Goal: Task Accomplishment & Management: Use online tool/utility

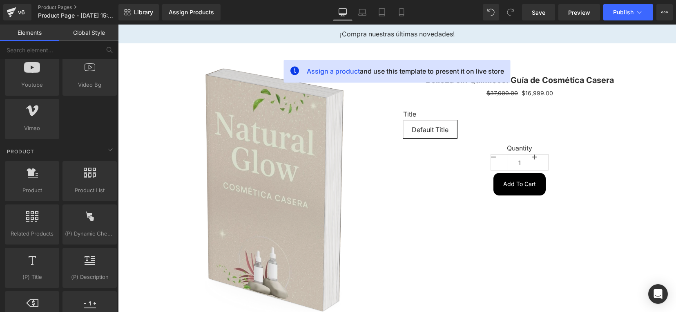
scroll to position [714, 0]
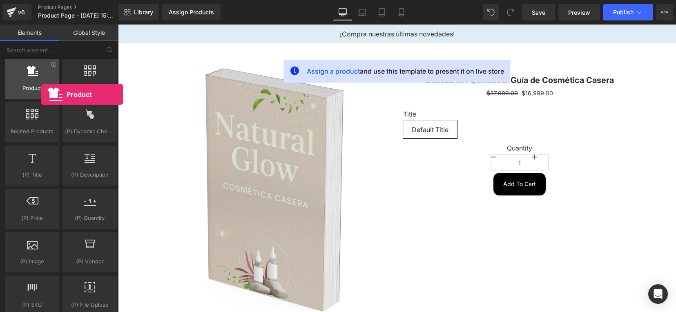
click at [41, 92] on span "Product" at bounding box center [31, 88] width 49 height 9
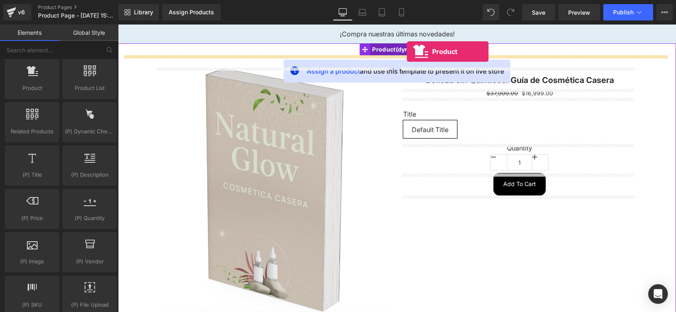
drag, startPoint x: 149, startPoint y: 107, endPoint x: 407, endPoint y: 51, distance: 263.6
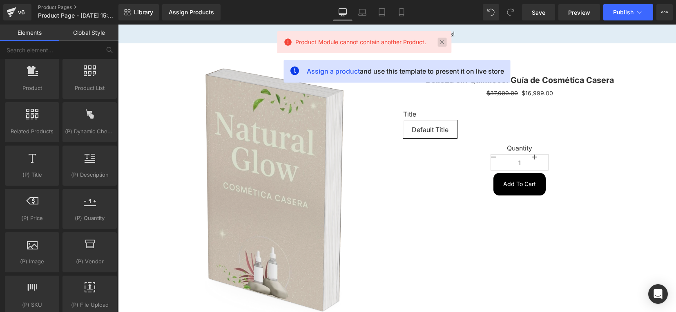
drag, startPoint x: 442, startPoint y: 42, endPoint x: 320, endPoint y: 20, distance: 123.1
click at [442, 42] on link at bounding box center [441, 42] width 9 height 9
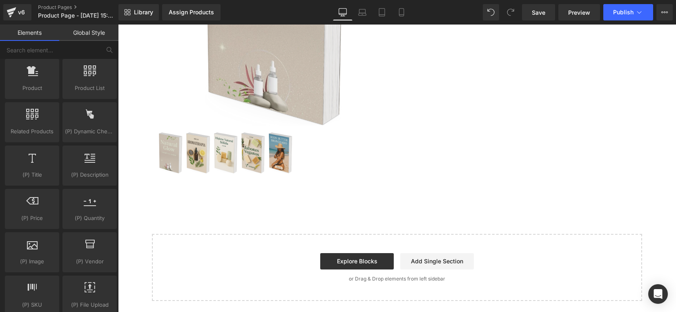
scroll to position [0, 0]
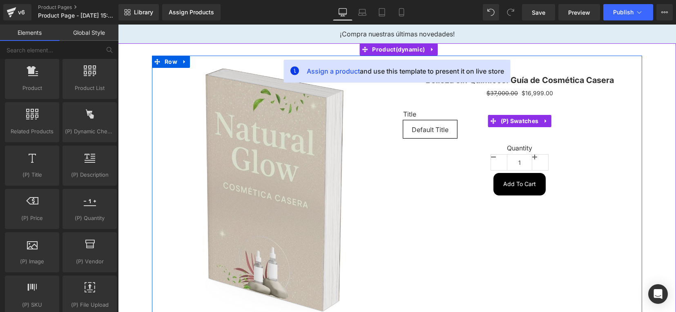
drag, startPoint x: 451, startPoint y: 127, endPoint x: 445, endPoint y: 131, distance: 6.9
click at [445, 131] on span "Default Title" at bounding box center [430, 129] width 54 height 18
click at [445, 131] on span "Default Title" at bounding box center [430, 128] width 37 height 17
click at [599, 107] on div "Title Default Title" at bounding box center [519, 121] width 233 height 46
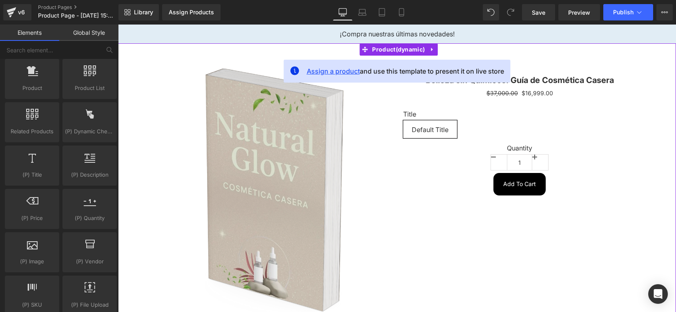
click at [327, 70] on span "Assign a product" at bounding box center [333, 71] width 53 height 8
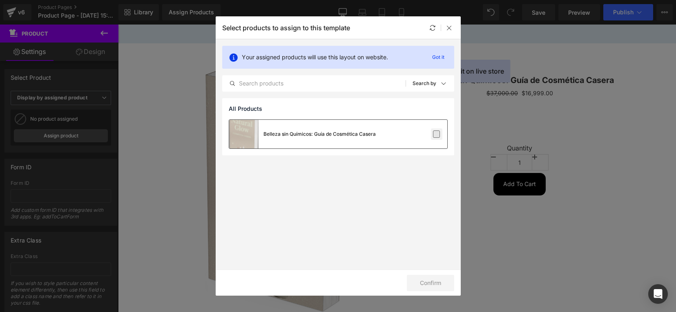
click at [439, 132] on label at bounding box center [436, 133] width 7 height 7
click at [436, 134] on input "checkbox" at bounding box center [436, 134] width 0 height 0
click at [421, 283] on button "Confirm" at bounding box center [430, 282] width 47 height 16
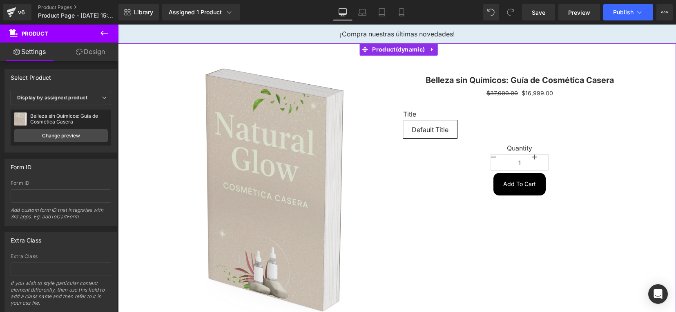
click at [25, 52] on link "Settings" at bounding box center [29, 51] width 59 height 18
click at [26, 78] on div "Select Product" at bounding box center [31, 74] width 41 height 11
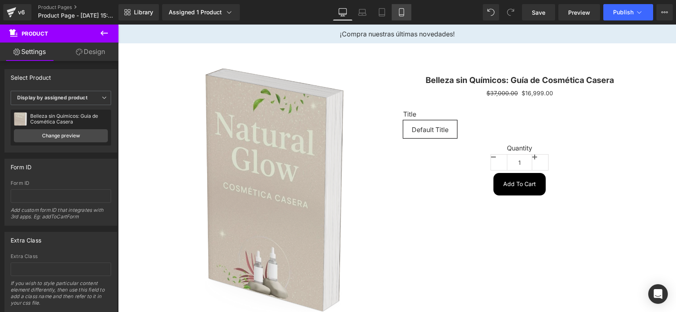
click at [399, 17] on link "Mobile" at bounding box center [402, 12] width 20 height 16
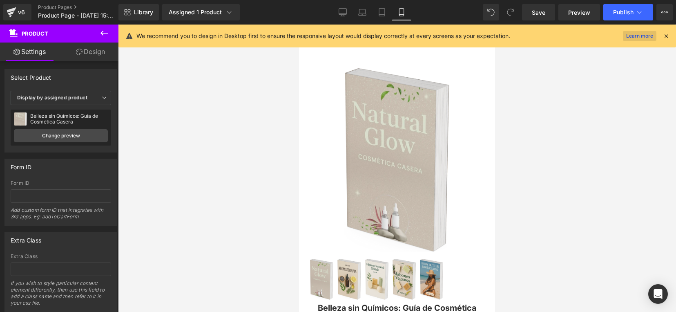
click at [635, 40] on link "Learn more" at bounding box center [639, 36] width 33 height 10
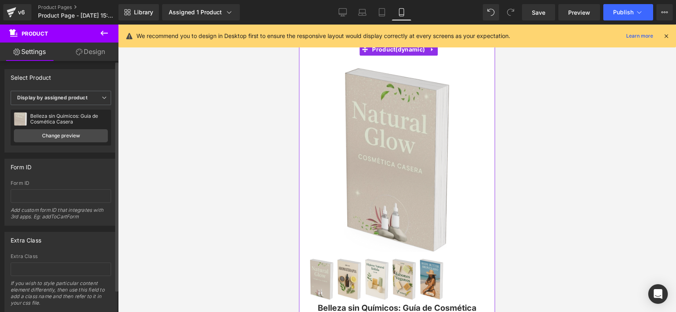
scroll to position [24, 0]
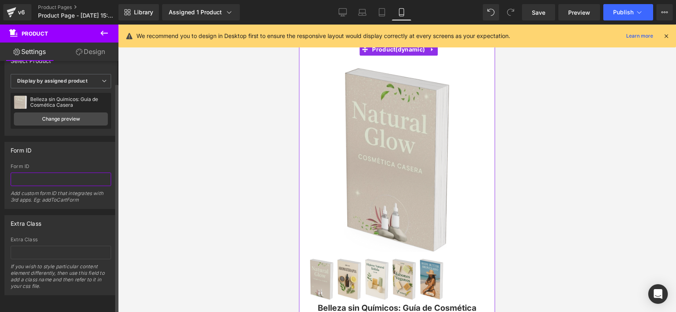
click at [62, 174] on input "text" at bounding box center [61, 178] width 100 height 13
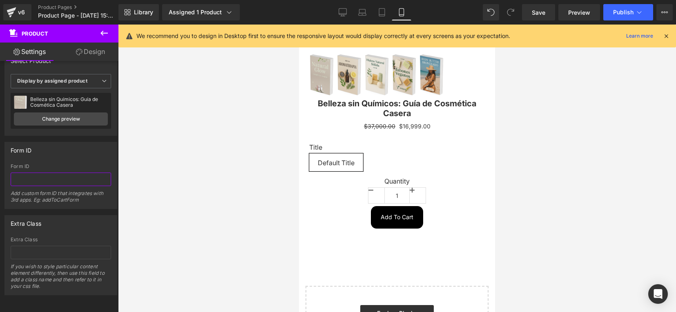
scroll to position [274, 0]
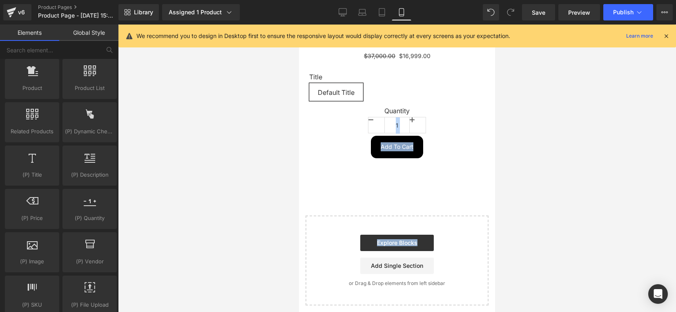
drag, startPoint x: 487, startPoint y: 209, endPoint x: 501, endPoint y: 125, distance: 86.0
click at [495, 125] on html "Ir directamente al contenido ¡Compra nuestras últimas novedades! Sale Off (P) I…" at bounding box center [397, 33] width 196 height 567
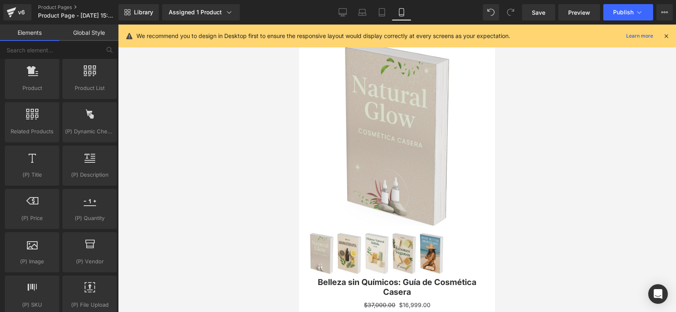
scroll to position [0, 0]
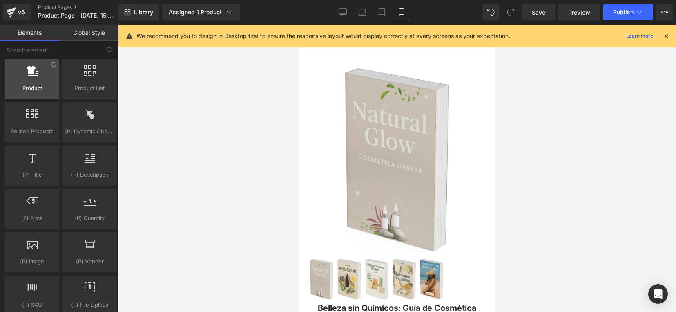
click at [38, 82] on div at bounding box center [31, 74] width 49 height 18
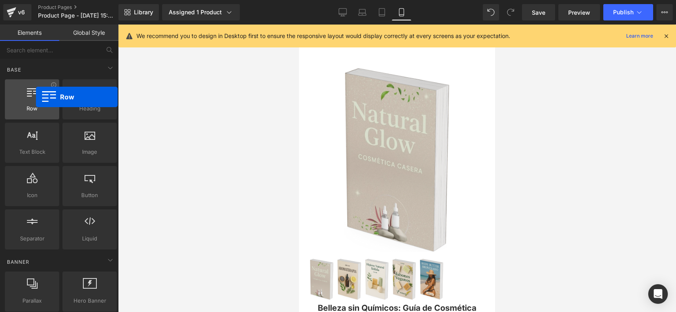
click at [36, 97] on div at bounding box center [31, 95] width 49 height 18
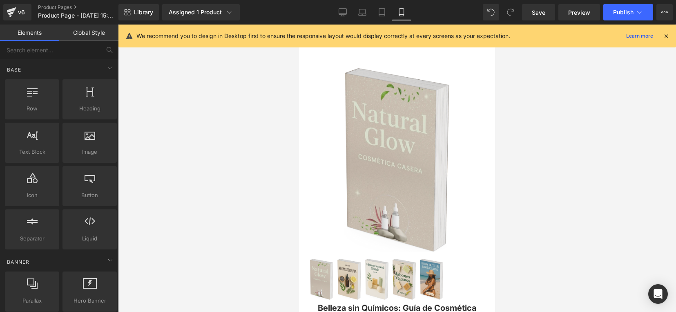
click at [667, 35] on icon at bounding box center [665, 35] width 7 height 7
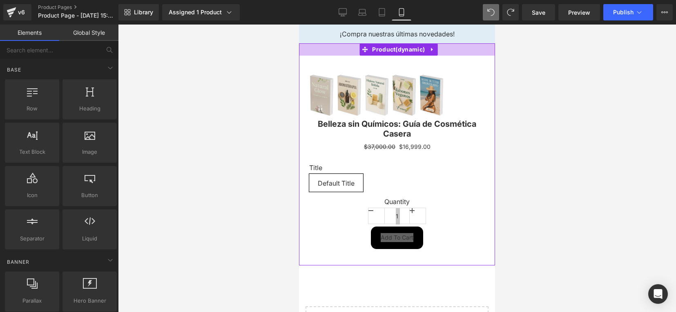
click at [310, 50] on div at bounding box center [397, 49] width 196 height 12
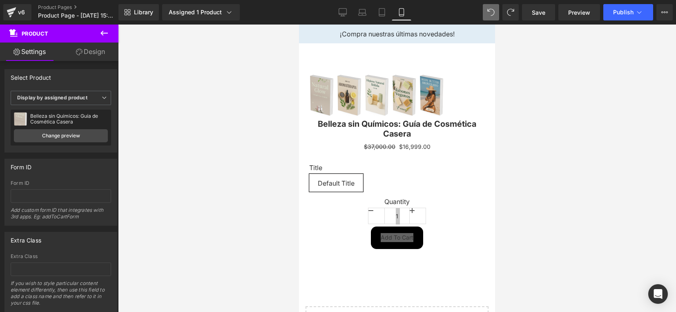
click at [103, 34] on icon at bounding box center [104, 33] width 10 height 10
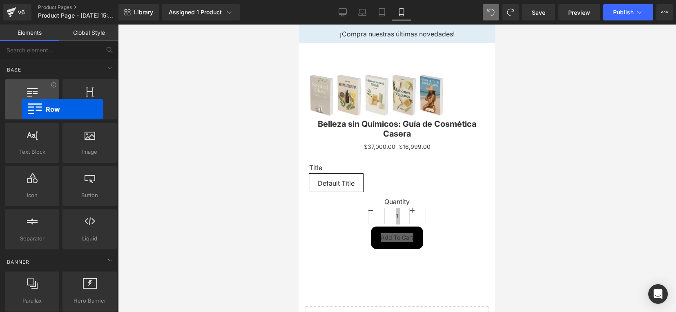
click at [22, 109] on span "Row" at bounding box center [31, 108] width 49 height 9
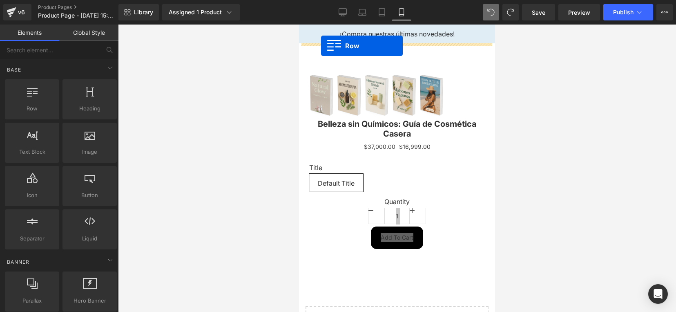
drag, startPoint x: 320, startPoint y: 125, endPoint x: 321, endPoint y: 46, distance: 79.6
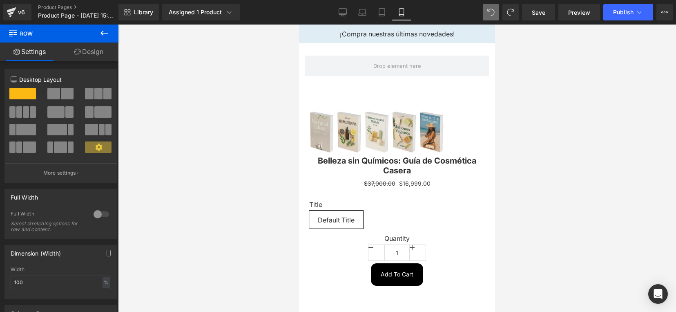
drag, startPoint x: 463, startPoint y: 33, endPoint x: 372, endPoint y: 29, distance: 90.3
click at [372, 29] on aside "¡Compra nuestras últimas novedades!" at bounding box center [397, 33] width 196 height 19
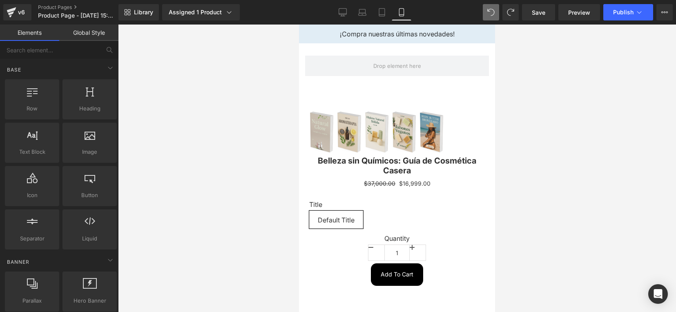
click at [372, 35] on p "¡Compra nuestras últimas novedades!" at bounding box center [397, 34] width 160 height 7
click at [299, 39] on html "Ir directamente al contenido ¡Compra nuestras últimas novedades! Row" at bounding box center [397, 234] width 196 height 420
click at [291, 39] on div at bounding box center [397, 167] width 558 height 287
click at [190, 89] on div at bounding box center [397, 167] width 558 height 287
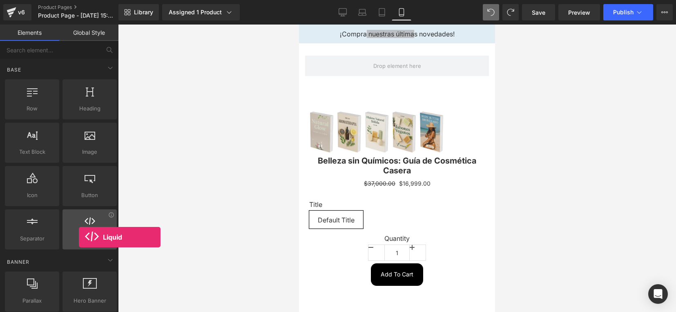
click at [79, 237] on span "Liquid" at bounding box center [89, 238] width 49 height 9
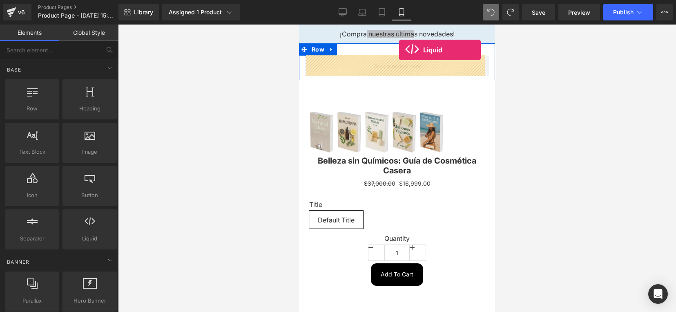
drag, startPoint x: 397, startPoint y: 252, endPoint x: 399, endPoint y: 50, distance: 202.1
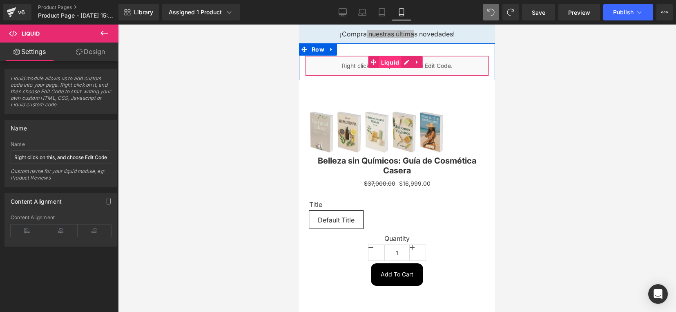
click at [384, 61] on span "Liquid" at bounding box center [390, 62] width 22 height 12
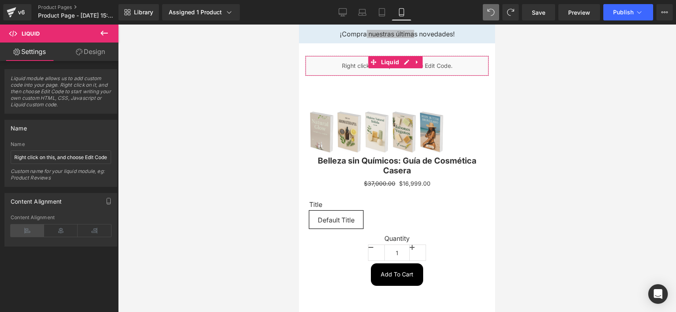
click at [31, 231] on icon at bounding box center [27, 230] width 33 height 12
click at [62, 229] on icon at bounding box center [60, 230] width 33 height 12
click at [94, 229] on icon at bounding box center [94, 230] width 33 height 12
click at [107, 201] on icon "button" at bounding box center [108, 201] width 7 height 7
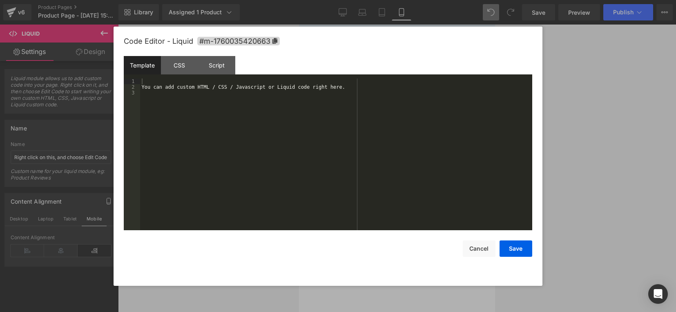
click at [407, 61] on div "Liquid" at bounding box center [397, 66] width 184 height 20
click at [182, 64] on div "CSS" at bounding box center [179, 65] width 37 height 18
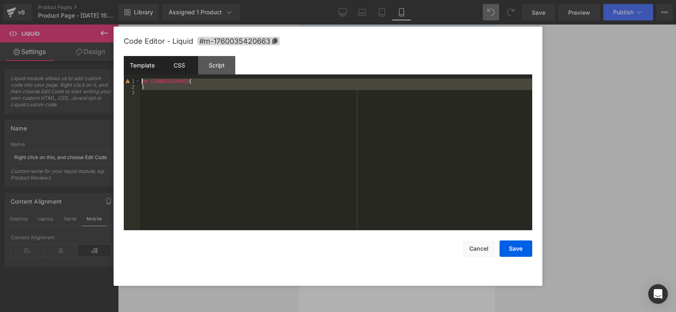
drag, startPoint x: 201, startPoint y: 91, endPoint x: 135, endPoint y: 70, distance: 69.3
click at [135, 70] on div "Template CSS Script Data 1 2 3 You can add custom HTML / CSS / Javascript or Li…" at bounding box center [328, 143] width 408 height 174
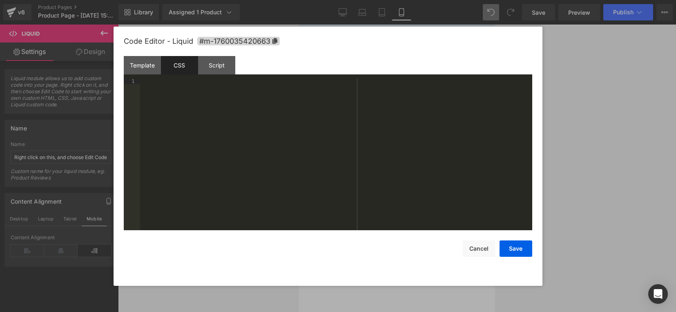
scroll to position [2318, 0]
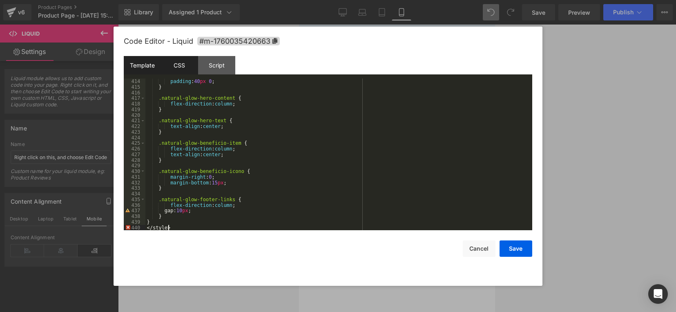
click at [139, 66] on div "Template" at bounding box center [142, 65] width 37 height 18
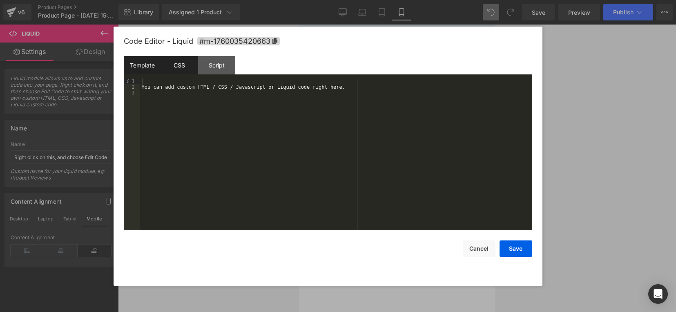
click at [180, 69] on div "CSS" at bounding box center [179, 65] width 37 height 18
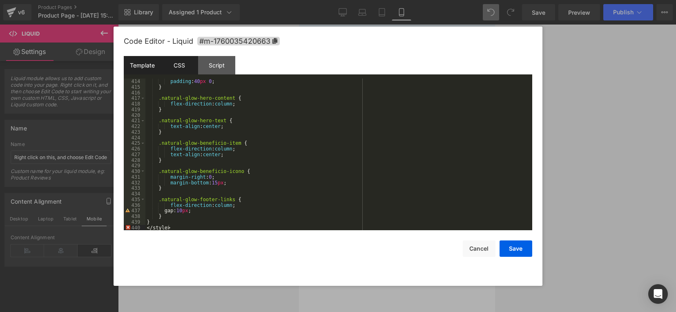
click at [149, 62] on div "Template" at bounding box center [142, 65] width 37 height 18
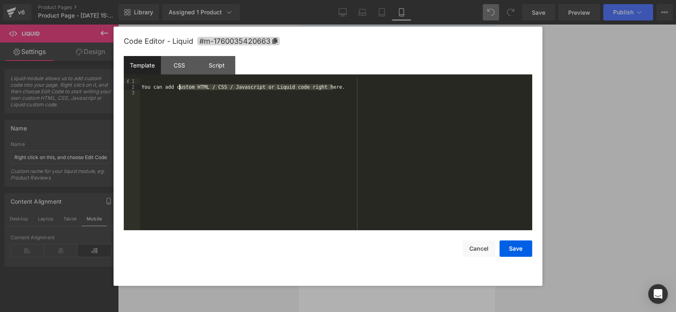
drag, startPoint x: 340, startPoint y: 87, endPoint x: 178, endPoint y: 85, distance: 162.5
click at [178, 85] on div "You can add custom HTML / CSS / Javascript or Liquid code right here." at bounding box center [336, 159] width 392 height 163
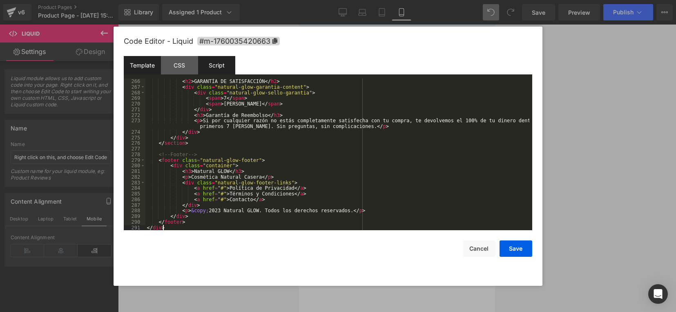
click at [219, 67] on div "Script" at bounding box center [216, 65] width 37 height 18
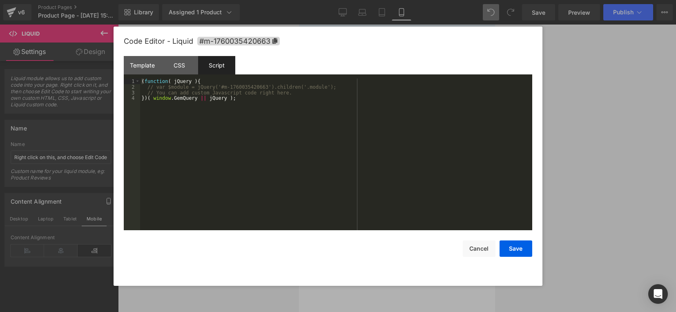
drag, startPoint x: 244, startPoint y: 103, endPoint x: 231, endPoint y: 100, distance: 13.0
click at [234, 101] on div "( function ( jQuery ) { // var $module = jQuery('#m-1760035420663').children('.…" at bounding box center [336, 159] width 392 height 163
click at [168, 87] on div "( function ( jQuery ) { // var $module = jQuery('#m-1760035420663').children('.…" at bounding box center [336, 159] width 392 height 163
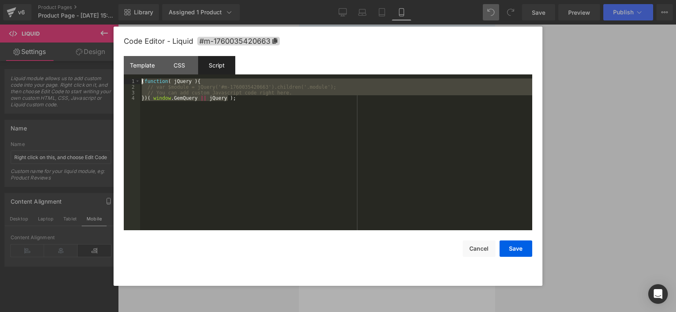
drag, startPoint x: 238, startPoint y: 106, endPoint x: 152, endPoint y: 74, distance: 91.8
click at [152, 74] on div "Template CSS Script Data 266 267 268 269 270 271 272 273 274 275 276 277 278 27…" at bounding box center [328, 143] width 408 height 174
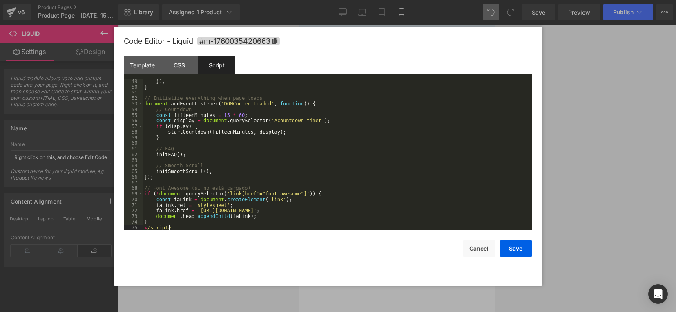
scroll to position [269, 0]
click at [515, 250] on button "Save" at bounding box center [515, 248] width 33 height 16
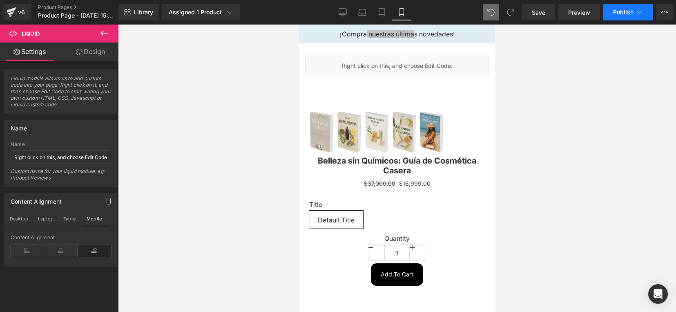
click at [614, 9] on span "Publish" at bounding box center [623, 12] width 20 height 7
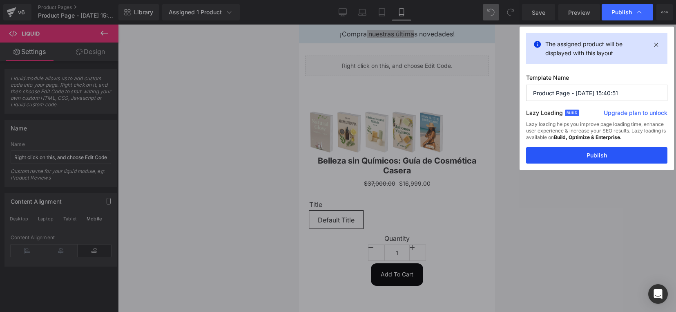
click at [585, 158] on button "Publish" at bounding box center [596, 155] width 141 height 16
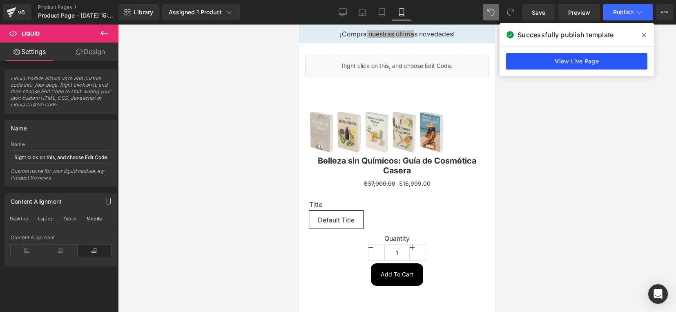
click at [602, 62] on link "View Live Page" at bounding box center [576, 61] width 141 height 16
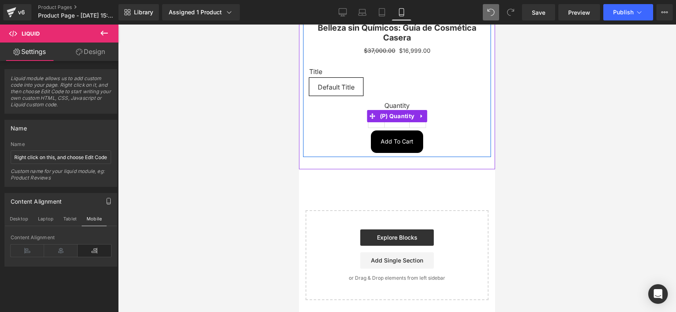
scroll to position [0, 0]
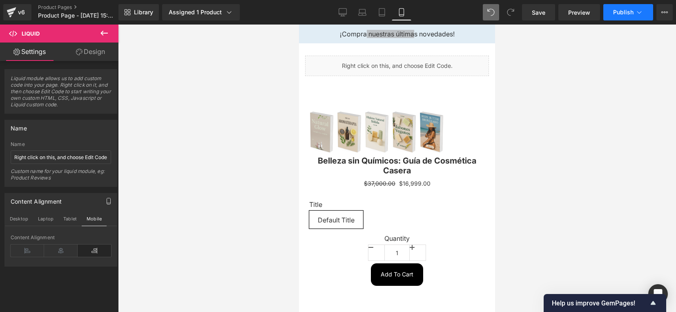
click at [616, 14] on span "Publish" at bounding box center [623, 12] width 20 height 7
click at [57, 35] on span "Liquid" at bounding box center [49, 33] width 82 height 18
click at [102, 25] on button at bounding box center [104, 33] width 29 height 18
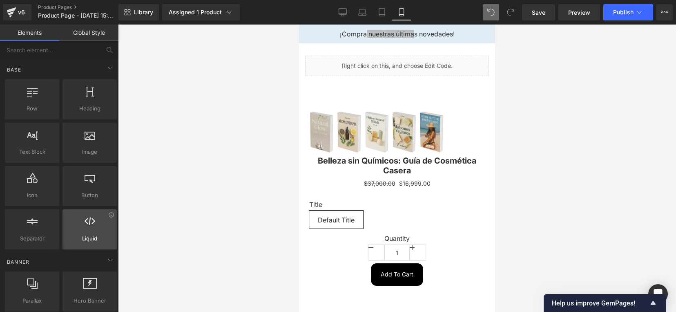
scroll to position [51, 0]
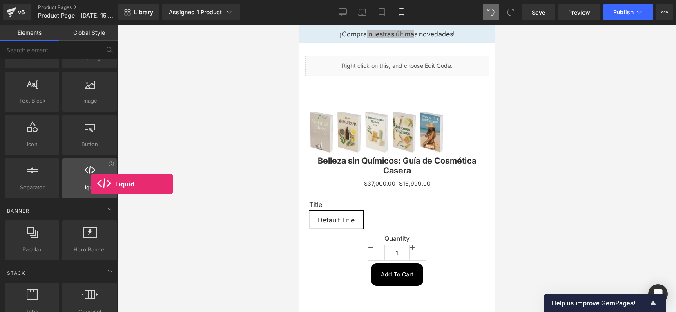
click at [91, 184] on span "Liquid" at bounding box center [89, 187] width 49 height 9
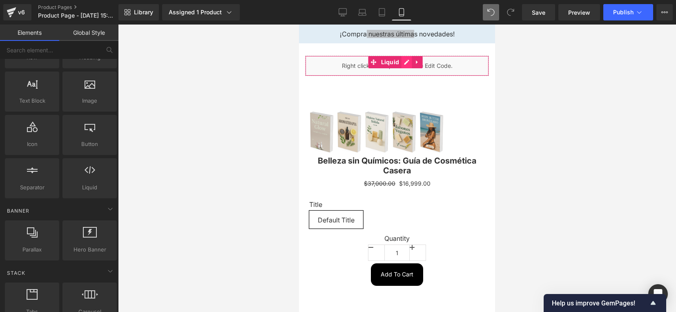
click at [403, 60] on div "Liquid" at bounding box center [397, 66] width 184 height 20
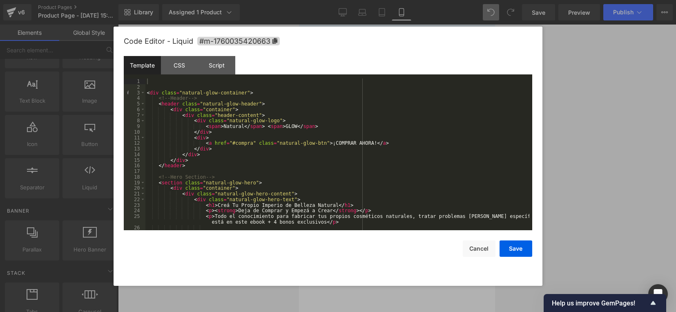
click at [137, 60] on div "Template" at bounding box center [142, 65] width 37 height 18
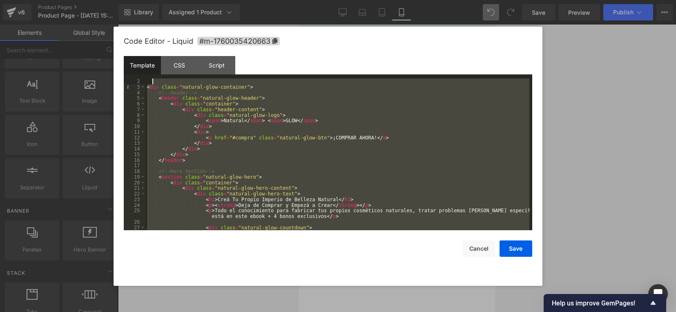
scroll to position [0, 0]
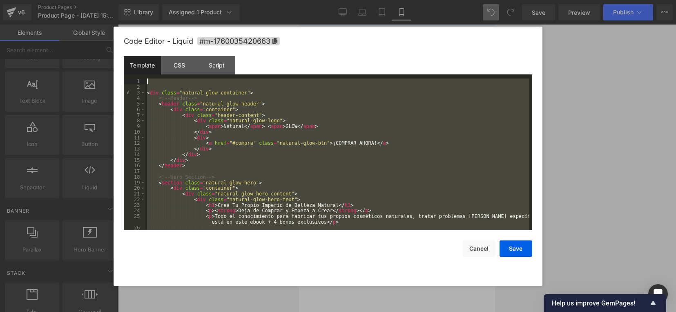
drag, startPoint x: 318, startPoint y: 225, endPoint x: 258, endPoint y: 68, distance: 168.3
click at [258, 68] on div "Template CSS Script Data 1 2 3 4 5 6 7 8 9 10 11 12 13 14 15 16 17 18 19 20 21 …" at bounding box center [328, 143] width 408 height 174
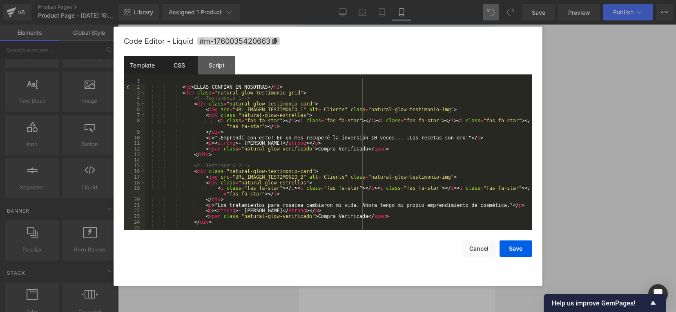
click at [178, 63] on div "CSS" at bounding box center [179, 65] width 37 height 18
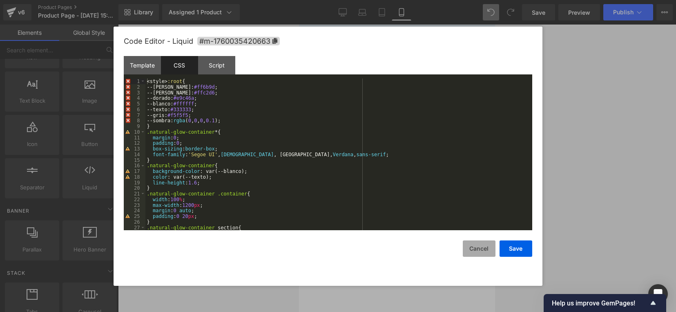
click at [480, 248] on button "Cancel" at bounding box center [479, 248] width 33 height 16
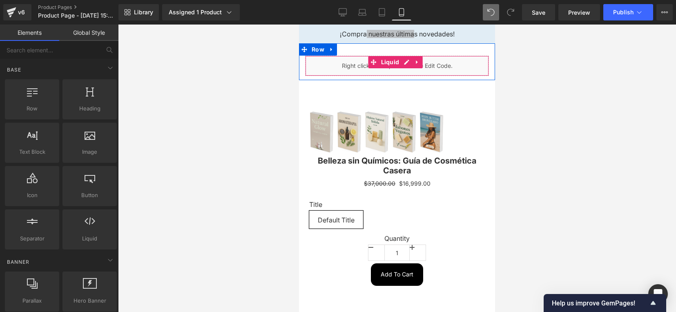
click at [385, 62] on span "Liquid" at bounding box center [390, 62] width 22 height 12
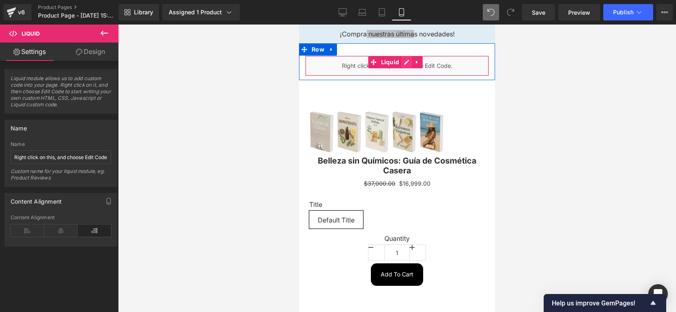
click at [408, 63] on div "Liquid" at bounding box center [397, 66] width 184 height 20
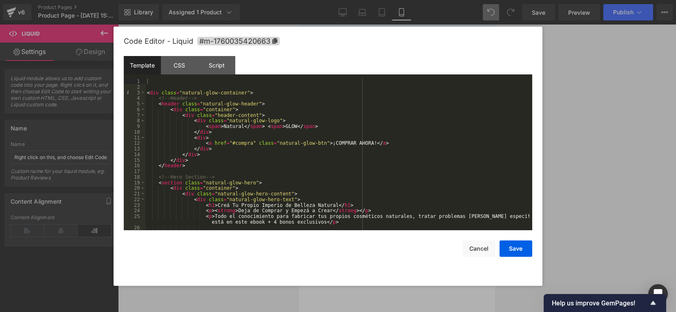
click at [329, 220] on div "< div class = "natural-glow-container" > <!-- Header --> < header class = "natu…" at bounding box center [337, 159] width 384 height 163
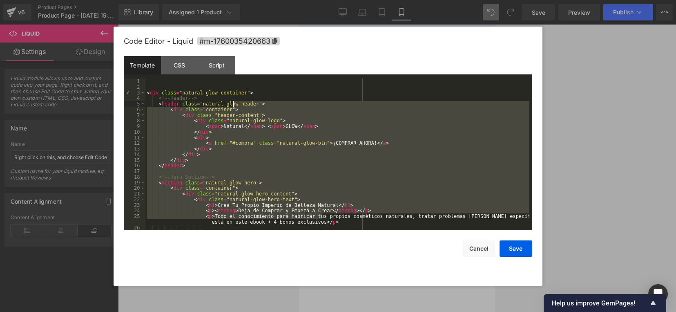
drag, startPoint x: 306, startPoint y: 197, endPoint x: 238, endPoint y: 68, distance: 146.1
click at [238, 68] on div "Template CSS Script Data 1 2 3 4 5 6 7 8 9 10 11 12 13 14 15 16 17 18 19 20 21 …" at bounding box center [328, 143] width 408 height 174
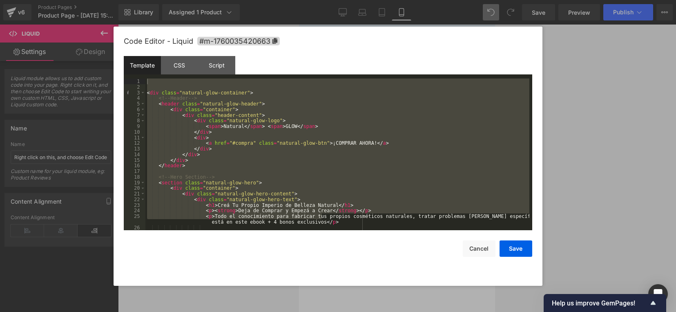
click at [237, 64] on div "Template CSS Script Data" at bounding box center [328, 67] width 408 height 22
click at [237, 62] on div "Template CSS Script Data" at bounding box center [328, 67] width 408 height 22
click at [346, 222] on div "< div class = "natural-glow-container" > <!-- Header --> < header class = "natu…" at bounding box center [337, 159] width 384 height 163
drag, startPoint x: 346, startPoint y: 222, endPoint x: 107, endPoint y: 59, distance: 288.9
click at [107, 59] on body "Liquid You are previewing how the will restyle your page. You can not edit Elem…" at bounding box center [338, 156] width 676 height 312
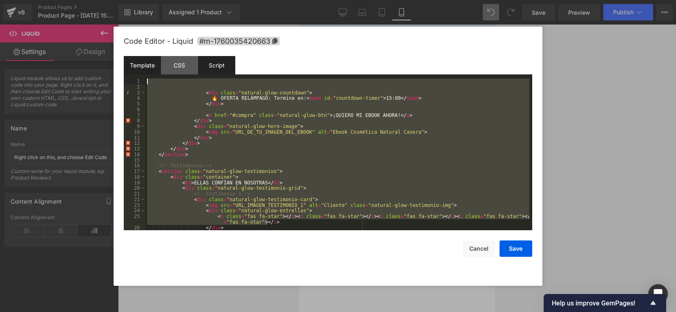
drag, startPoint x: 527, startPoint y: 219, endPoint x: 225, endPoint y: 68, distance: 338.0
click at [225, 68] on div "Template CSS Script Data 1 2 3 4 5 6 7 8 9 10 11 12 13 14 15 16 17 18 19 20 21 …" at bounding box center [328, 143] width 408 height 174
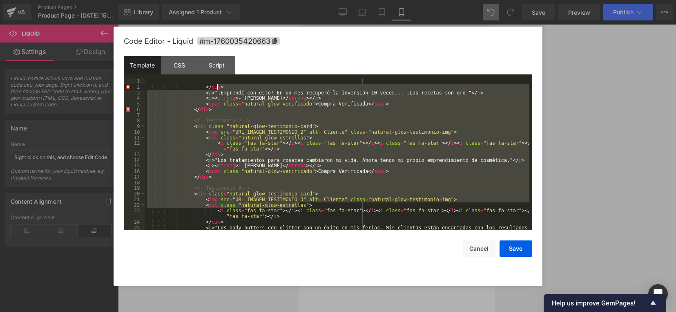
drag, startPoint x: 519, startPoint y: 207, endPoint x: 317, endPoint y: 85, distance: 236.0
click at [317, 85] on div "</ div > < p > "¡Emprendí con esto! En un mes recuperé la inversión 10 veces...…" at bounding box center [337, 159] width 384 height 163
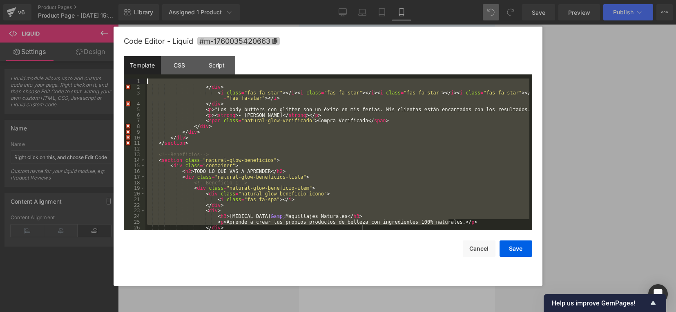
drag, startPoint x: 468, startPoint y: 223, endPoint x: 200, endPoint y: 39, distance: 325.2
click at [200, 39] on div "Code Editor - Liquid #m-1760035420663 Template CSS Script Data 1 2 3 4 5 6 7 8 …" at bounding box center [328, 156] width 408 height 259
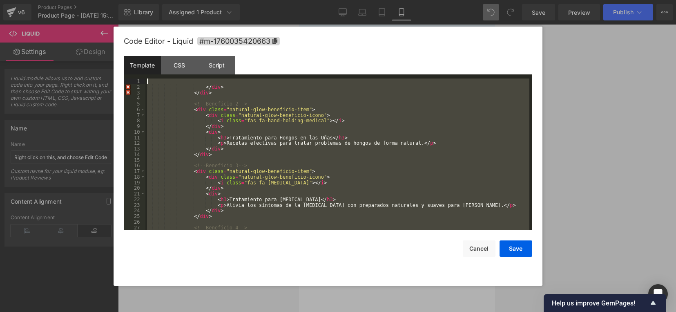
drag, startPoint x: 207, startPoint y: 220, endPoint x: 178, endPoint y: 47, distance: 175.7
click at [178, 47] on div "Code Editor - Liquid #m-1760035420663 Template CSS Script Data 1 2 3 4 5 6 7 8 …" at bounding box center [328, 156] width 408 height 259
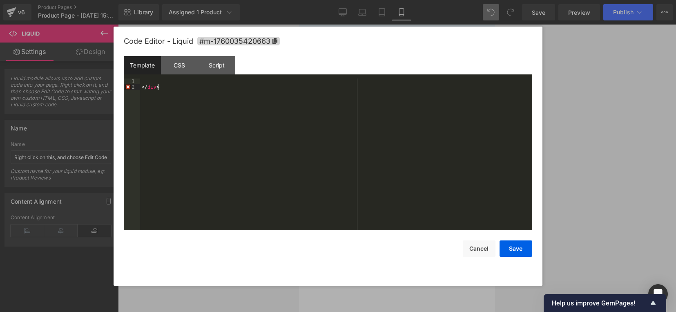
drag, startPoint x: 174, startPoint y: 88, endPoint x: 116, endPoint y: 85, distance: 58.1
click at [116, 85] on div "Code Editor - Liquid #m-1760035420663 Template CSS Script Data 1 2 </ div > XXX…" at bounding box center [327, 156] width 429 height 259
click at [176, 64] on div "CSS" at bounding box center [179, 65] width 37 height 18
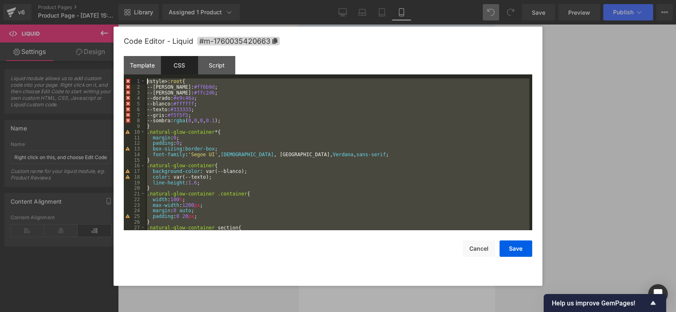
drag, startPoint x: 189, startPoint y: 223, endPoint x: 145, endPoint y: 52, distance: 176.3
click at [145, 52] on div "Code Editor - Liquid #m-1760035420663 Template CSS Script Data 1 2 XXXXXXXXXXXX…" at bounding box center [328, 156] width 408 height 259
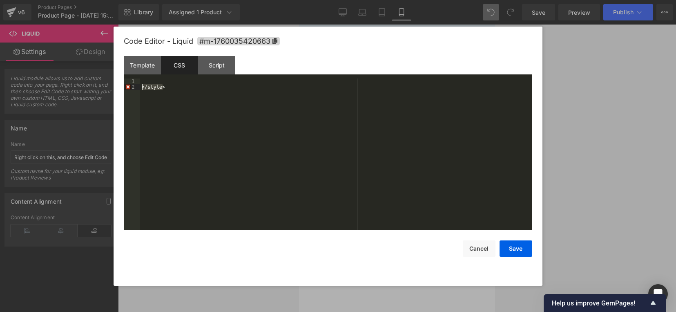
drag, startPoint x: 178, startPoint y: 88, endPoint x: 111, endPoint y: 92, distance: 67.9
click at [111, 92] on body "Liquid You are previewing how the will restyle your page. You can not edit Elem…" at bounding box center [338, 156] width 676 height 312
click at [211, 65] on div "Script" at bounding box center [216, 65] width 37 height 18
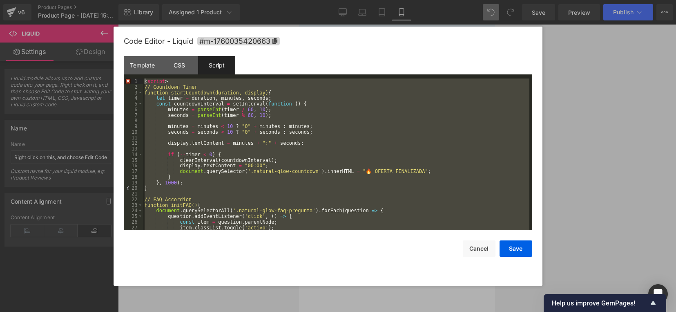
drag, startPoint x: 181, startPoint y: 227, endPoint x: 136, endPoint y: 41, distance: 191.5
click at [136, 41] on div "Code Editor - Liquid #m-1760035420663 Template CSS Script Data 1 2 XXXXXXXXXXXX…" at bounding box center [328, 156] width 408 height 259
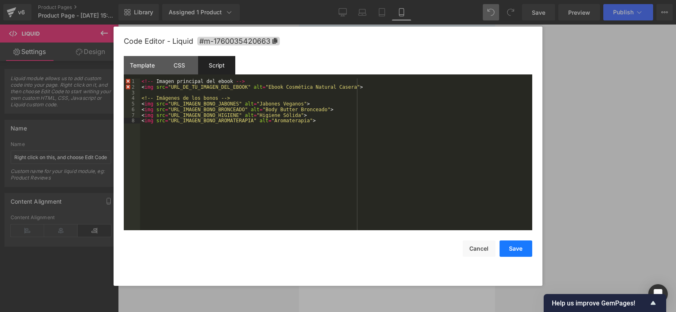
click at [520, 248] on button "Save" at bounding box center [515, 248] width 33 height 16
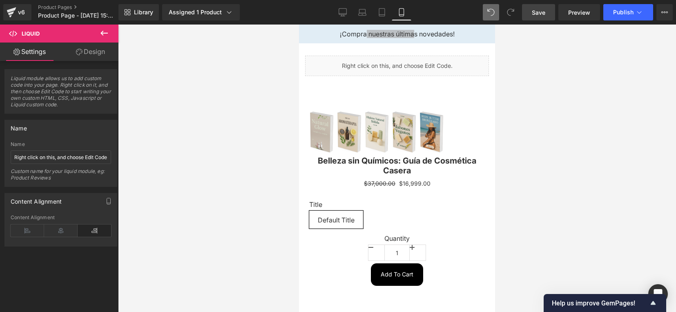
click at [541, 13] on span "Save" at bounding box center [538, 12] width 13 height 9
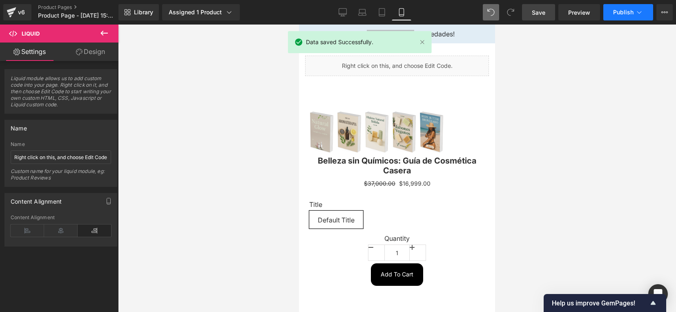
click at [624, 16] on button "Publish" at bounding box center [628, 12] width 50 height 16
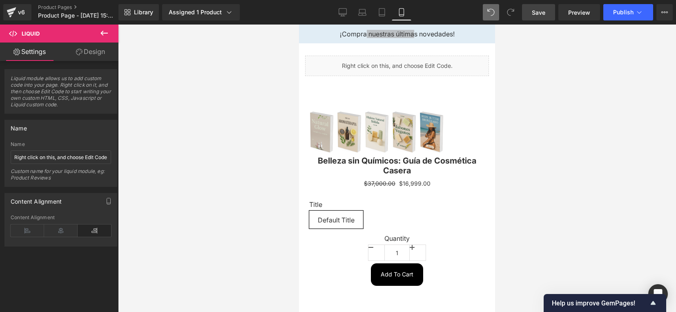
drag, startPoint x: 574, startPoint y: 229, endPoint x: 597, endPoint y: 110, distance: 121.3
click at [579, 18] on link "Preview" at bounding box center [579, 12] width 42 height 16
click at [103, 31] on icon at bounding box center [104, 33] width 10 height 10
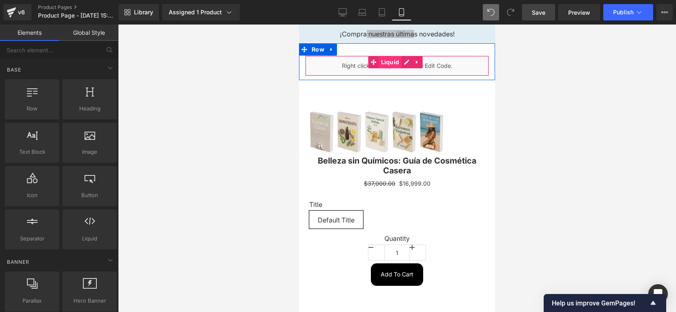
click at [390, 65] on span "Liquid" at bounding box center [390, 62] width 22 height 12
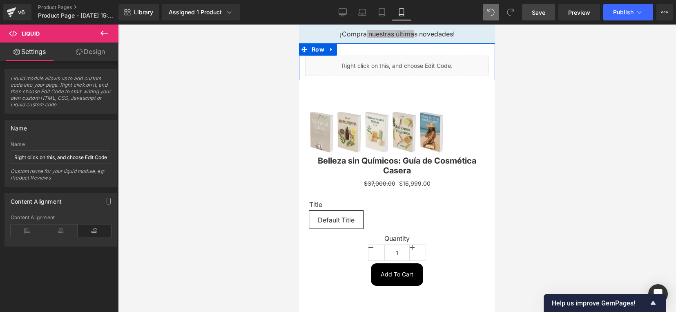
click at [405, 62] on div "Liquid" at bounding box center [397, 66] width 184 height 20
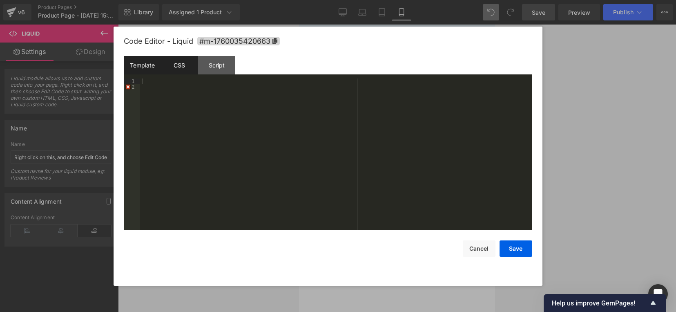
drag, startPoint x: 187, startPoint y: 67, endPoint x: 194, endPoint y: 64, distance: 7.5
click at [187, 67] on div "CSS" at bounding box center [179, 65] width 37 height 18
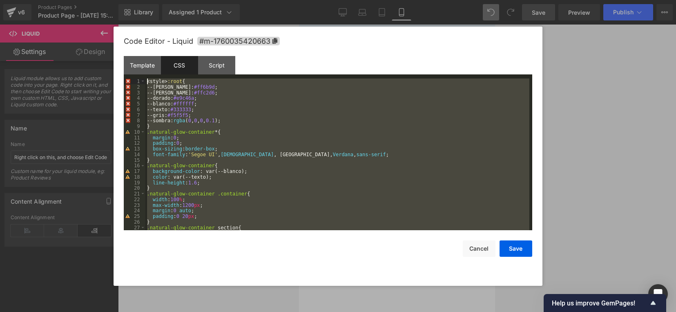
drag, startPoint x: 197, startPoint y: 227, endPoint x: 110, endPoint y: 50, distance: 197.0
click at [110, 50] on body "Liquid You are previewing how the will restyle your page. You can not edit Elem…" at bounding box center [338, 156] width 676 height 312
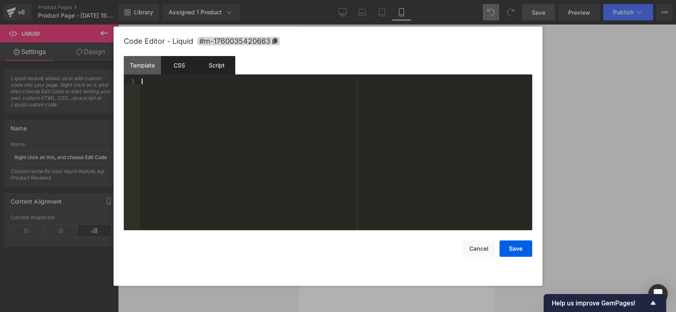
click at [212, 68] on div "Script" at bounding box center [216, 65] width 37 height 18
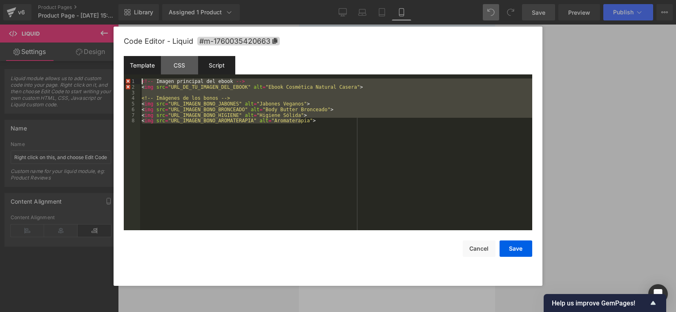
drag, startPoint x: 311, startPoint y: 134, endPoint x: 124, endPoint y: 71, distance: 197.4
click at [124, 71] on div "Template CSS Script Data 1 2 XXXXXXXXXXXXXXXXXXXXXXXXXXXXXXXXXXXXXXXXXXXXXXXXXX…" at bounding box center [328, 143] width 408 height 174
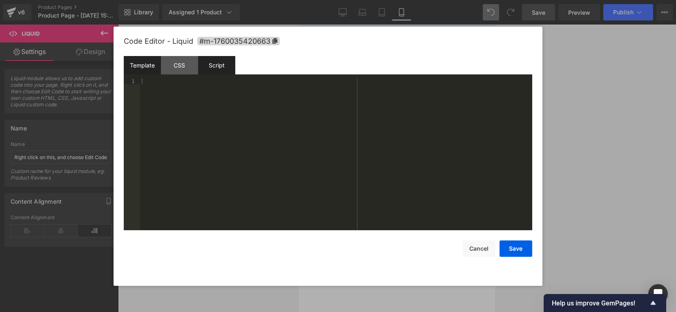
click at [146, 59] on div "Template" at bounding box center [142, 65] width 37 height 18
click at [149, 82] on div at bounding box center [336, 159] width 392 height 163
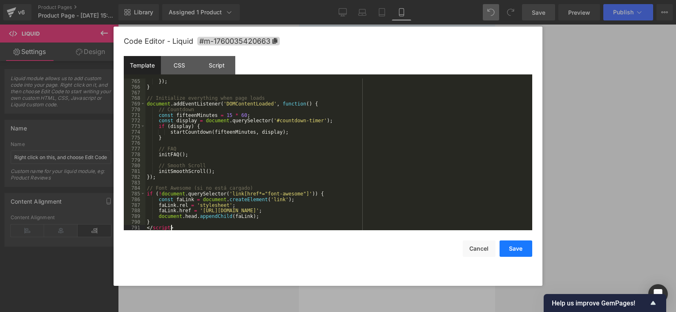
click at [521, 248] on button "Save" at bounding box center [515, 248] width 33 height 16
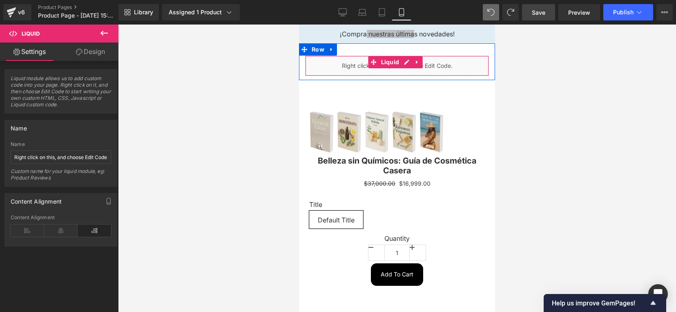
click at [389, 63] on span "Liquid" at bounding box center [390, 62] width 22 height 12
click at [403, 60] on div "Liquid" at bounding box center [397, 66] width 184 height 20
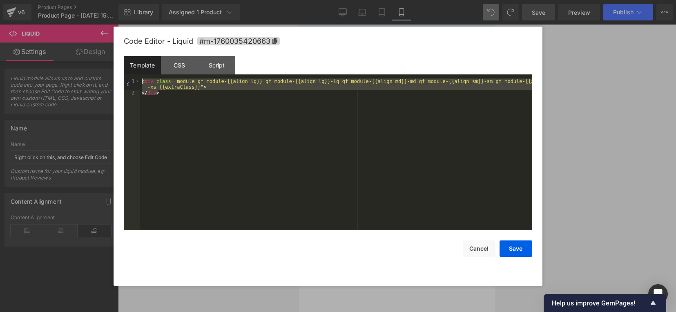
drag, startPoint x: 188, startPoint y: 92, endPoint x: 137, endPoint y: 55, distance: 62.8
click at [137, 55] on div "Code Editor - Liquid #m-1760035420663 Template CSS Script Data 1 2 < div class …" at bounding box center [328, 156] width 408 height 259
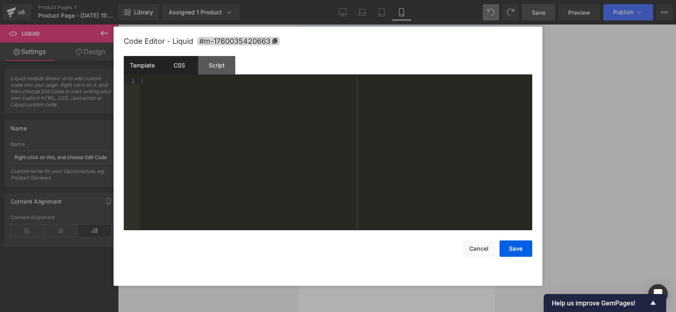
click at [168, 70] on div "CSS" at bounding box center [179, 65] width 37 height 18
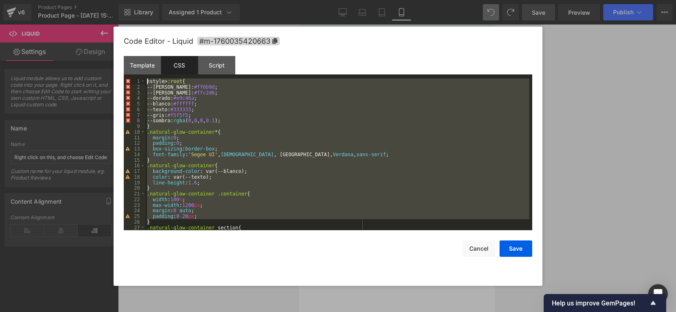
drag, startPoint x: 272, startPoint y: 224, endPoint x: 155, endPoint y: 49, distance: 210.0
click at [155, 49] on div "Code Editor - Liquid #m-1760035420663 Template CSS Script Data 1 XXXXXXXXXXXXXX…" at bounding box center [328, 156] width 408 height 259
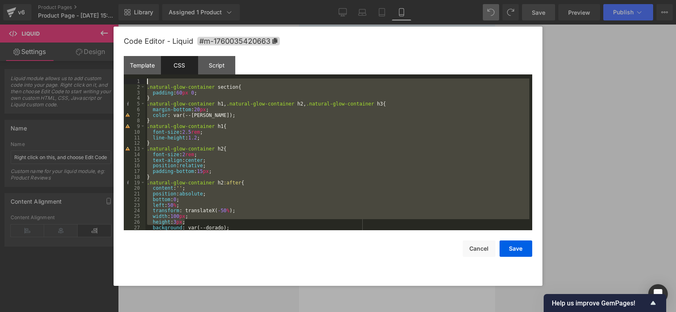
drag, startPoint x: 255, startPoint y: 223, endPoint x: 132, endPoint y: 40, distance: 220.9
click at [132, 40] on div "Code Editor - Liquid #m-1760035420663 Template CSS Script Data 1 XXXXXXXXXXXXXX…" at bounding box center [328, 156] width 408 height 259
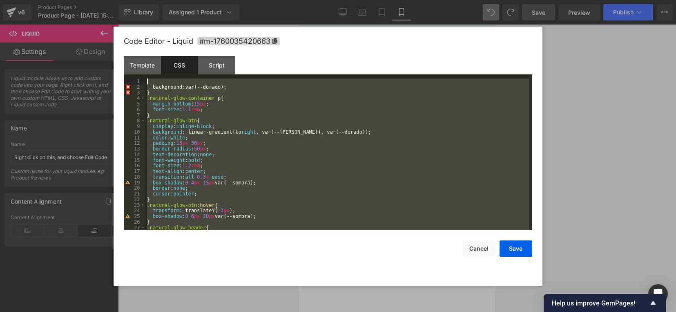
scroll to position [0, 0]
drag, startPoint x: 180, startPoint y: 227, endPoint x: 129, endPoint y: 31, distance: 201.6
click at [129, 31] on div "Code Editor - Liquid #m-1760035420663 Template CSS Script Data 1 XXXXXXXXXXXXXX…" at bounding box center [328, 156] width 408 height 259
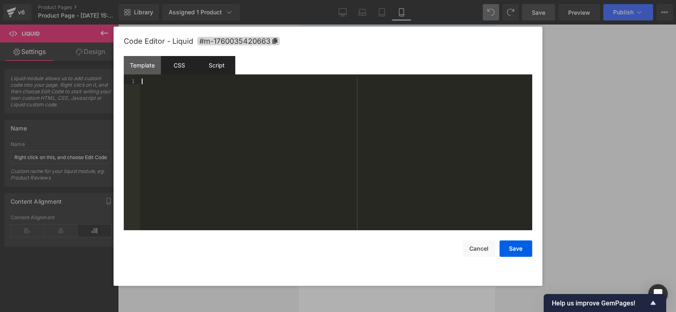
click at [223, 58] on div "Script" at bounding box center [216, 65] width 37 height 18
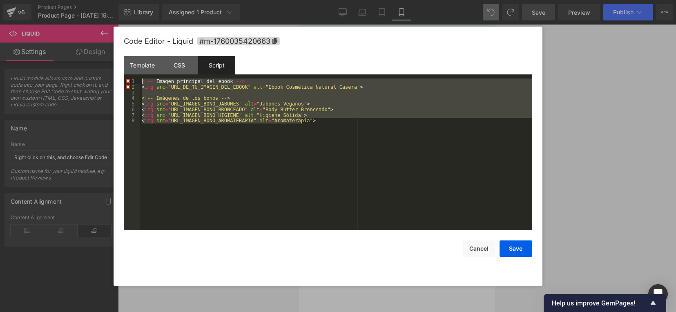
drag, startPoint x: 211, startPoint y: 94, endPoint x: 41, endPoint y: 61, distance: 173.4
click at [41, 61] on body "Liquid You are previewing how the will restyle your page. You can not edit Elem…" at bounding box center [338, 156] width 676 height 312
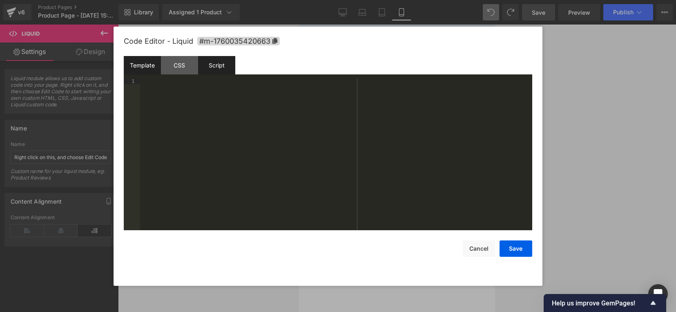
click at [139, 68] on div "Template" at bounding box center [142, 65] width 37 height 18
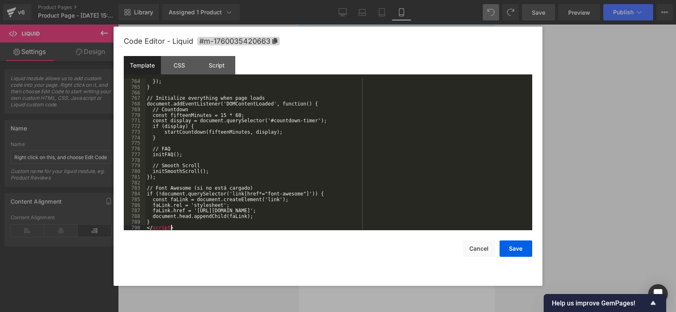
scroll to position [4395, 0]
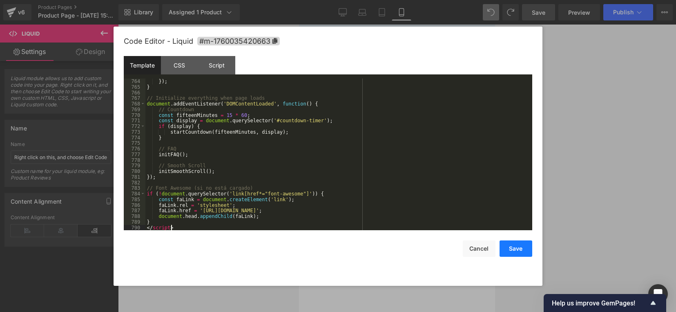
click at [519, 251] on button "Save" at bounding box center [515, 248] width 33 height 16
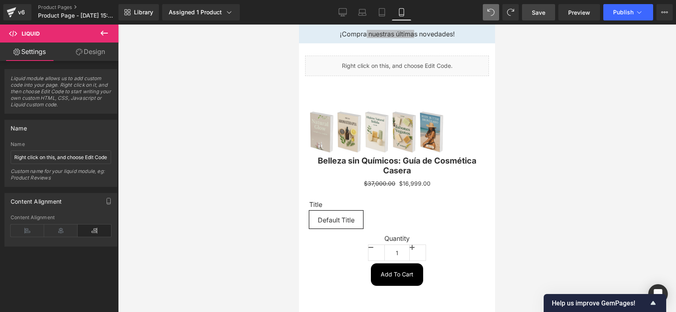
click at [542, 14] on span "Save" at bounding box center [538, 12] width 13 height 9
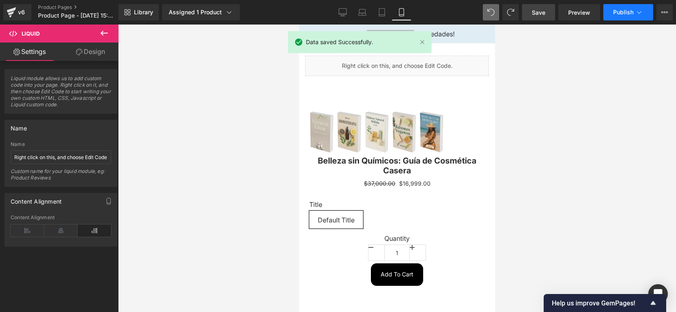
click at [625, 9] on span "Publish" at bounding box center [623, 12] width 20 height 7
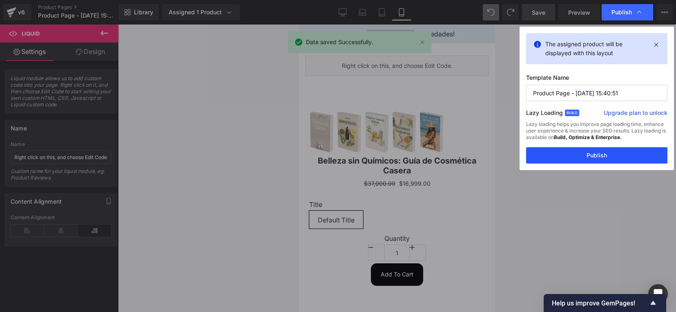
drag, startPoint x: 601, startPoint y: 160, endPoint x: 601, endPoint y: 156, distance: 4.1
click at [601, 158] on button "Publish" at bounding box center [596, 155] width 141 height 16
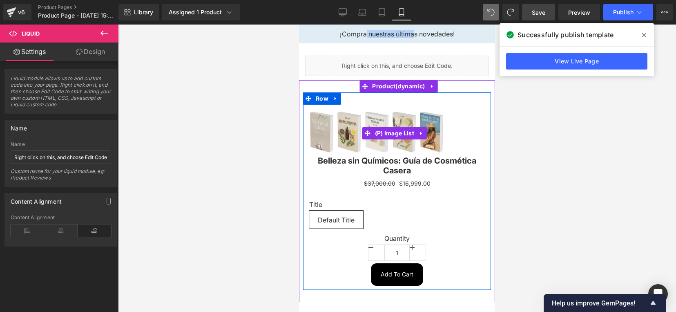
click at [465, 124] on div at bounding box center [397, 133] width 176 height 45
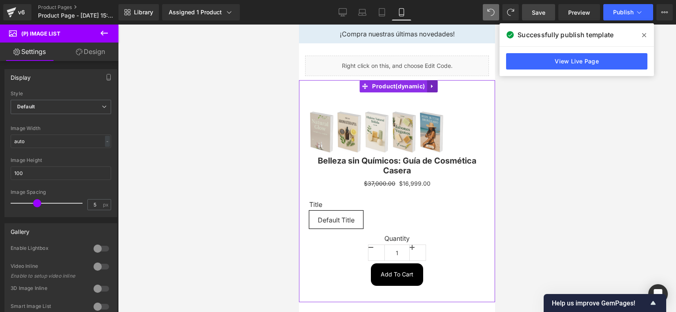
click at [433, 87] on icon at bounding box center [432, 86] width 6 height 6
click at [436, 86] on icon at bounding box center [437, 86] width 6 height 6
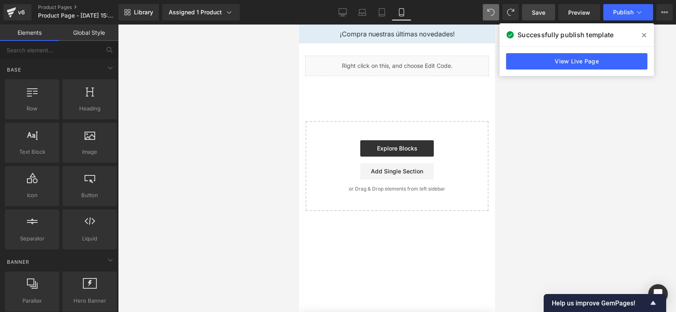
click at [541, 10] on span "Save" at bounding box center [538, 12] width 13 height 9
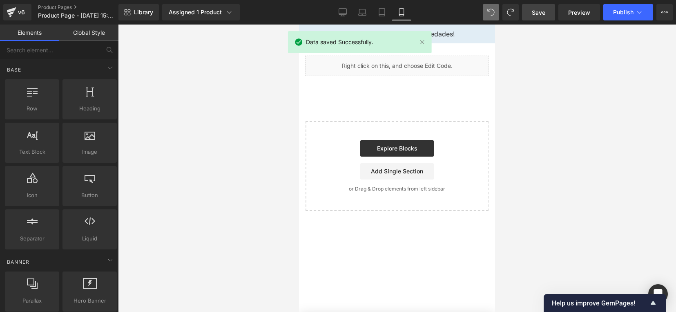
drag, startPoint x: 485, startPoint y: 138, endPoint x: 470, endPoint y: 109, distance: 32.0
click at [470, 109] on div "Liquid Row Select your layout" at bounding box center [397, 126] width 196 height 167
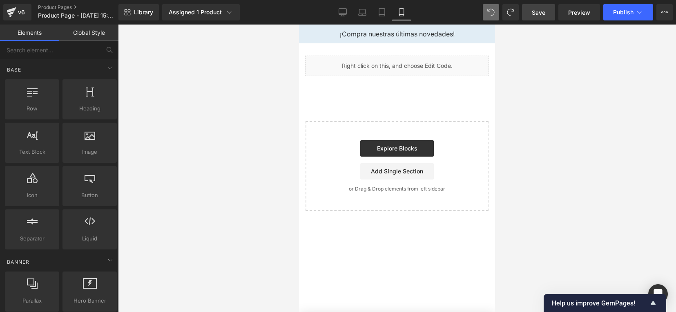
click at [480, 131] on div "Start building your page Explore Blocks Add Single Section or Drag & Drop eleme…" at bounding box center [396, 166] width 181 height 88
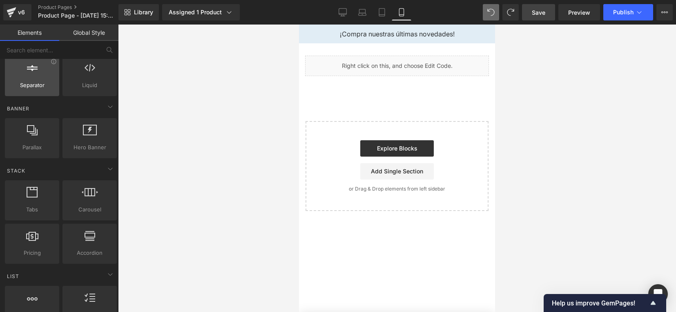
scroll to position [0, 0]
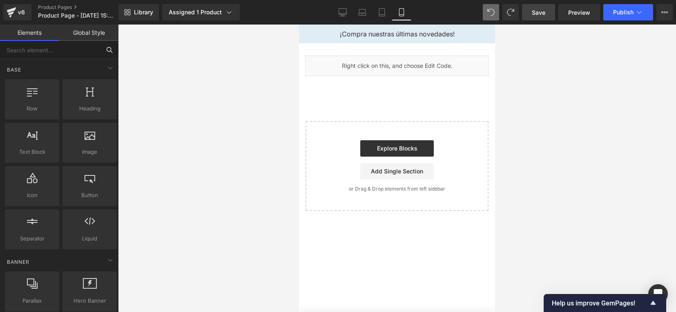
click at [56, 47] on input "text" at bounding box center [50, 50] width 100 height 18
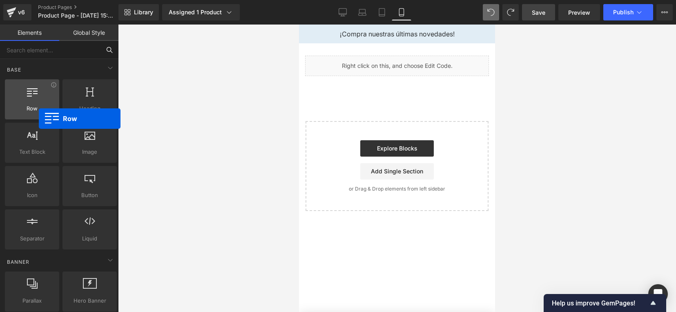
click at [39, 118] on div "Row rows, columns, layouts, div" at bounding box center [32, 99] width 54 height 40
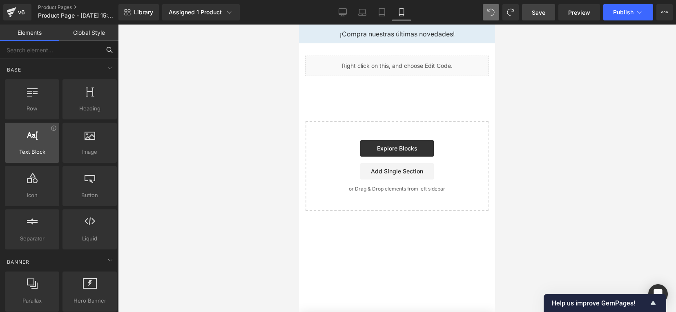
click at [20, 148] on span "Text Block" at bounding box center [31, 151] width 49 height 9
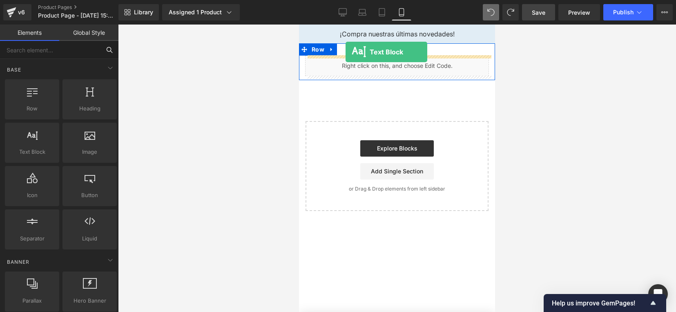
drag, startPoint x: 322, startPoint y: 173, endPoint x: 345, endPoint y: 52, distance: 123.1
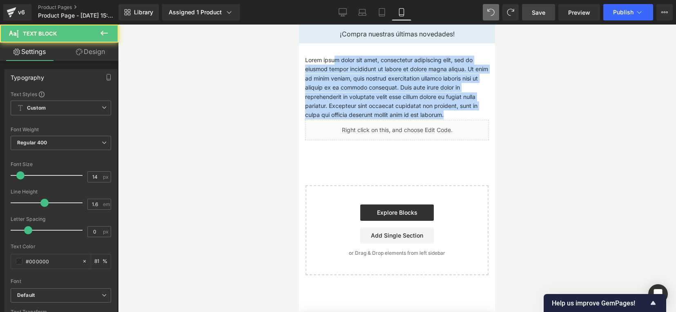
drag, startPoint x: 462, startPoint y: 115, endPoint x: 335, endPoint y: 32, distance: 151.5
click at [335, 32] on body "Ir directamente al contenido ¡Compra nuestras últimas novedades! Lorem ipsum do…" at bounding box center [397, 167] width 196 height 287
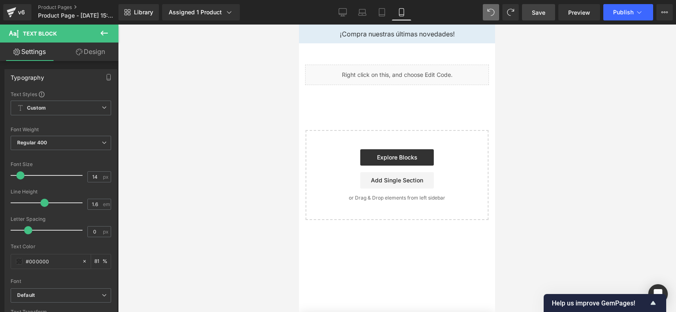
click at [538, 11] on span "Save" at bounding box center [538, 12] width 13 height 9
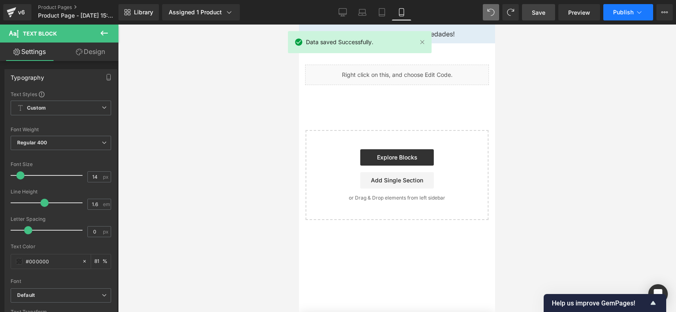
click at [621, 15] on span "Publish" at bounding box center [623, 12] width 20 height 7
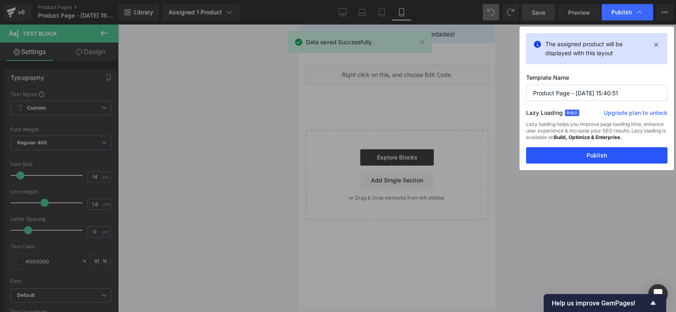
click at [577, 158] on button "Publish" at bounding box center [596, 155] width 141 height 16
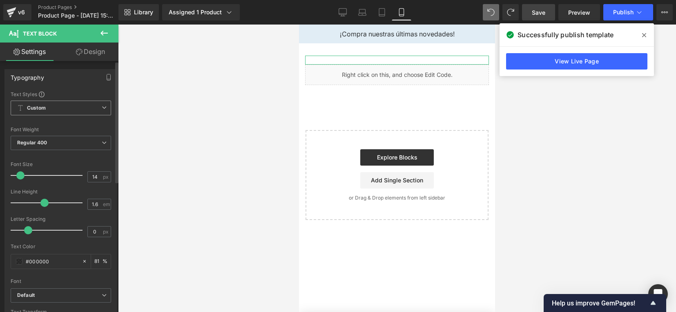
click at [85, 109] on span "Custom Setup Global Style" at bounding box center [61, 107] width 100 height 15
click at [162, 120] on div at bounding box center [397, 167] width 558 height 287
click at [91, 110] on span "Custom Setup Global Style" at bounding box center [61, 107] width 100 height 15
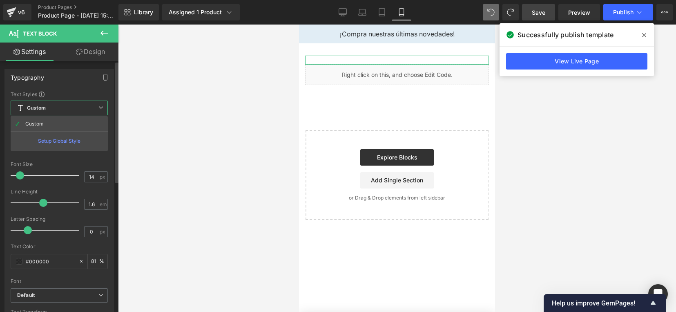
click at [79, 138] on div "Setup Global Style" at bounding box center [59, 140] width 97 height 19
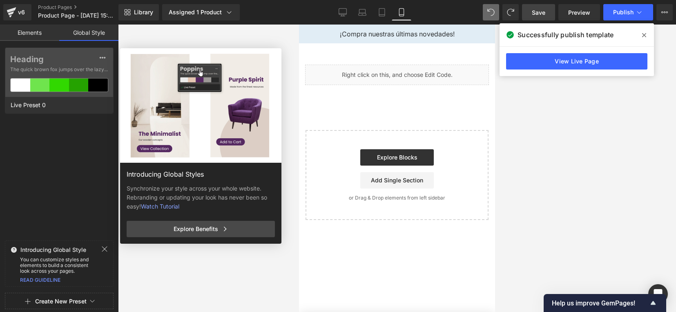
click at [211, 280] on div "Introducing Global Styles Synchronize your style across your whole website. Reb…" at bounding box center [250, 204] width 260 height 312
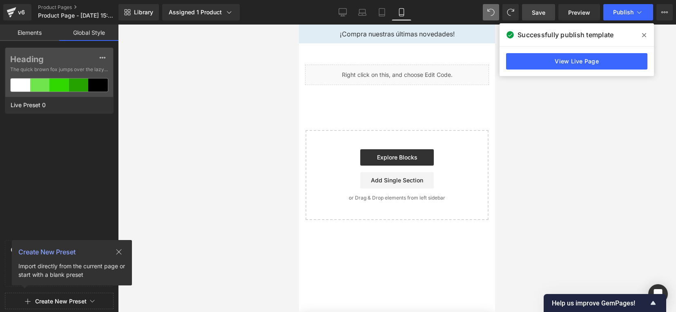
click at [157, 99] on div at bounding box center [397, 167] width 558 height 287
click at [105, 56] on button at bounding box center [102, 57] width 15 height 13
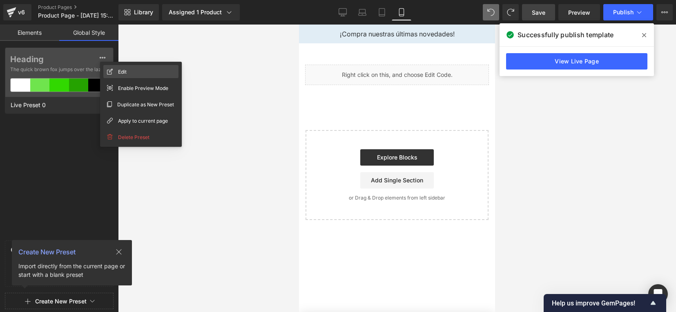
click at [131, 72] on div "Edit" at bounding box center [140, 71] width 75 height 13
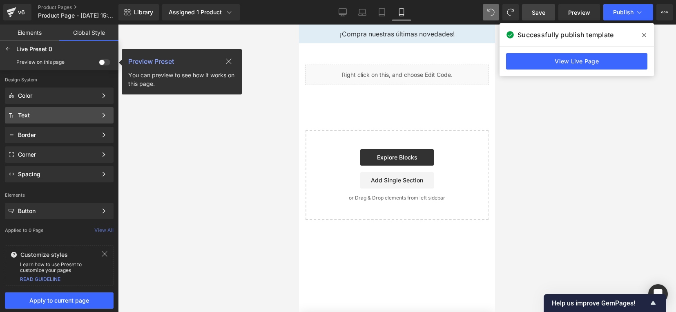
click at [44, 111] on div "Text" at bounding box center [59, 115] width 109 height 16
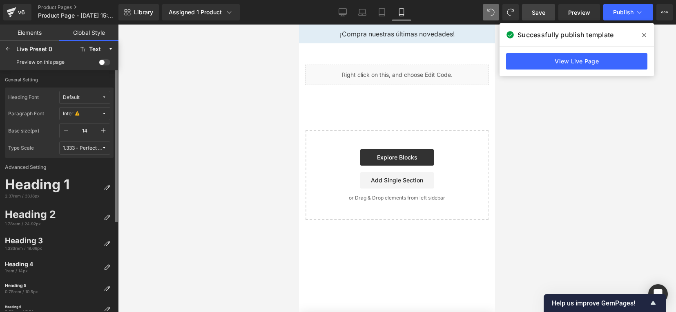
click at [102, 97] on icon at bounding box center [104, 97] width 5 height 5
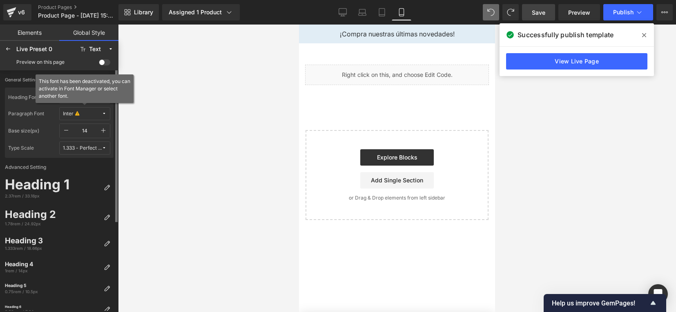
click at [100, 111] on span "Inter" at bounding box center [82, 114] width 39 height 6
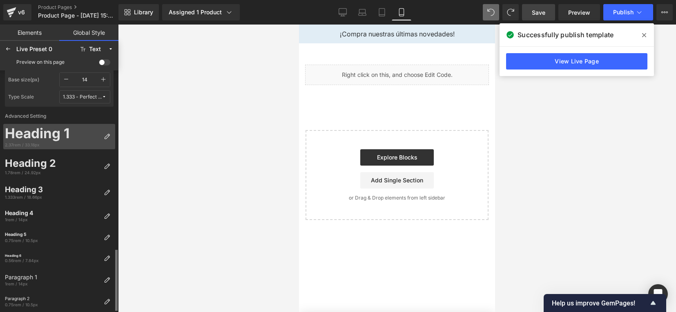
scroll to position [141, 0]
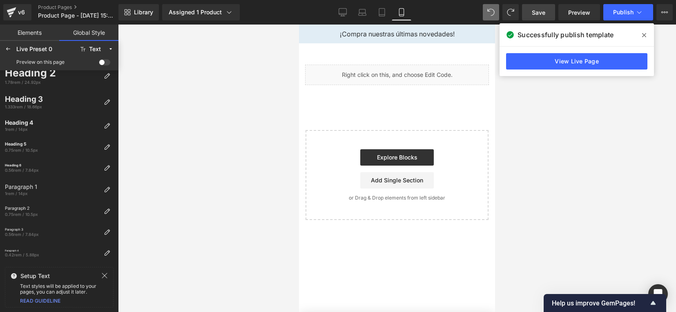
click at [578, 182] on div at bounding box center [397, 167] width 558 height 287
click at [571, 62] on link "View Live Page" at bounding box center [576, 61] width 141 height 16
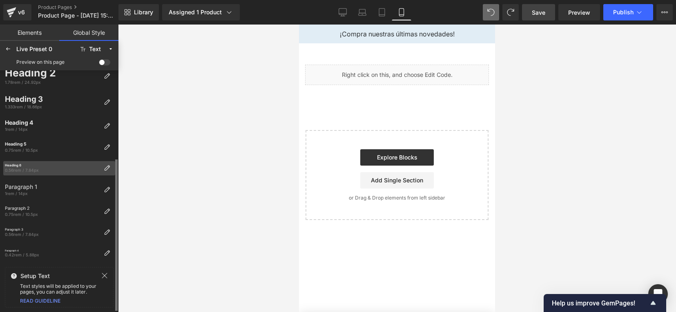
scroll to position [0, 0]
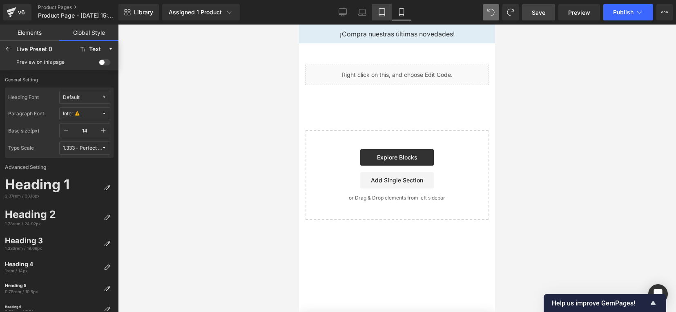
click at [381, 18] on link "Tablet" at bounding box center [382, 12] width 20 height 16
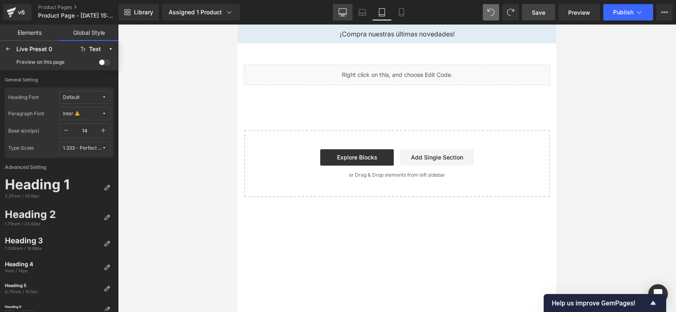
click at [345, 14] on icon at bounding box center [342, 12] width 8 height 6
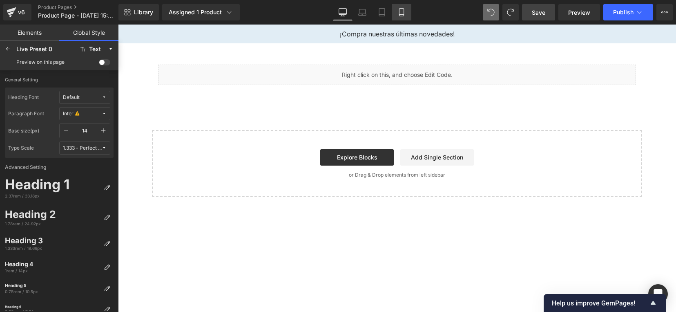
click at [394, 11] on link "Mobile" at bounding box center [402, 12] width 20 height 16
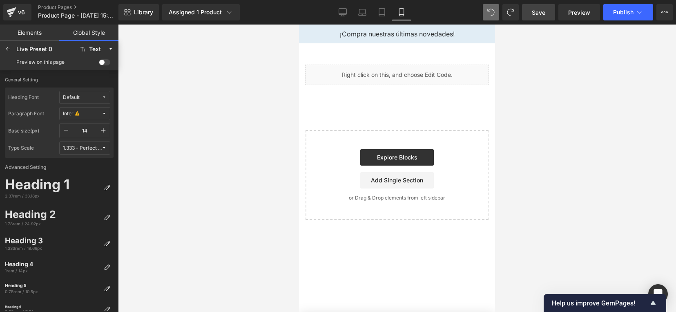
click at [40, 31] on link "Elements" at bounding box center [29, 32] width 59 height 16
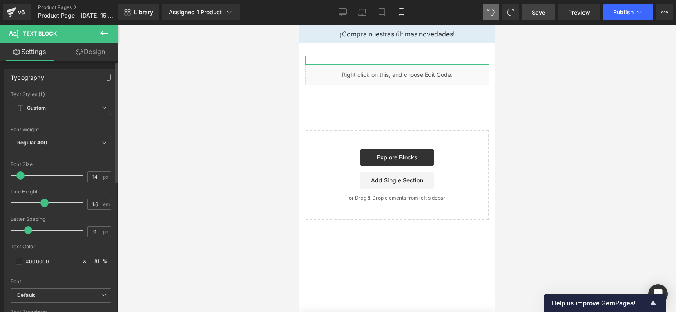
click at [35, 107] on b "Custom" at bounding box center [36, 108] width 19 height 7
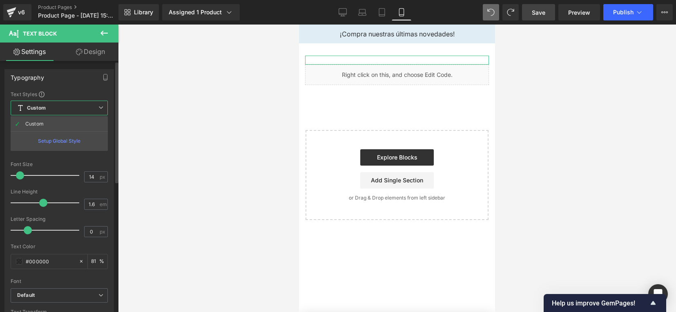
click at [47, 100] on span "Custom Setup Global Style" at bounding box center [59, 107] width 97 height 15
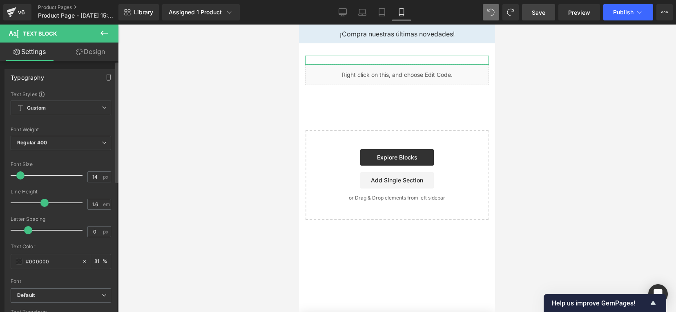
click at [22, 90] on div "Typography Text Styles Custom Custom Setup Global Style Custom Setup Global Sty…" at bounding box center [60, 206] width 113 height 274
click at [29, 73] on div "Typography" at bounding box center [27, 74] width 33 height 11
click at [107, 75] on icon "button" at bounding box center [108, 77] width 7 height 7
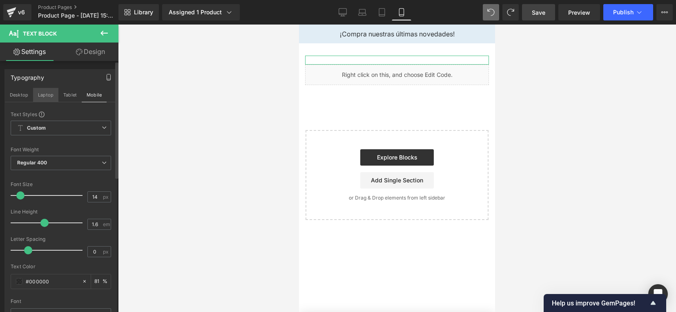
click at [49, 94] on button "Laptop" at bounding box center [45, 95] width 25 height 14
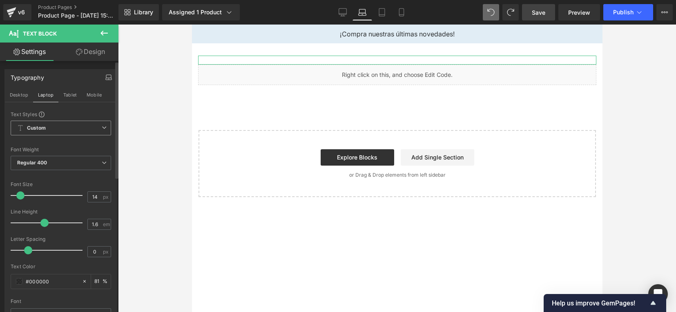
click at [95, 127] on span "Custom Setup Global Style" at bounding box center [61, 127] width 100 height 15
click at [95, 127] on span "Custom Setup Global Style" at bounding box center [59, 127] width 97 height 15
click at [96, 94] on button "Mobile" at bounding box center [94, 95] width 25 height 14
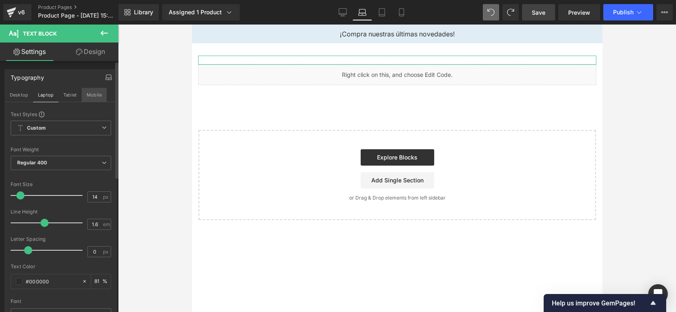
type input "81"
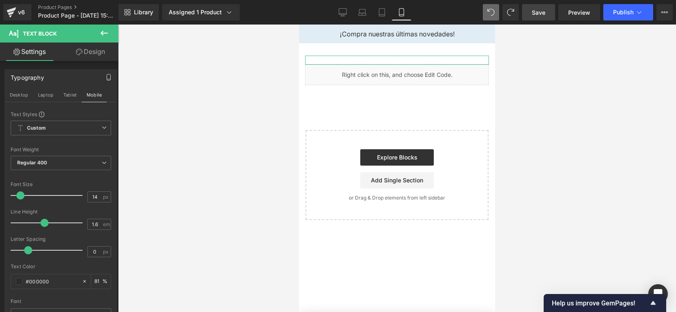
click at [92, 48] on link "Design" at bounding box center [90, 51] width 59 height 18
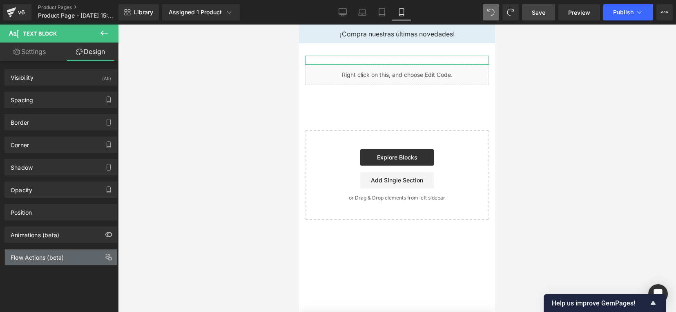
click at [44, 260] on div "Flow Actions (beta)" at bounding box center [37, 254] width 53 height 11
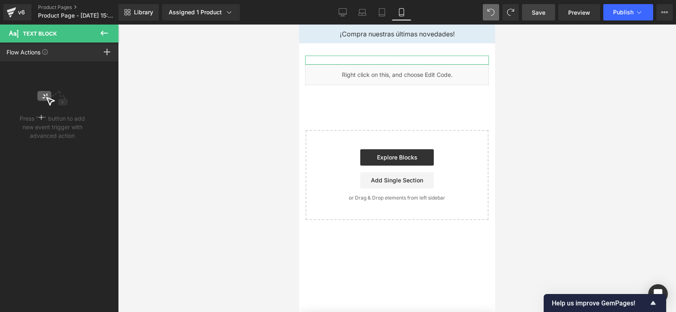
click at [24, 46] on div "Flow Actions Click "+" to add an event to trigger action affect on other elemen…" at bounding box center [27, 52] width 54 height 18
click at [109, 27] on button at bounding box center [104, 33] width 29 height 18
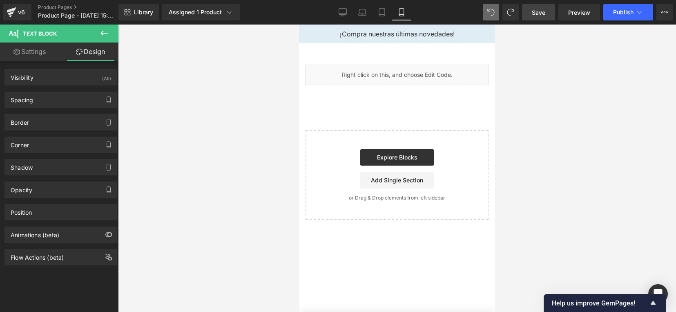
click at [103, 36] on icon at bounding box center [104, 33] width 10 height 10
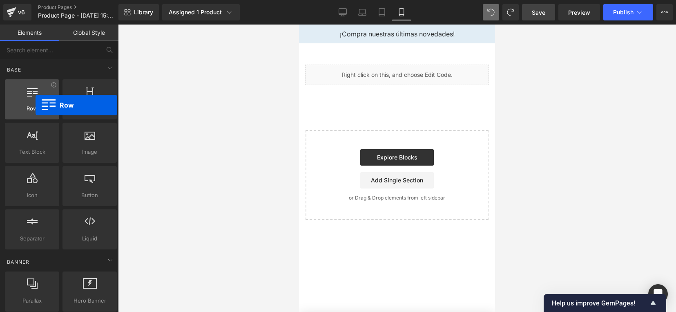
click at [36, 105] on span "Row" at bounding box center [31, 108] width 49 height 9
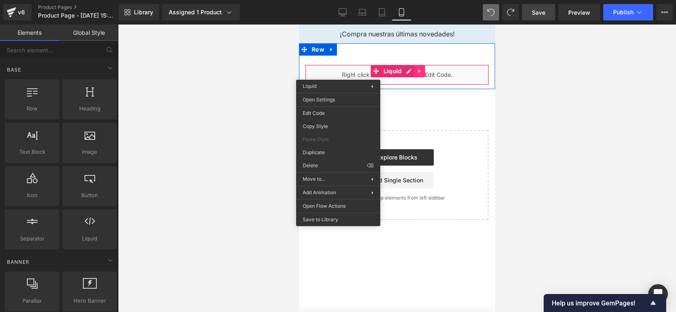
click at [421, 73] on div "Liquid" at bounding box center [397, 75] width 184 height 20
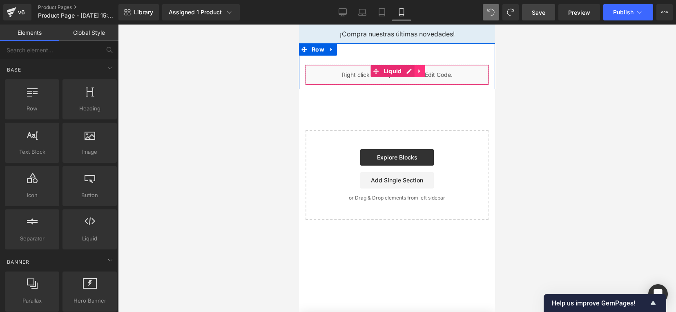
click at [421, 73] on icon at bounding box center [420, 71] width 6 height 6
click at [422, 71] on icon at bounding box center [425, 71] width 6 height 6
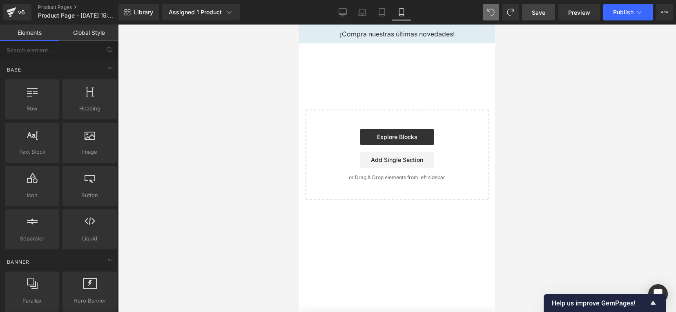
drag, startPoint x: 474, startPoint y: 122, endPoint x: 443, endPoint y: 183, distance: 68.5
click at [443, 183] on div "Start building your page Explore Blocks Add Single Section or Drag & Drop eleme…" at bounding box center [396, 154] width 181 height 88
click at [421, 176] on p "or Drag & Drop elements from left sidebar" at bounding box center [396, 177] width 157 height 6
click at [414, 160] on link "Add Single Section" at bounding box center [396, 159] width 73 height 16
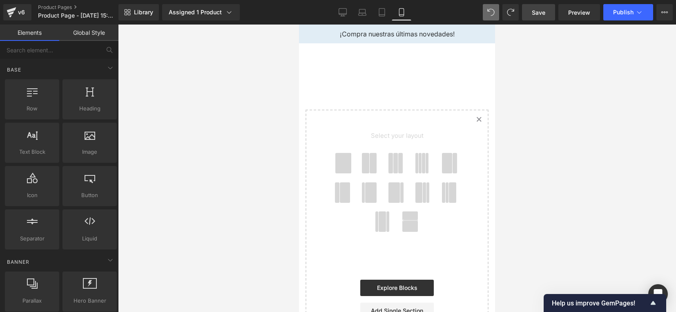
scroll to position [50, 0]
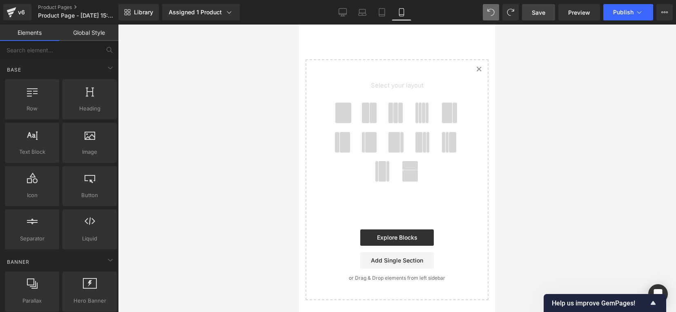
click at [343, 107] on span at bounding box center [343, 112] width 16 height 20
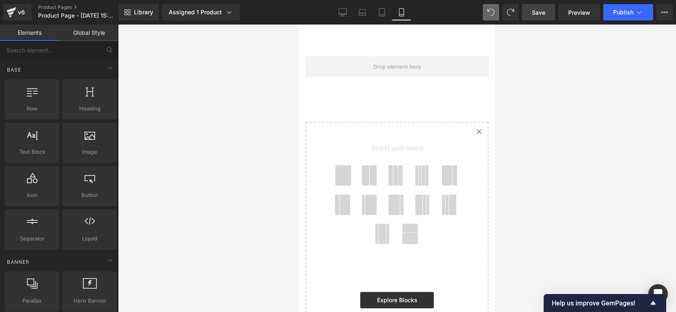
scroll to position [11, 0]
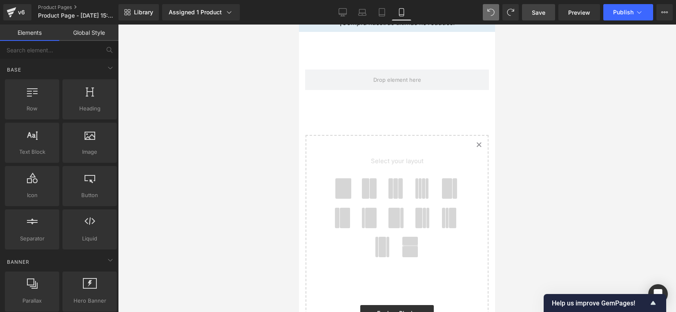
click at [422, 183] on span at bounding box center [423, 188] width 3 height 20
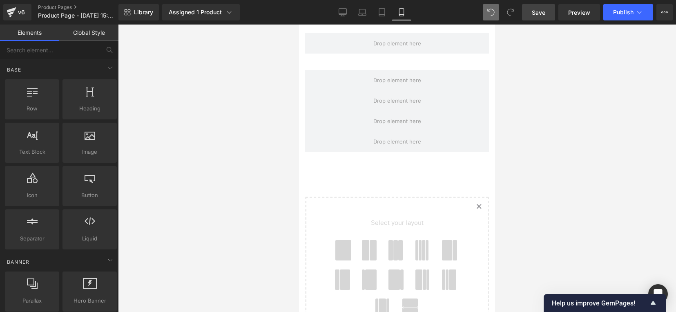
scroll to position [48, 0]
click at [345, 246] on span at bounding box center [343, 249] width 16 height 20
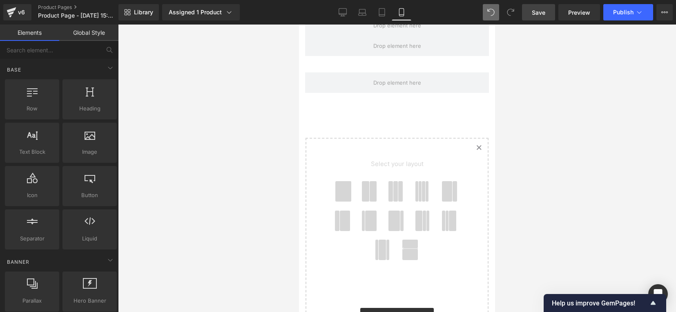
scroll to position [146, 0]
click at [476, 144] on icon "Created with Sketch." at bounding box center [478, 144] width 5 height 5
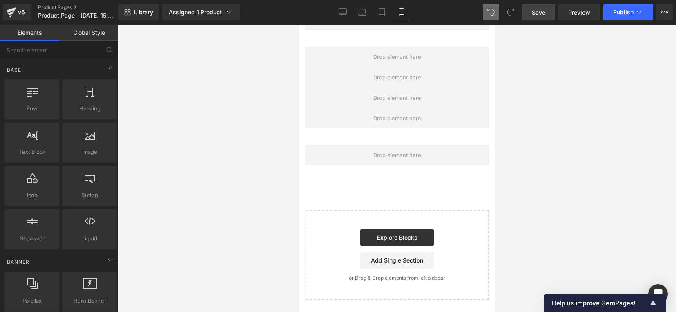
scroll to position [70, 0]
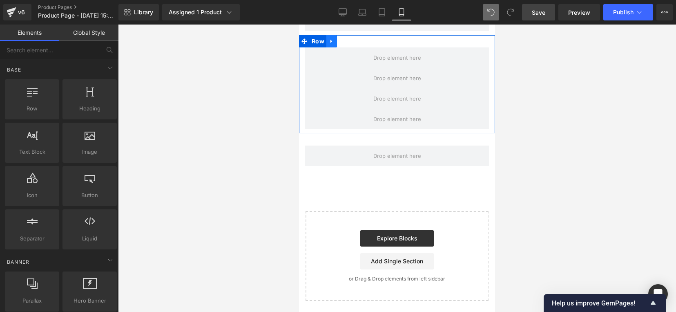
click at [332, 39] on icon at bounding box center [332, 41] width 6 height 6
click at [352, 43] on icon at bounding box center [353, 41] width 6 height 6
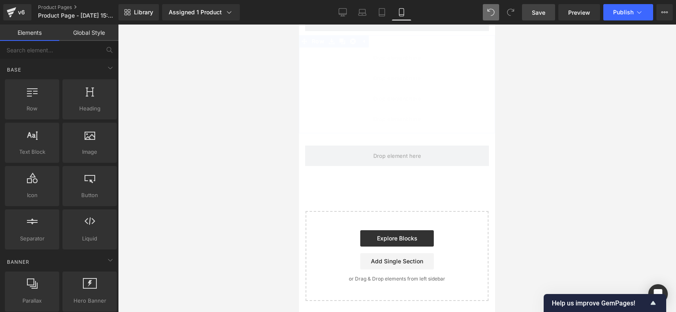
scroll to position [0, 0]
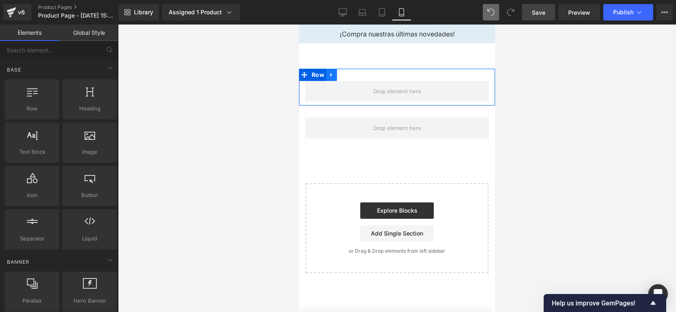
click at [333, 76] on icon at bounding box center [332, 75] width 6 height 6
click at [350, 77] on icon at bounding box center [353, 75] width 6 height 6
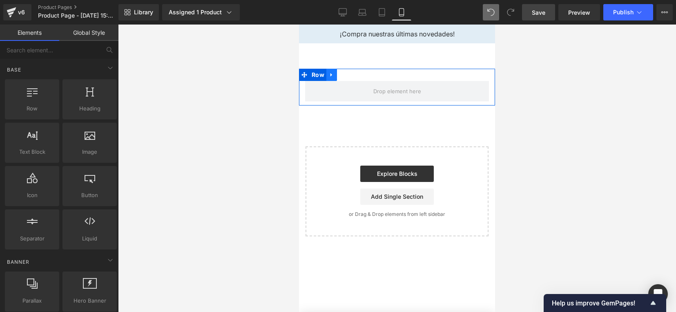
click at [334, 74] on icon at bounding box center [332, 75] width 6 height 6
click at [363, 76] on icon at bounding box center [364, 75] width 6 height 6
click at [333, 73] on icon at bounding box center [332, 75] width 6 height 6
click at [354, 76] on icon at bounding box center [353, 75] width 6 height 6
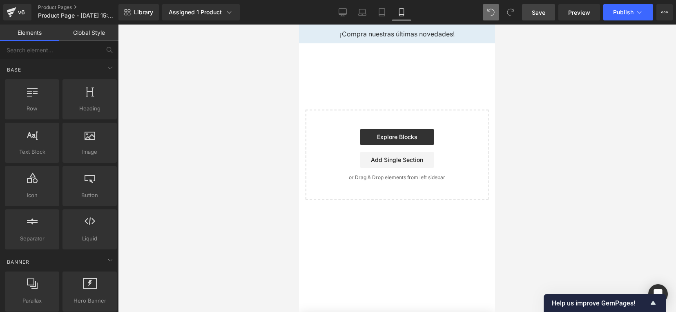
drag, startPoint x: 335, startPoint y: 111, endPoint x: 309, endPoint y: 139, distance: 38.1
click at [312, 138] on div "Start building your page Explore Blocks Add Single Section or Drag & Drop eleme…" at bounding box center [396, 154] width 181 height 88
click at [358, 35] on p "¡Compra nuestras últimas novedades!" at bounding box center [397, 34] width 160 height 7
click at [650, 300] on icon "Show survey - Help us improve GemPages!" at bounding box center [653, 303] width 10 height 10
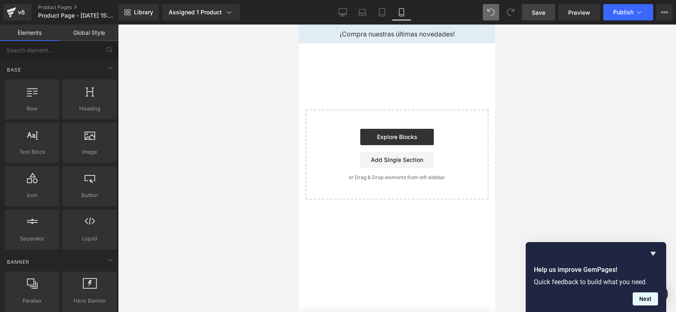
click at [648, 297] on button "Next" at bounding box center [644, 298] width 25 height 13
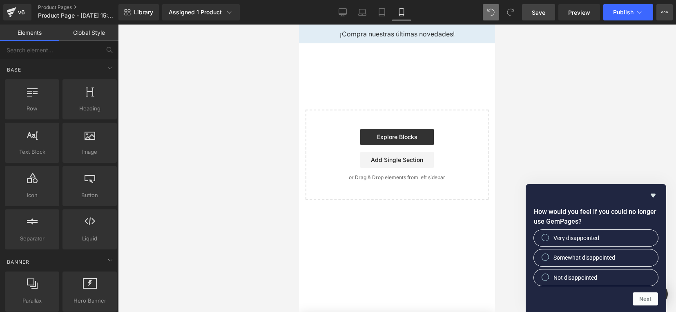
click at [661, 15] on icon at bounding box center [664, 12] width 7 height 7
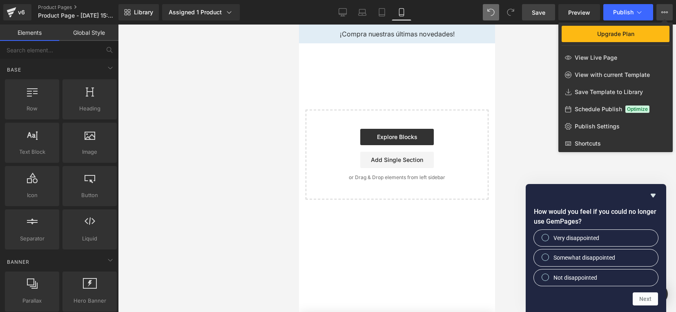
click at [537, 70] on div at bounding box center [397, 167] width 558 height 287
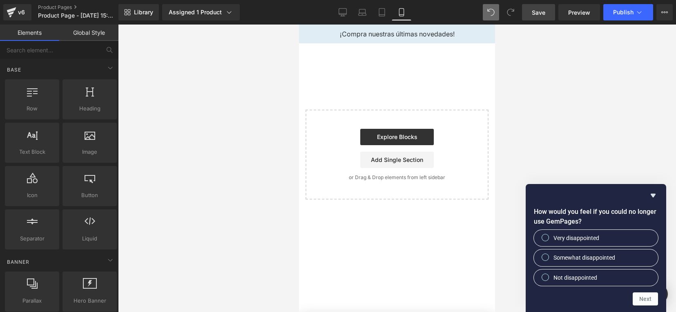
click at [451, 9] on div "Library Assigned 1 Product Product Preview Belleza sin Químicos: Guía de Cosmét…" at bounding box center [396, 12] width 557 height 16
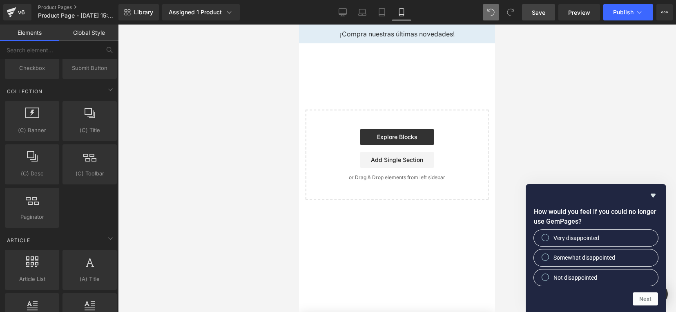
scroll to position [1557, 0]
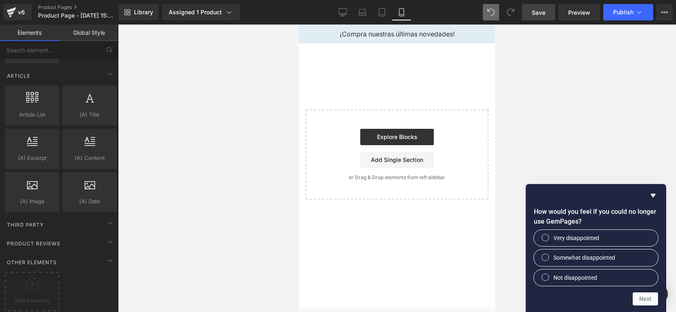
click at [542, 127] on div at bounding box center [397, 167] width 558 height 287
click at [661, 11] on icon at bounding box center [662, 12] width 2 height 2
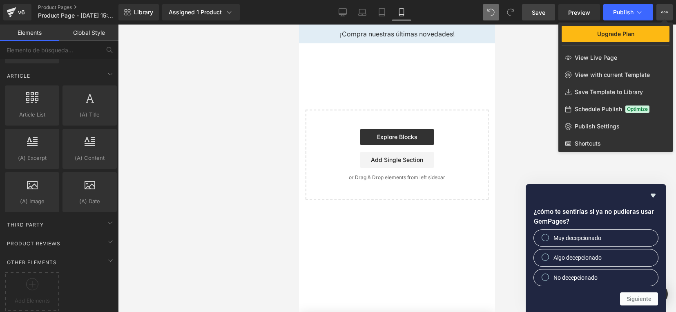
click at [536, 122] on div at bounding box center [397, 167] width 558 height 287
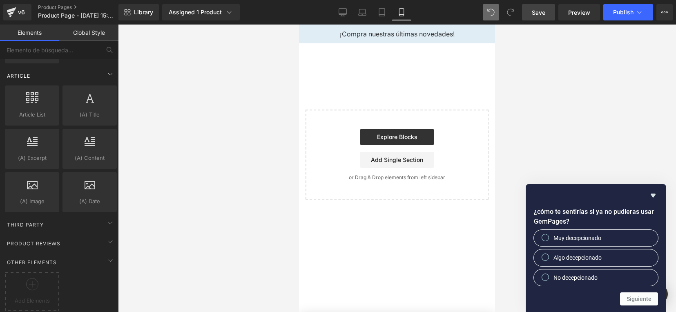
click at [18, 72] on span "Article" at bounding box center [18, 76] width 25 height 8
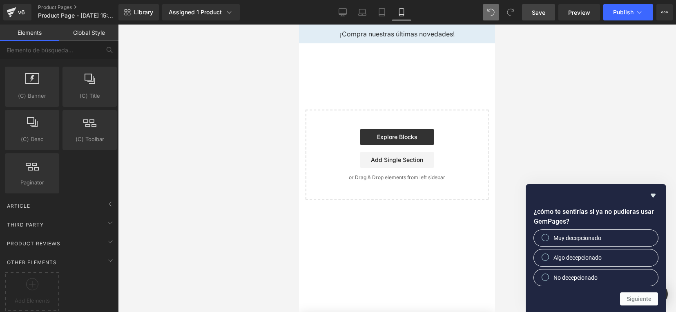
scroll to position [1427, 0]
click at [87, 31] on link "Global Style" at bounding box center [88, 32] width 59 height 16
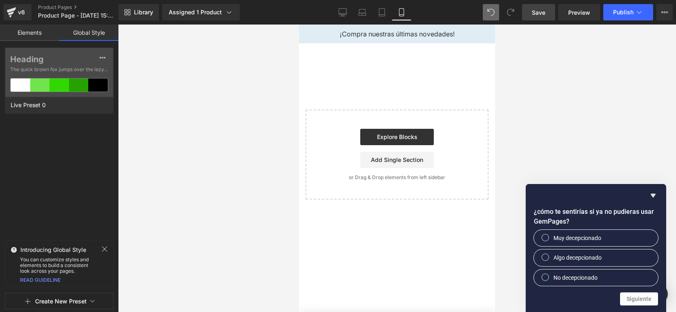
click at [36, 27] on link "Elements" at bounding box center [29, 32] width 59 height 16
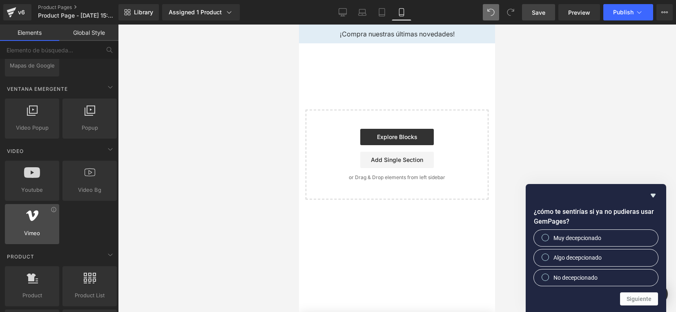
scroll to position [559, 0]
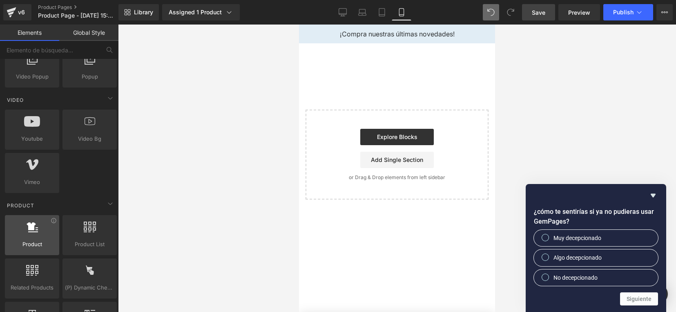
click at [23, 240] on div at bounding box center [31, 230] width 49 height 18
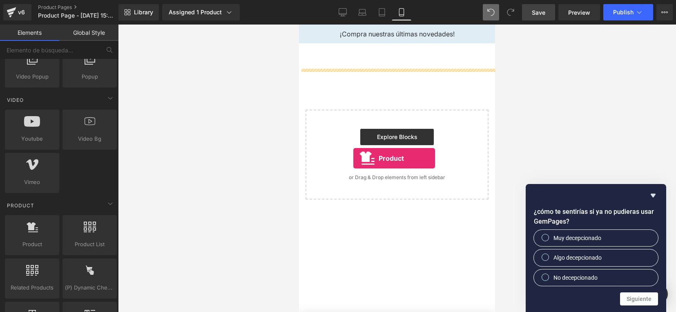
drag, startPoint x: 322, startPoint y: 264, endPoint x: 353, endPoint y: 158, distance: 110.7
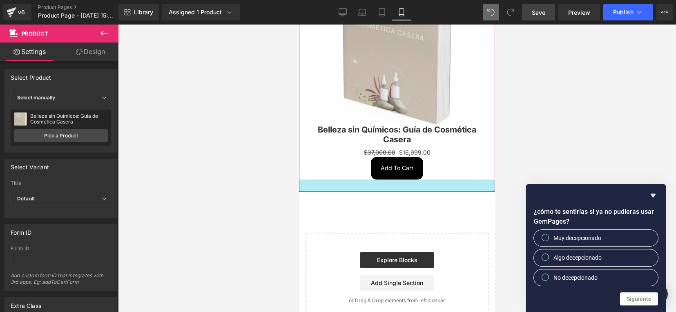
scroll to position [170, 0]
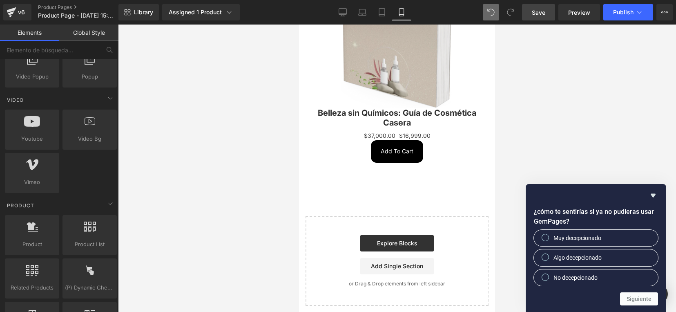
drag, startPoint x: 450, startPoint y: 261, endPoint x: 416, endPoint y: 285, distance: 40.8
click at [416, 285] on div "Start building your page Explore Blocks Add Single Section or Drag & Drop eleme…" at bounding box center [396, 260] width 181 height 88
click at [411, 280] on p "or Drag & Drop elements from left sidebar" at bounding box center [396, 283] width 157 height 6
click at [406, 280] on p "or Drag & Drop elements from left sidebar" at bounding box center [396, 283] width 157 height 6
click at [396, 235] on link "Explore Blocks" at bounding box center [396, 243] width 73 height 16
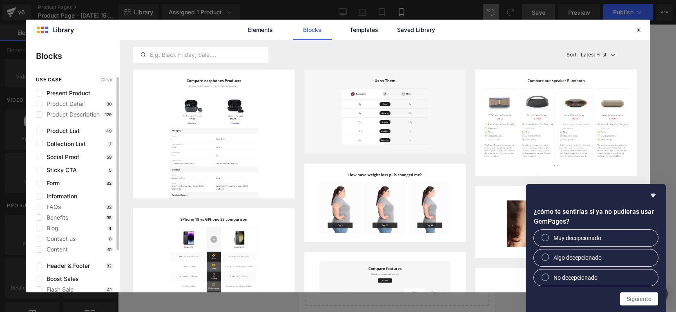
click at [73, 97] on div "Present Product Product Detail 30 Product Description 129" at bounding box center [74, 104] width 77 height 28
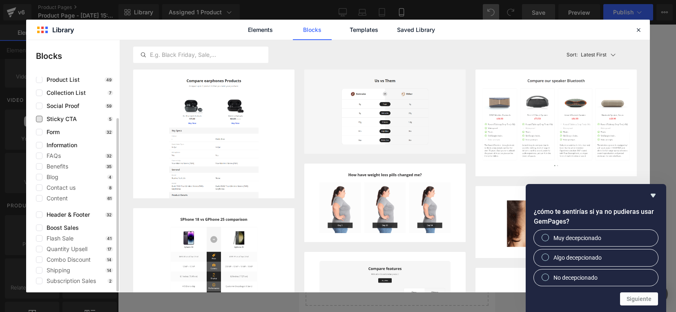
click at [65, 121] on span "Sticky CTA" at bounding box center [59, 119] width 34 height 7
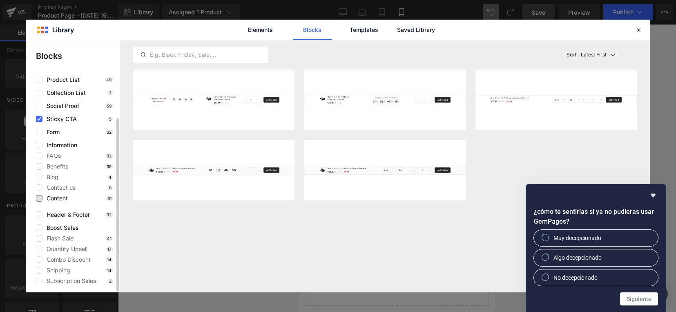
click at [63, 199] on span "Content" at bounding box center [54, 198] width 25 height 7
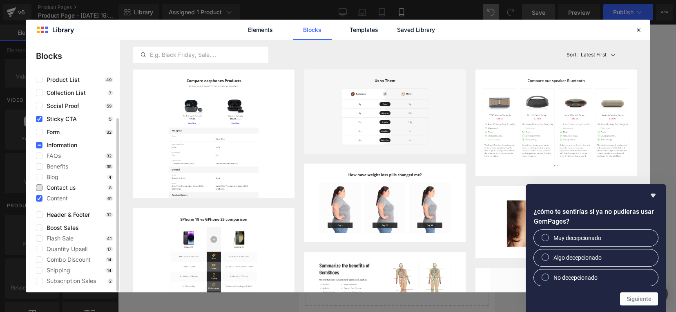
click at [64, 185] on span "Contact us" at bounding box center [58, 187] width 33 height 7
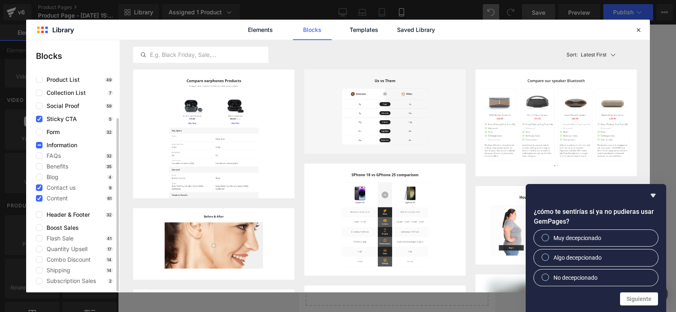
click at [35, 196] on div "use case Clear Present Product Product Detail 30 Product Description 129 Produc…" at bounding box center [72, 155] width 93 height 258
click at [36, 189] on div "use case Clear Present Product Product Detail 30 Product Description 129 Produc…" at bounding box center [72, 155] width 93 height 258
click at [39, 187] on icon at bounding box center [39, 187] width 4 height 0
click at [39, 187] on input "checkbox" at bounding box center [39, 187] width 0 height 0
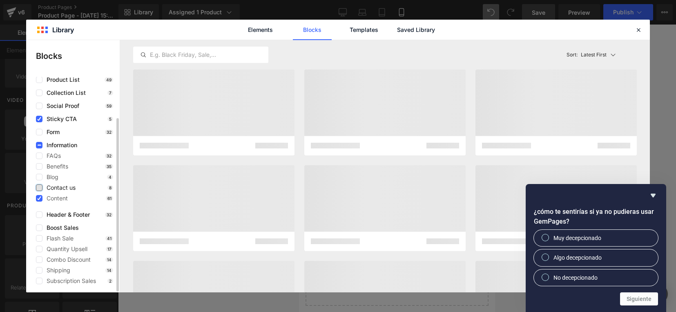
click at [31, 195] on div "use case Clear Present Product Product Detail 30 Product Description 129 Produc…" at bounding box center [72, 155] width 93 height 258
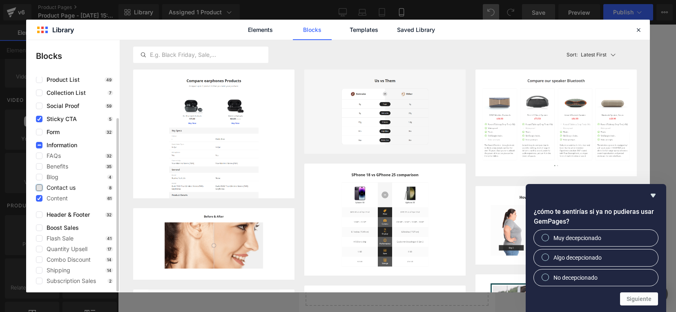
click at [42, 120] on span "Sticky CTA" at bounding box center [59, 119] width 34 height 7
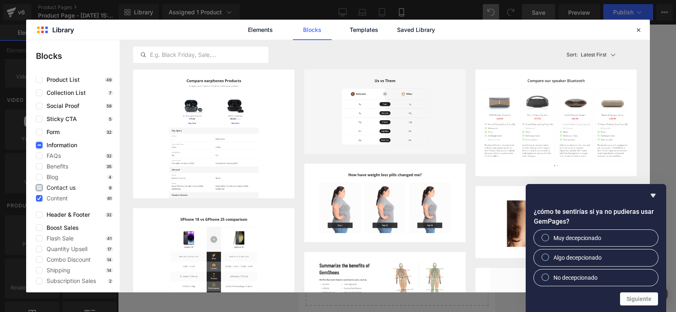
click at [39, 147] on label at bounding box center [39, 145] width 7 height 7
click at [39, 145] on input "checkbox" at bounding box center [39, 145] width 0 height 0
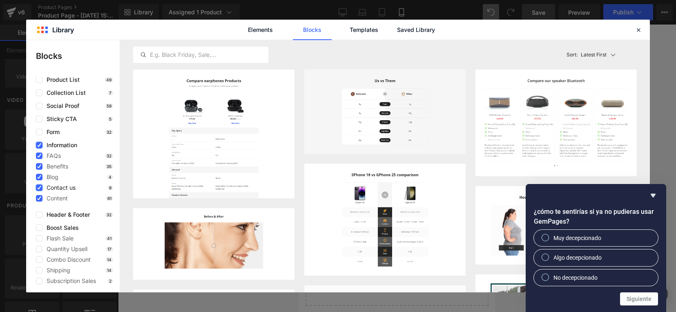
click at [39, 145] on icon at bounding box center [39, 145] width 4 height 0
click at [39, 145] on input "checkbox" at bounding box center [39, 145] width 0 height 0
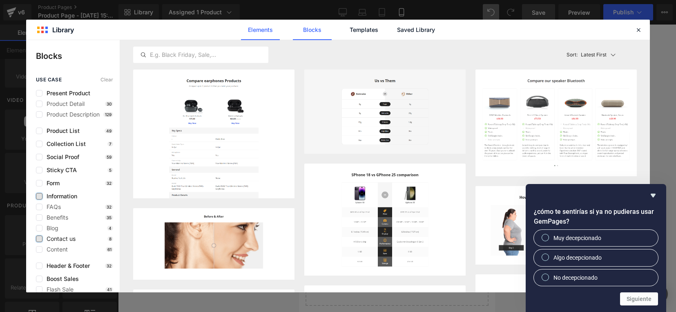
click at [268, 29] on link "Elements" at bounding box center [260, 30] width 39 height 20
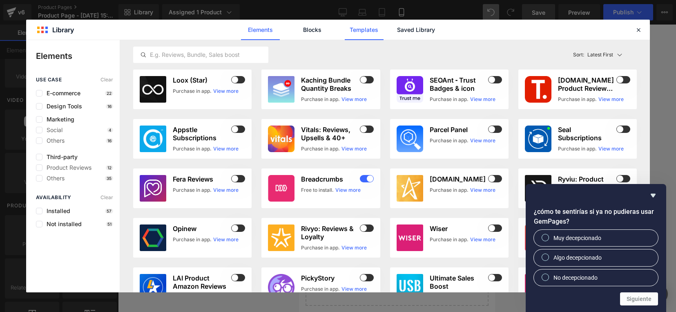
click at [365, 30] on link "Templates" at bounding box center [364, 30] width 39 height 20
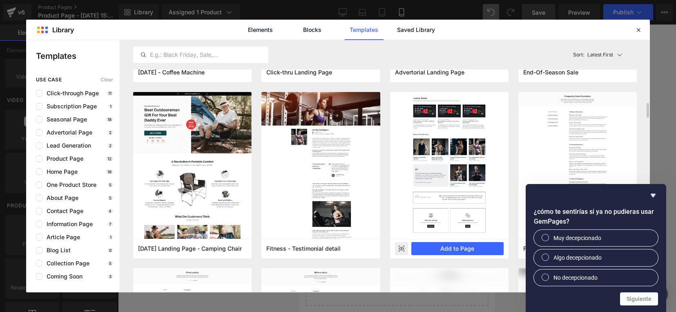
scroll to position [204, 0]
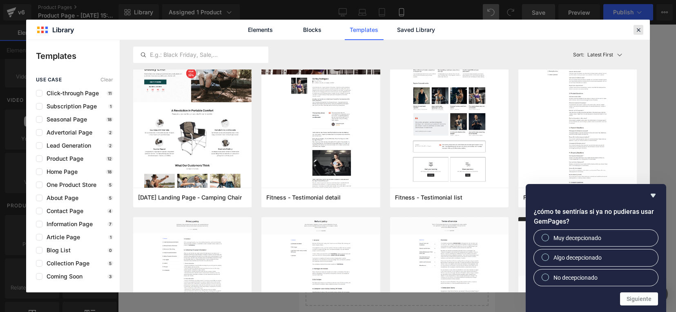
click at [636, 29] on icon at bounding box center [637, 29] width 7 height 7
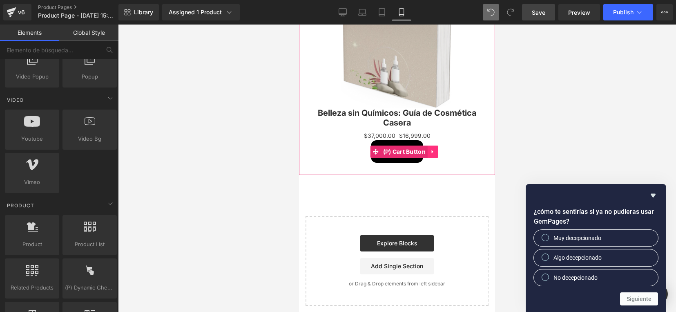
click at [433, 148] on icon at bounding box center [433, 151] width 6 height 6
click at [493, 136] on div at bounding box center [494, 37] width 2 height 276
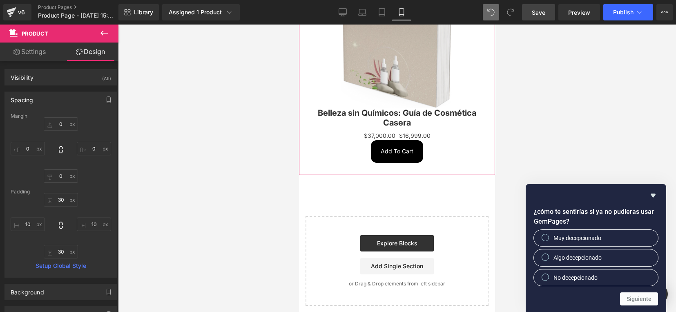
scroll to position [0, 0]
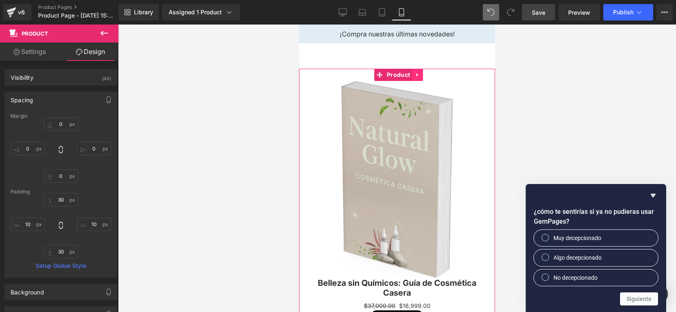
click at [417, 78] on icon at bounding box center [417, 75] width 6 height 6
click at [423, 74] on icon at bounding box center [423, 75] width 6 height 6
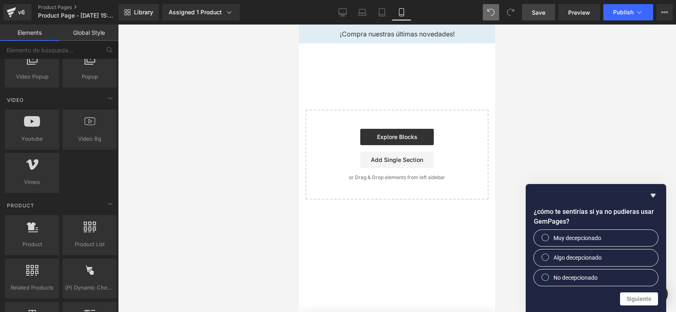
drag, startPoint x: 346, startPoint y: 108, endPoint x: 332, endPoint y: 94, distance: 19.9
click at [346, 107] on div "Text Block Row Select your layout" at bounding box center [397, 121] width 196 height 156
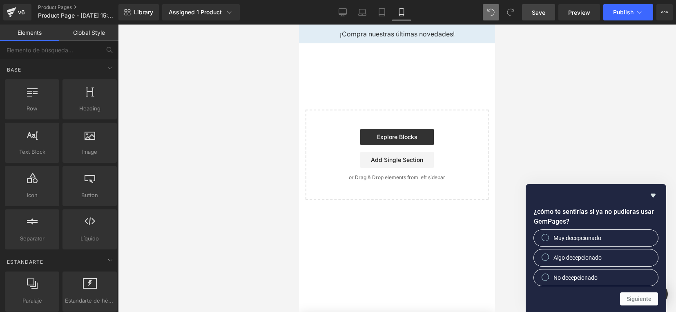
click at [101, 31] on link "Global Style" at bounding box center [88, 32] width 59 height 16
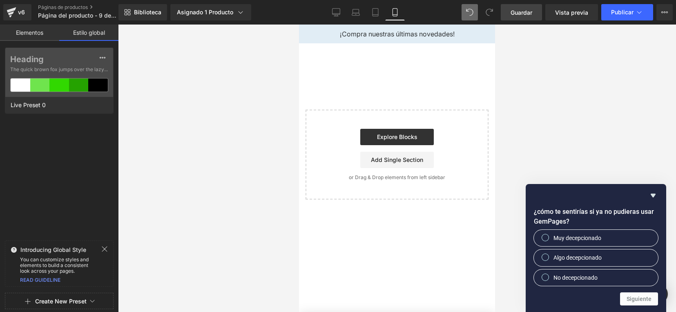
click at [32, 25] on link "Elementos" at bounding box center [29, 32] width 59 height 16
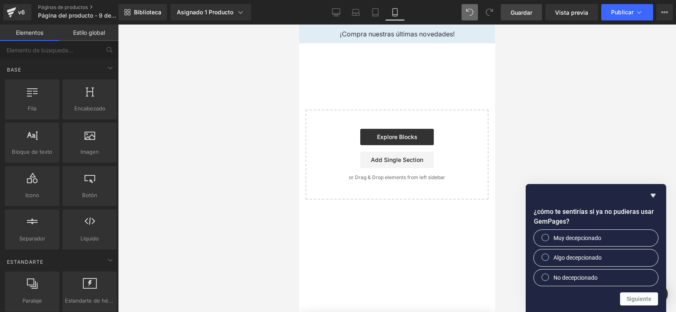
click at [621, 97] on div at bounding box center [397, 167] width 558 height 287
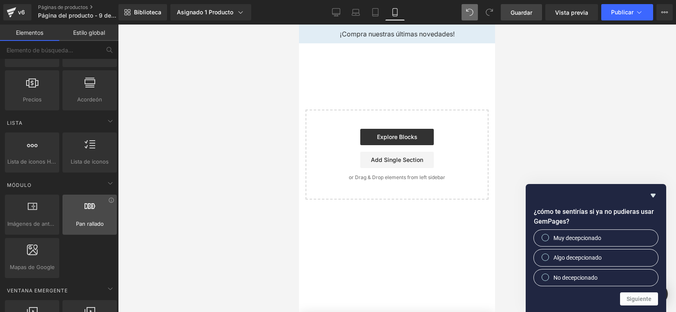
scroll to position [357, 0]
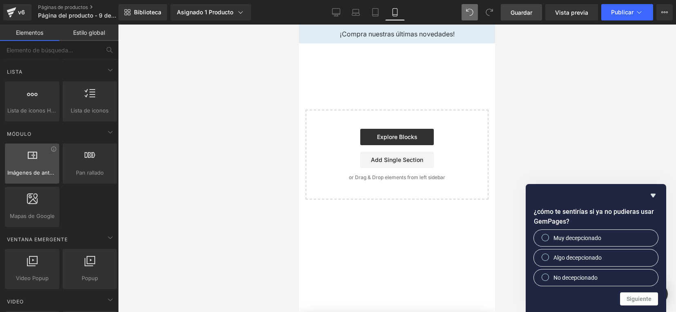
click at [41, 170] on span "Imágenes de antes y después" at bounding box center [31, 172] width 49 height 9
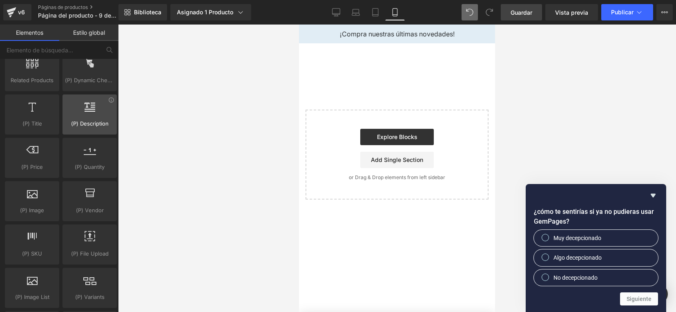
scroll to position [663, 0]
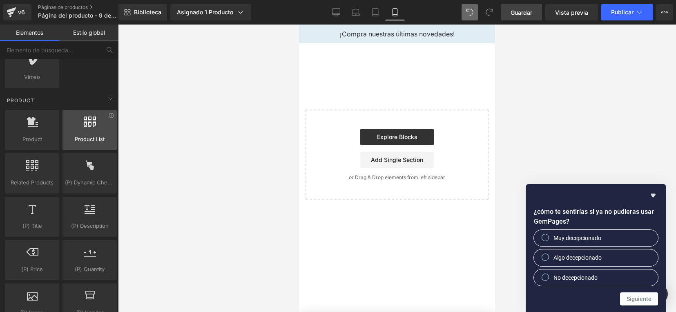
click at [95, 142] on span "Product List" at bounding box center [89, 139] width 49 height 9
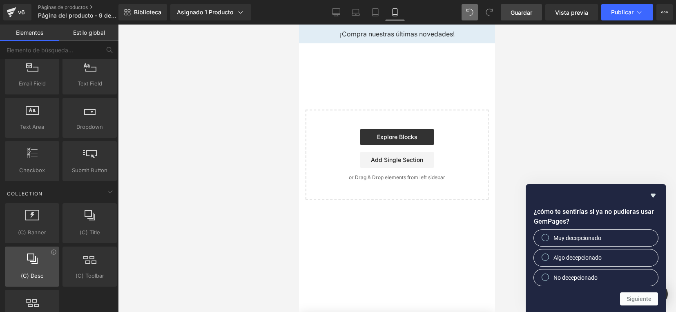
scroll to position [1426, 0]
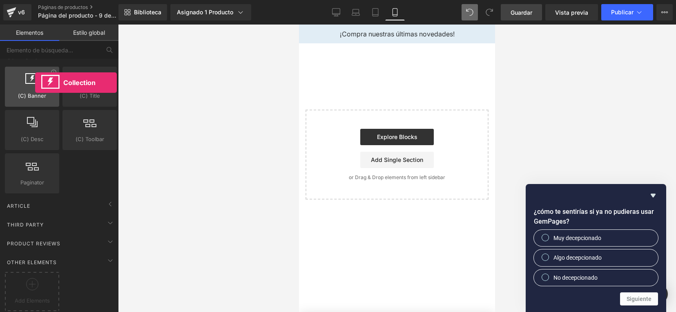
click at [35, 82] on div at bounding box center [31, 82] width 49 height 18
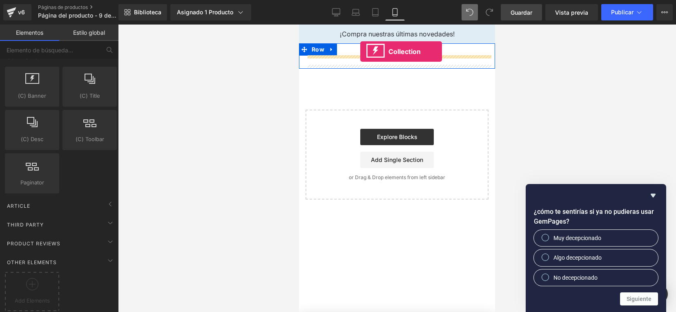
drag, startPoint x: 334, startPoint y: 107, endPoint x: 360, endPoint y: 51, distance: 61.4
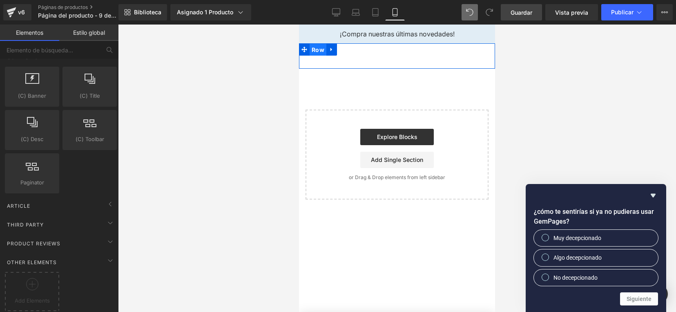
click at [317, 47] on span "Row" at bounding box center [317, 50] width 17 height 12
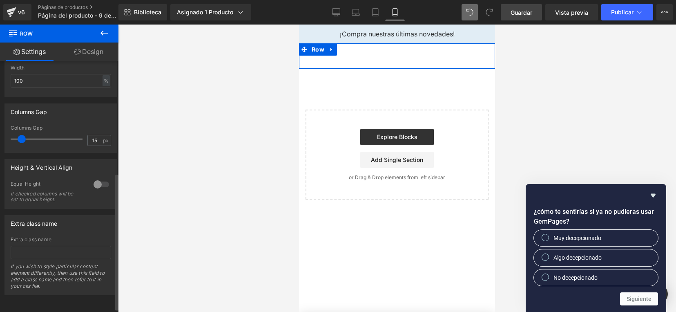
scroll to position [0, 0]
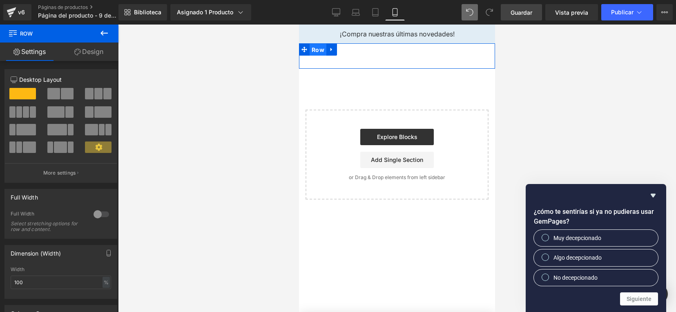
click at [323, 45] on span "Row" at bounding box center [317, 50] width 17 height 12
click at [387, 58] on span "Text Block" at bounding box center [392, 60] width 27 height 10
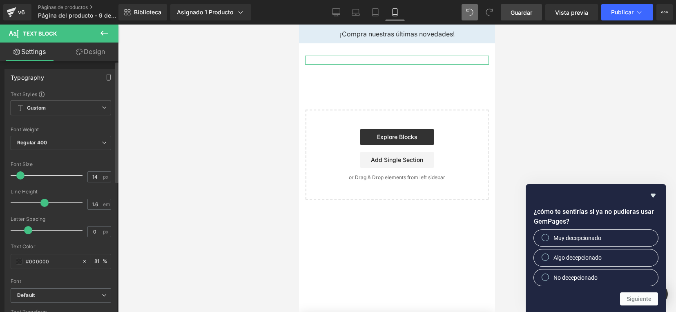
click at [101, 111] on span "Custom Setup Global Style" at bounding box center [61, 107] width 100 height 15
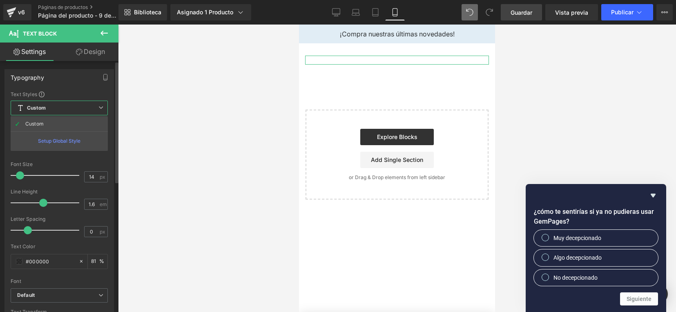
click at [86, 140] on div "Setup Global Style" at bounding box center [59, 140] width 97 height 19
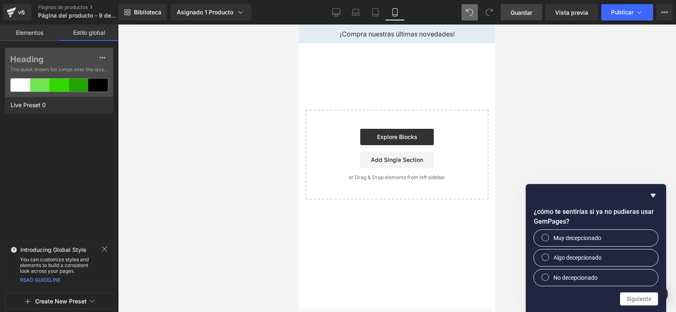
click at [181, 91] on div at bounding box center [397, 167] width 558 height 287
click at [105, 58] on icon at bounding box center [102, 57] width 7 height 7
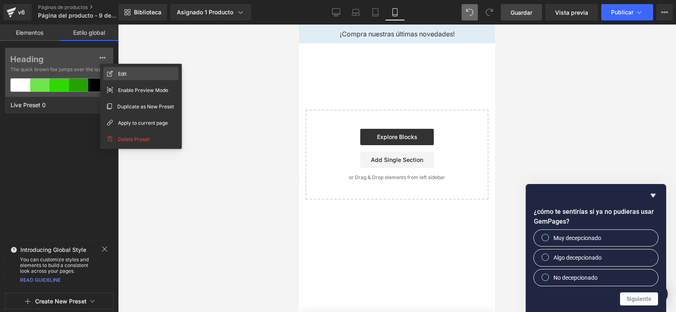
click at [149, 74] on div "Edit" at bounding box center [140, 73] width 75 height 13
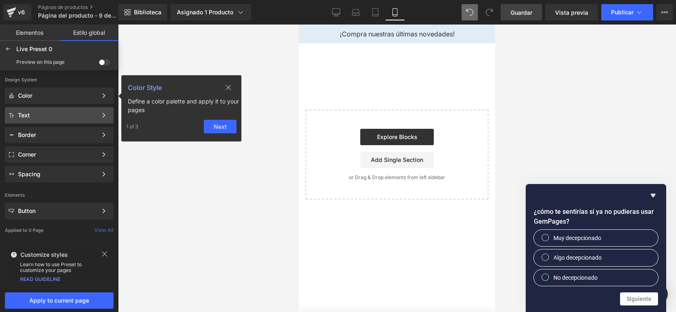
click at [73, 119] on div "Text Color Style Define a color palette and apply it to your pages 1 of 3 Next" at bounding box center [59, 115] width 109 height 16
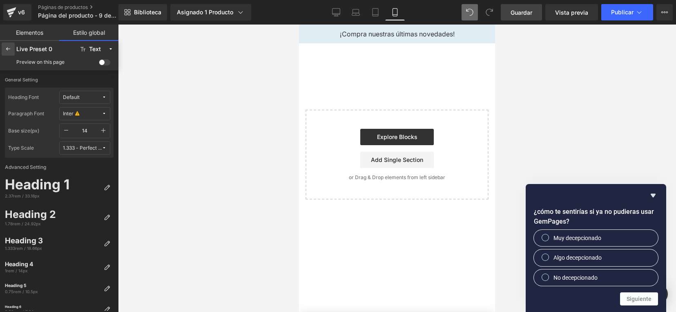
click at [8, 47] on icon at bounding box center [8, 49] width 7 height 7
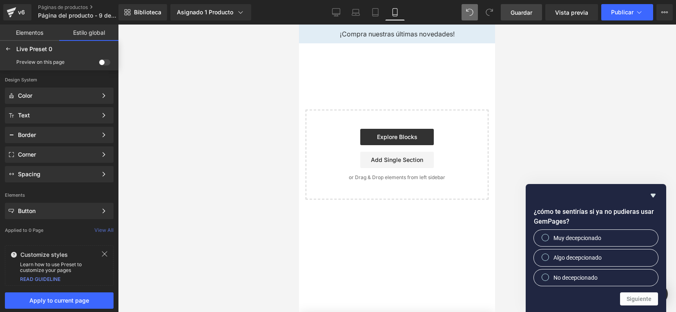
click at [8, 47] on icon at bounding box center [8, 49] width 7 height 7
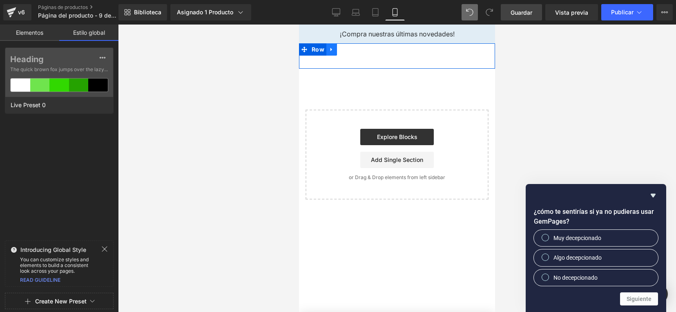
click at [331, 51] on icon at bounding box center [332, 50] width 6 height 6
click at [333, 50] on icon at bounding box center [332, 50] width 6 height 6
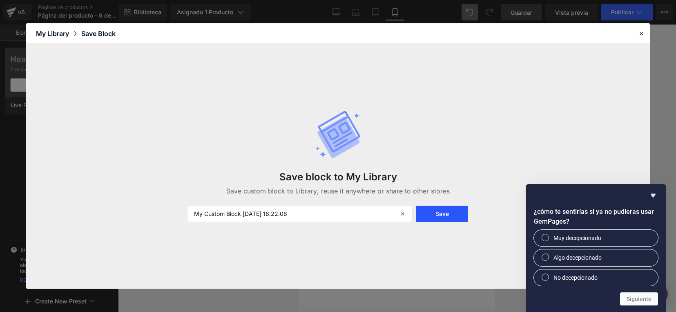
click at [458, 215] on button "Save" at bounding box center [442, 213] width 52 height 16
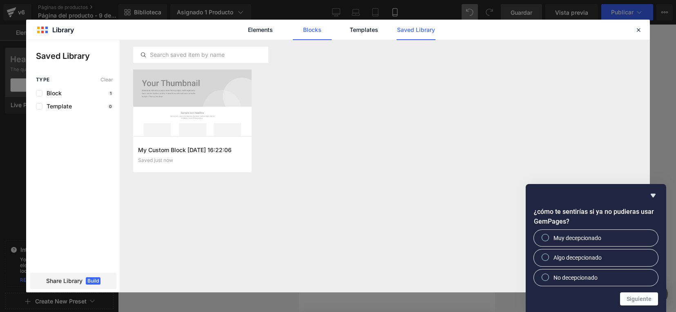
click at [315, 32] on link "Blocks" at bounding box center [312, 30] width 39 height 20
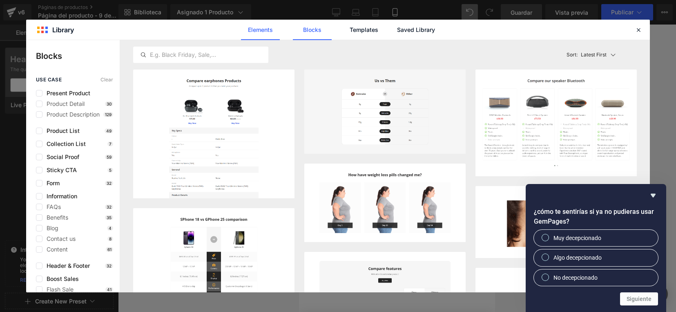
click at [269, 28] on link "Elements" at bounding box center [260, 30] width 39 height 20
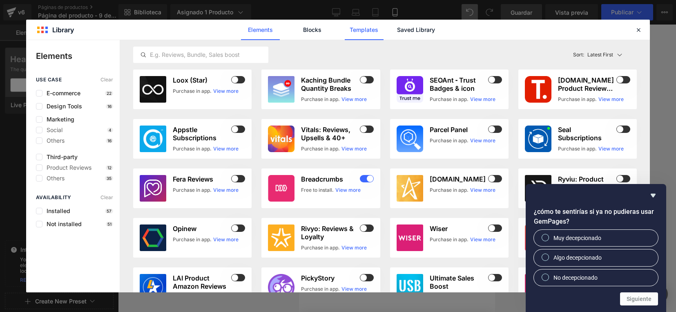
click at [355, 31] on link "Templates" at bounding box center [364, 30] width 39 height 20
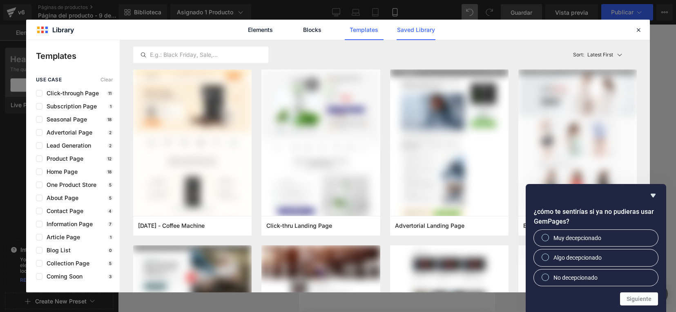
click at [426, 28] on link "Saved Library" at bounding box center [415, 30] width 39 height 20
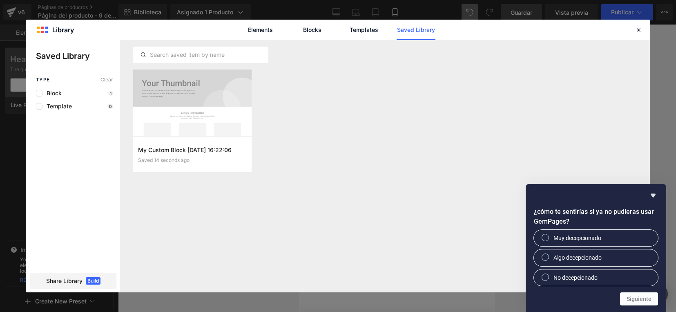
click at [47, 110] on div "Type Clear Block 1 Template 0 Share Library Build" at bounding box center [72, 184] width 93 height 215
click at [43, 109] on span "Template" at bounding box center [56, 106] width 29 height 7
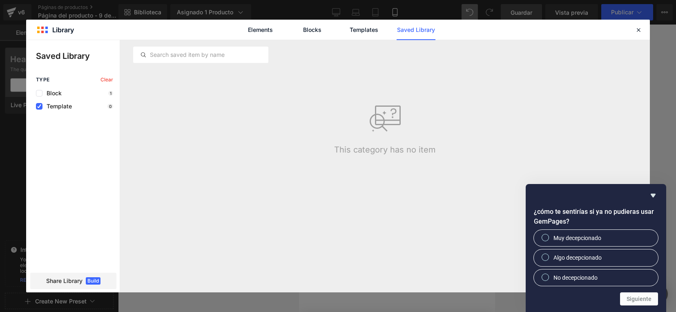
click at [391, 117] on icon at bounding box center [385, 118] width 33 height 33
drag, startPoint x: 391, startPoint y: 117, endPoint x: 344, endPoint y: 144, distance: 53.9
click at [358, 136] on div "This category has no item" at bounding box center [384, 118] width 513 height 72
click at [525, 22] on div "Elements Blocks Templates Saved Library" at bounding box center [337, 30] width 623 height 20
click at [635, 27] on icon at bounding box center [637, 29] width 7 height 7
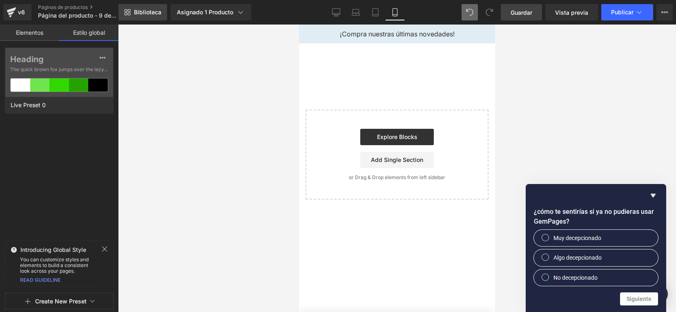
click at [134, 11] on span "Biblioteca" at bounding box center [147, 12] width 27 height 7
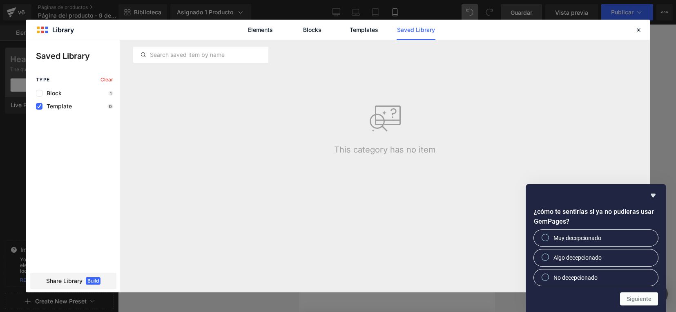
click at [51, 86] on div at bounding box center [337, 166] width 623 height 252
click at [270, 33] on link "Elements" at bounding box center [260, 30] width 39 height 20
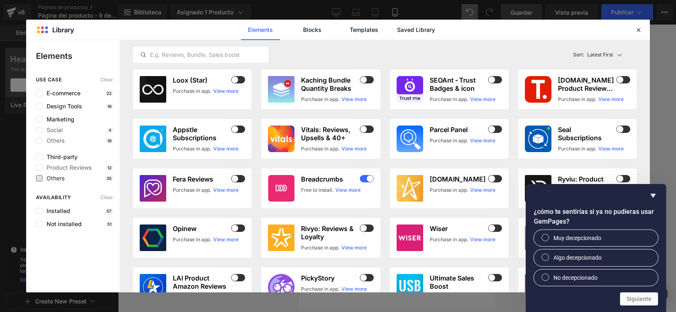
click at [62, 177] on span "Others" at bounding box center [53, 178] width 22 height 7
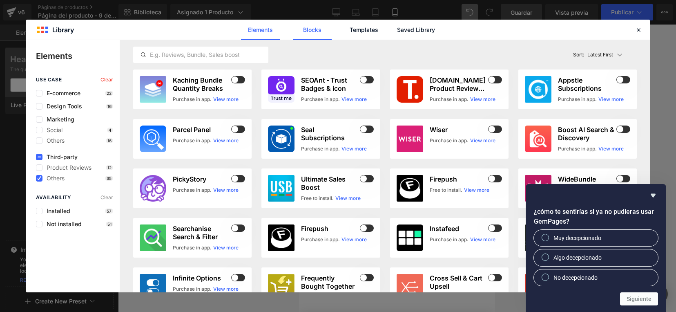
click at [318, 31] on link "Blocks" at bounding box center [312, 30] width 39 height 20
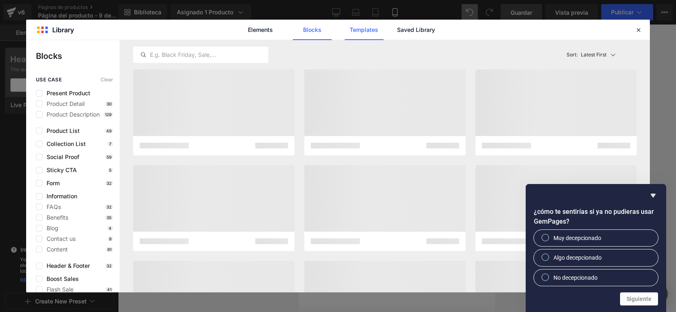
click at [358, 35] on link "Templates" at bounding box center [364, 30] width 39 height 20
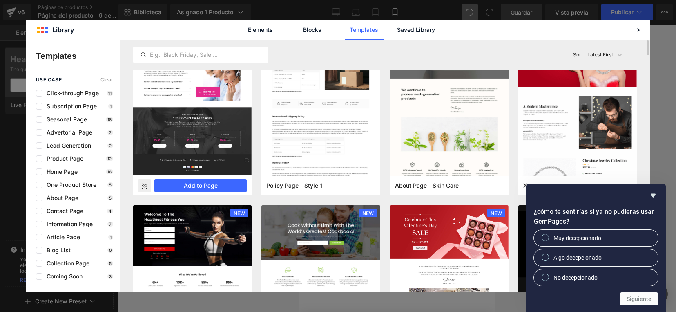
scroll to position [868, 0]
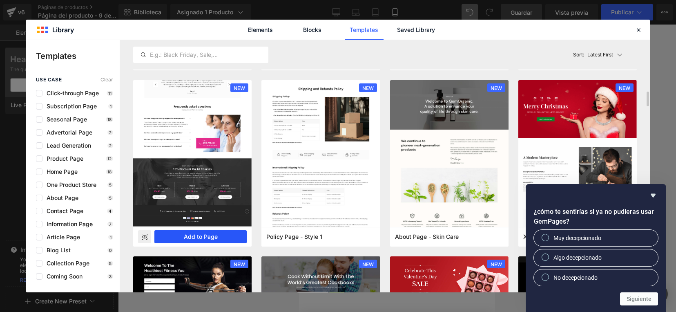
click at [198, 238] on button "Add to Page" at bounding box center [200, 236] width 92 height 13
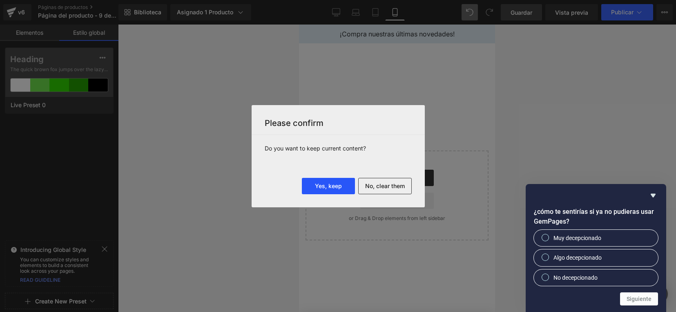
click at [332, 186] on button "Yes, keep" at bounding box center [328, 186] width 53 height 16
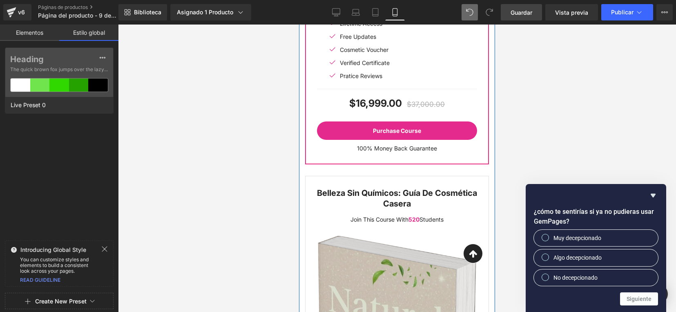
scroll to position [2932, 0]
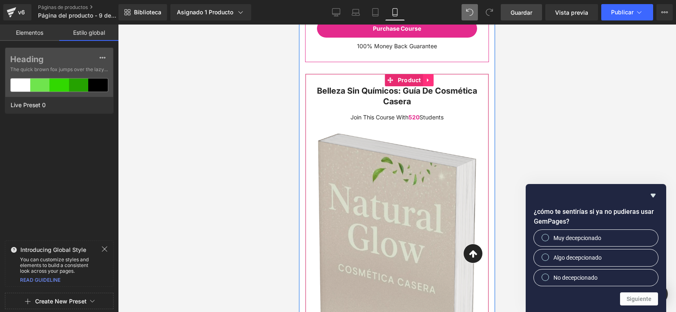
click at [429, 82] on link at bounding box center [428, 80] width 11 height 12
click at [429, 83] on link at bounding box center [433, 80] width 11 height 12
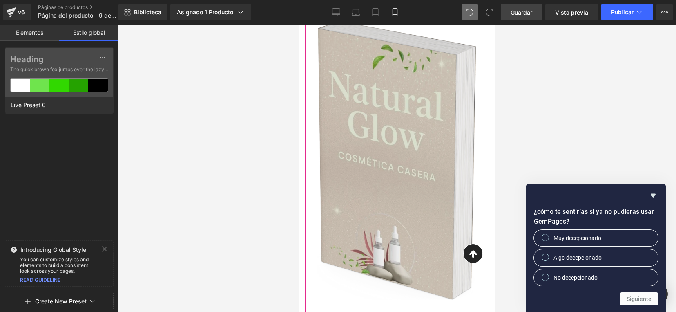
scroll to position [2371, 0]
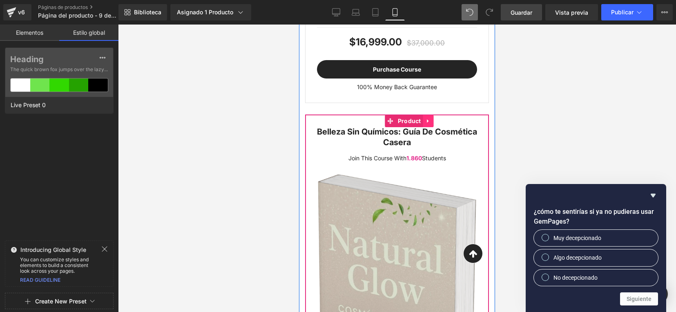
click at [427, 121] on icon at bounding box center [428, 121] width 2 height 4
click at [431, 122] on icon at bounding box center [434, 121] width 6 height 6
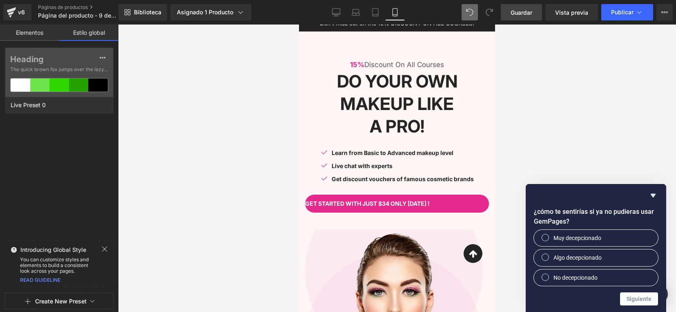
scroll to position [0, 0]
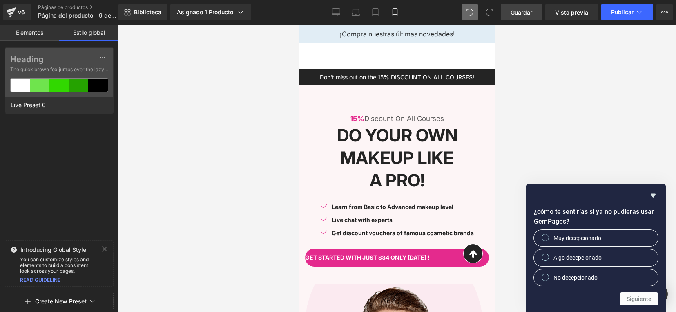
drag, startPoint x: 491, startPoint y: 82, endPoint x: 796, endPoint y: 50, distance: 307.1
drag, startPoint x: 574, startPoint y: 45, endPoint x: 574, endPoint y: 53, distance: 8.6
drag, startPoint x: 460, startPoint y: 99, endPoint x: 820, endPoint y: 137, distance: 362.5
drag, startPoint x: 521, startPoint y: 113, endPoint x: 264, endPoint y: 111, distance: 257.2
click at [264, 111] on div at bounding box center [397, 167] width 558 height 287
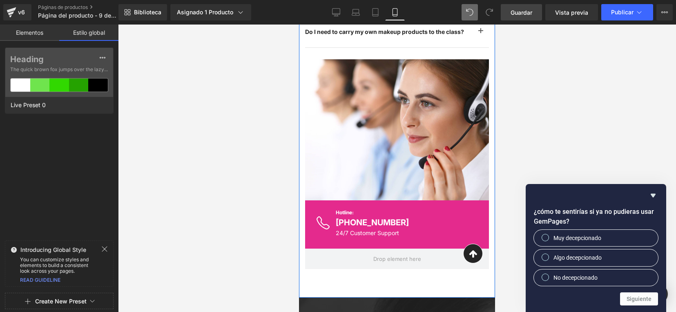
scroll to position [3419, 0]
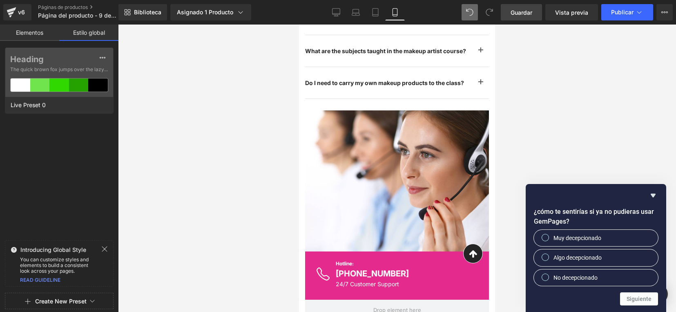
click at [434, 10] on div "Biblioteca Asignado 1 Producto Vista previa del producto Belleza sin Químicos: …" at bounding box center [396, 12] width 557 height 16
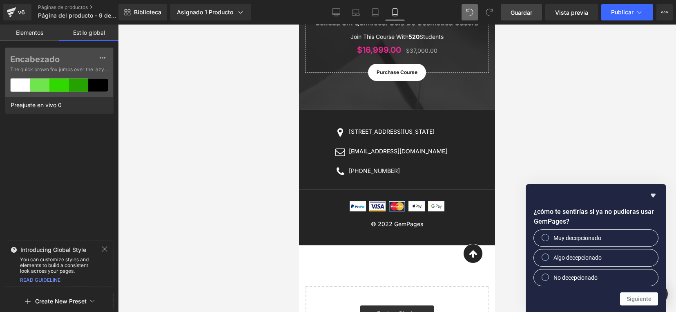
scroll to position [3854, 0]
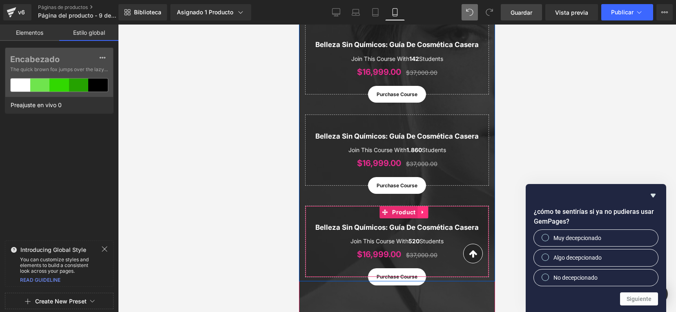
click at [423, 209] on icon at bounding box center [423, 212] width 6 height 6
click at [429, 209] on icon at bounding box center [428, 212] width 6 height 6
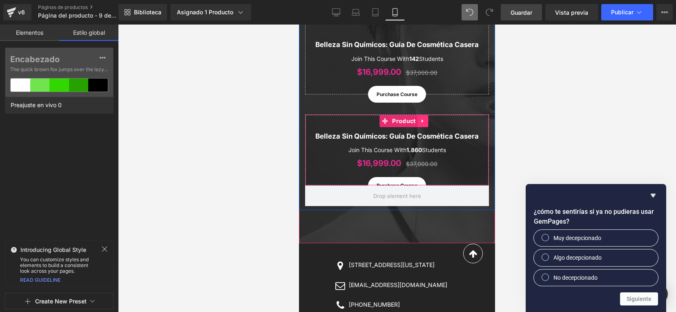
click at [421, 119] on icon at bounding box center [422, 121] width 2 height 4
click at [430, 118] on icon at bounding box center [428, 121] width 6 height 6
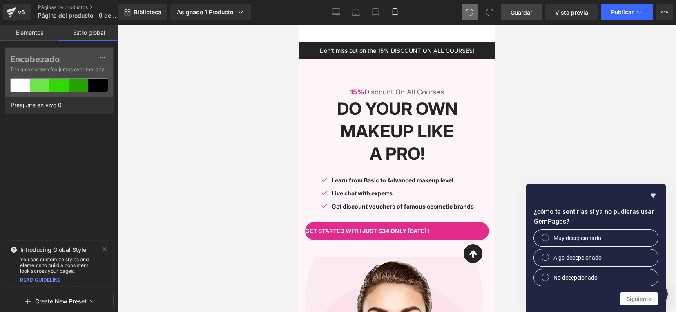
scroll to position [0, 0]
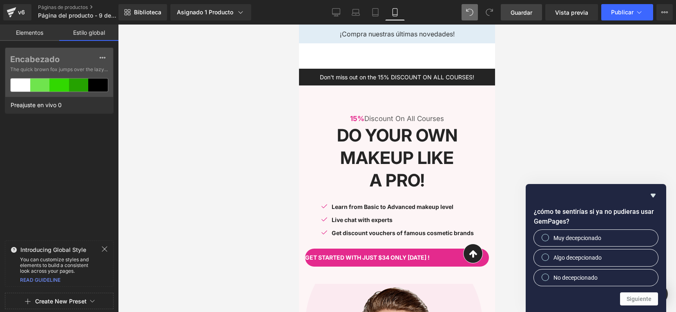
click at [530, 14] on span "Guardar" at bounding box center [521, 12] width 22 height 9
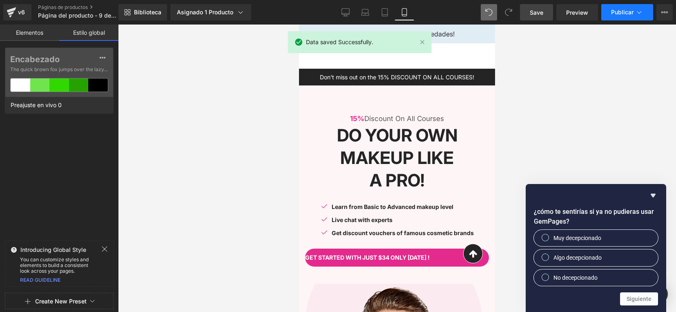
click at [605, 14] on button "Publicar" at bounding box center [627, 12] width 52 height 16
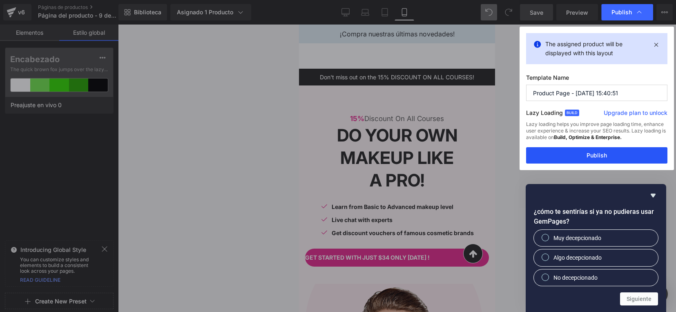
click at [583, 159] on button "Publish" at bounding box center [596, 155] width 141 height 16
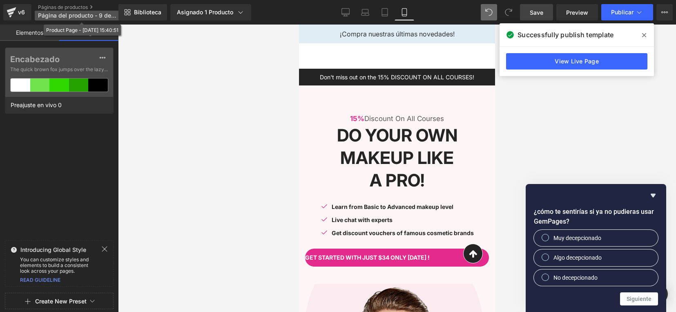
click at [82, 12] on span "Página del producto - 9 de octubre, 15:40:51" at bounding box center [77, 15] width 78 height 7
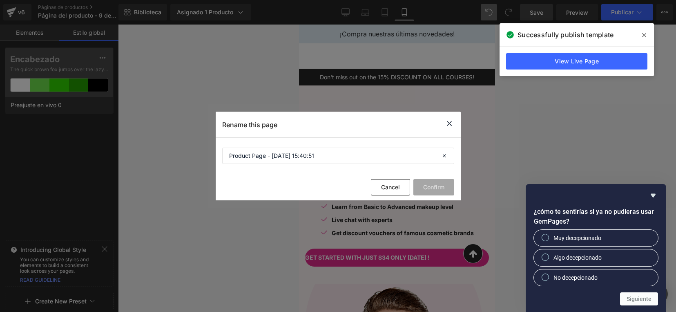
click at [445, 126] on icon at bounding box center [449, 123] width 10 height 10
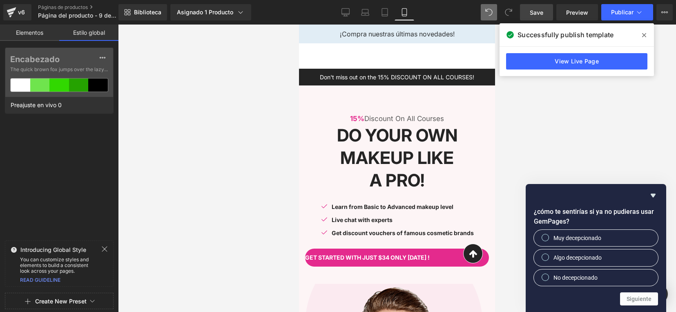
click at [645, 33] on icon at bounding box center [644, 35] width 4 height 4
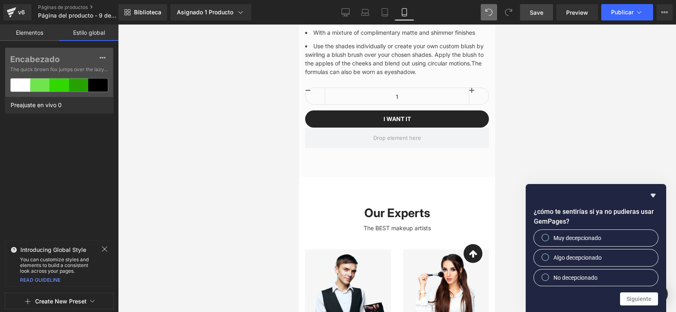
scroll to position [2653, 0]
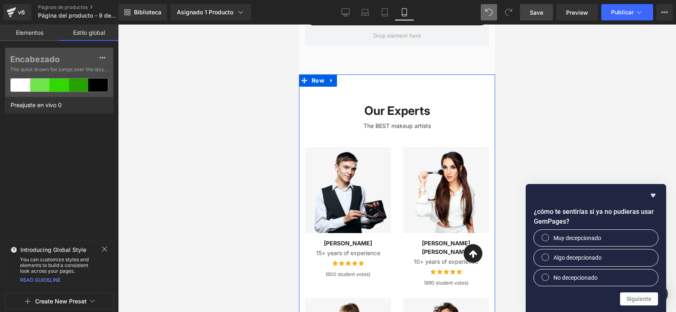
click at [451, 113] on h2 "Our Experts" at bounding box center [397, 111] width 184 height 16
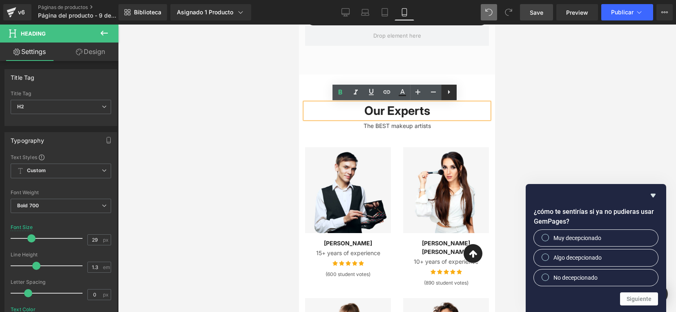
click at [452, 95] on icon at bounding box center [449, 92] width 10 height 10
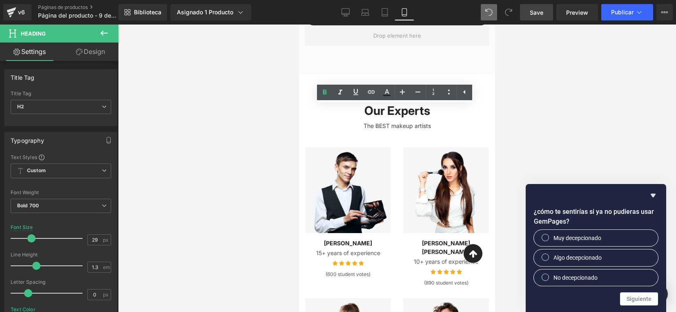
click at [525, 79] on div at bounding box center [397, 167] width 558 height 287
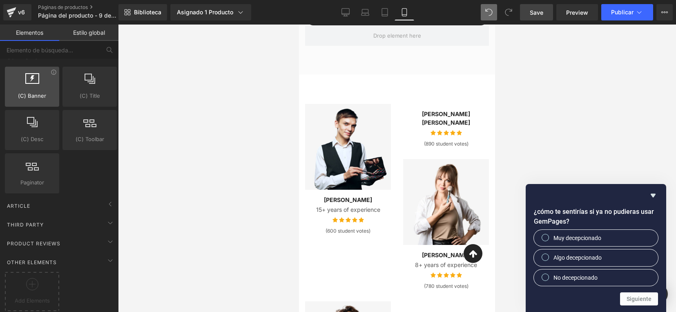
click at [49, 67] on div "(C) Banner colecciones, pancartas, imágenes, fotografías" at bounding box center [32, 87] width 54 height 40
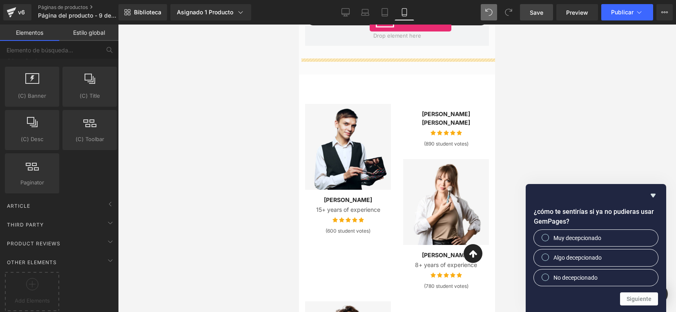
scroll to position [2636, 0]
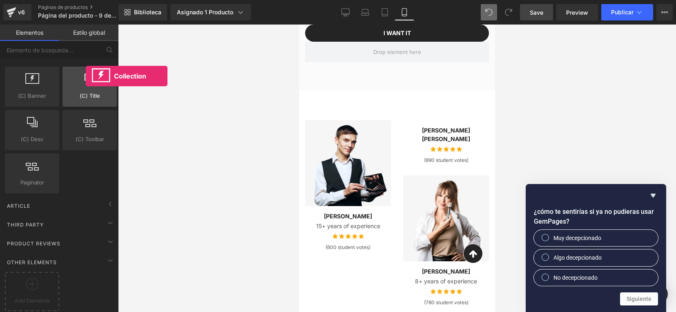
click at [86, 76] on div at bounding box center [89, 82] width 49 height 18
click at [87, 73] on icon at bounding box center [90, 78] width 11 height 11
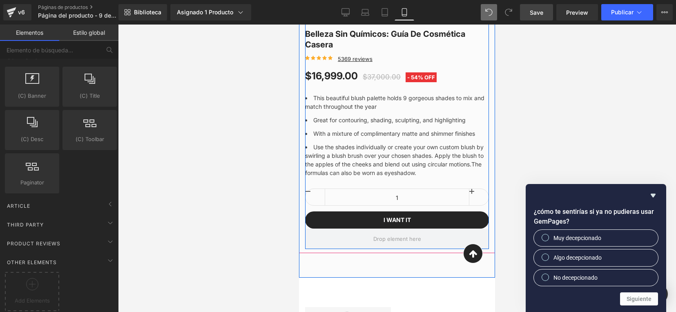
scroll to position [2348, 0]
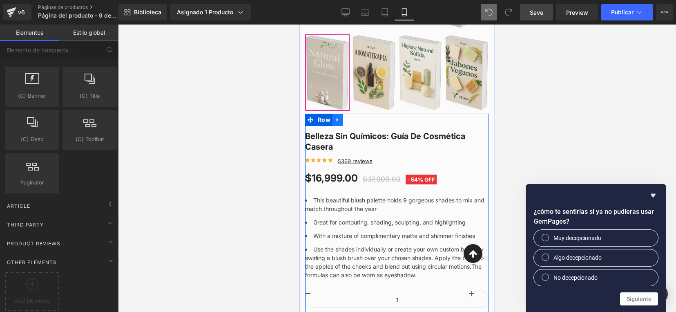
click at [335, 121] on icon at bounding box center [338, 119] width 6 height 6
click at [358, 121] on icon at bounding box center [359, 119] width 6 height 6
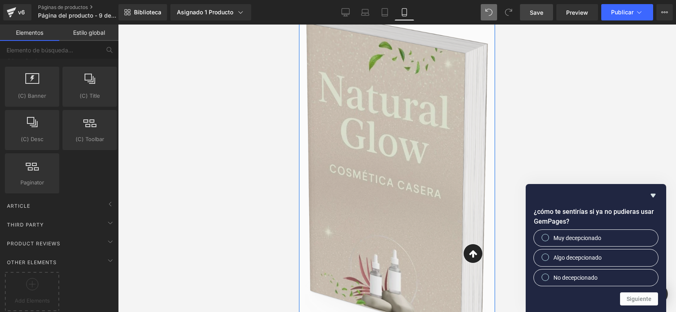
scroll to position [1837, 0]
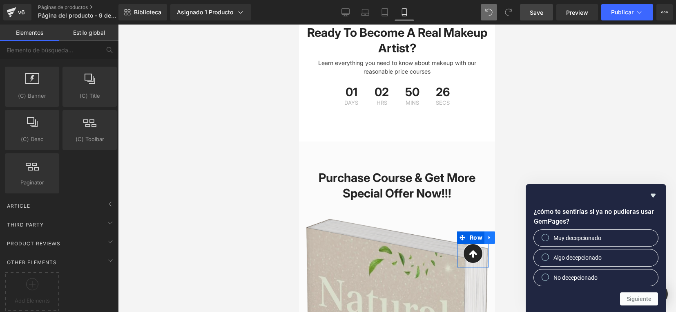
click at [487, 234] on icon at bounding box center [490, 237] width 6 height 6
click at [221, 9] on div "Asignado 1 Producto" at bounding box center [211, 12] width 68 height 8
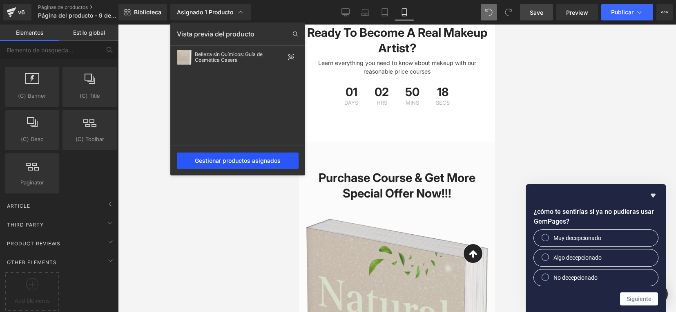
click at [258, 159] on div "Gestionar productos asignados" at bounding box center [238, 160] width 122 height 16
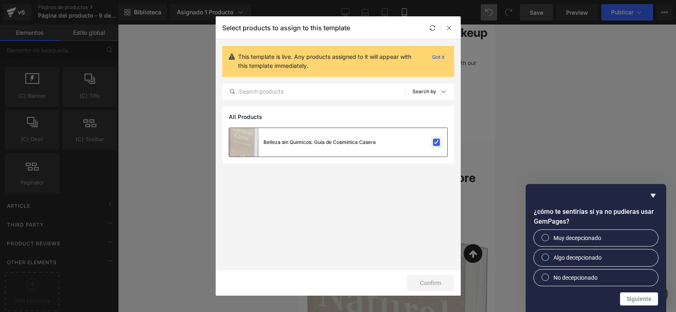
click at [438, 142] on label at bounding box center [436, 141] width 7 height 7
click at [436, 142] on input "checkbox" at bounding box center [436, 142] width 0 height 0
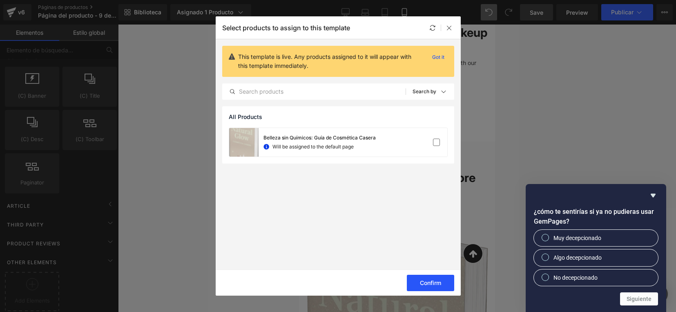
click at [435, 276] on button "Confirm" at bounding box center [430, 282] width 47 height 16
click at [450, 24] on icon at bounding box center [449, 27] width 7 height 7
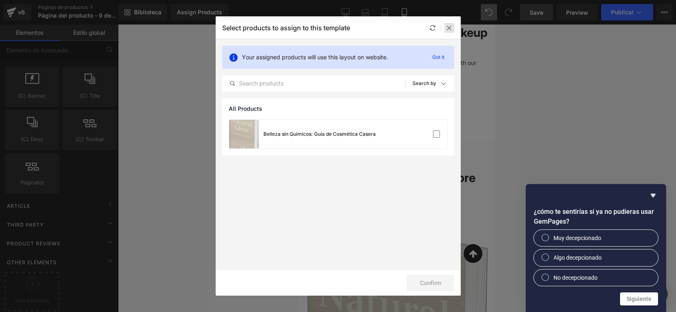
click at [450, 25] on icon at bounding box center [449, 27] width 7 height 7
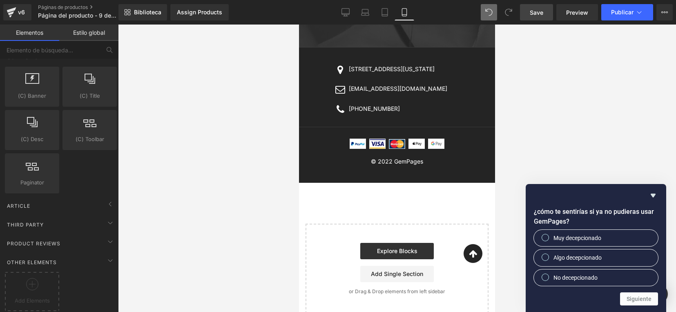
scroll to position [3561, 0]
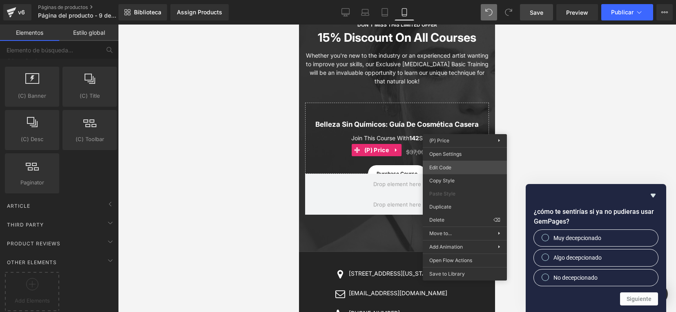
click at [456, 0] on div "Collection Title Estás viendo una vista previa de cómo Preajuste en vivo 0 redi…" at bounding box center [338, 0] width 676 height 0
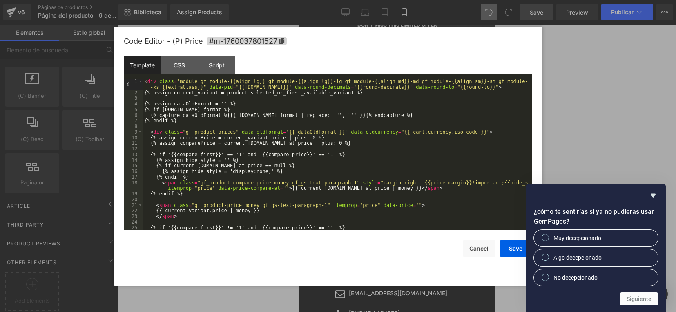
click at [527, 11] on div at bounding box center [338, 156] width 676 height 312
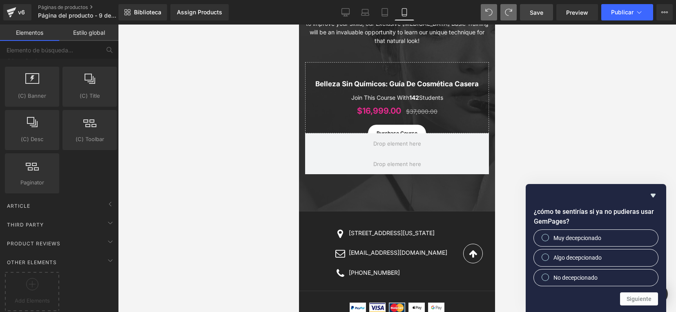
scroll to position [3983, 0]
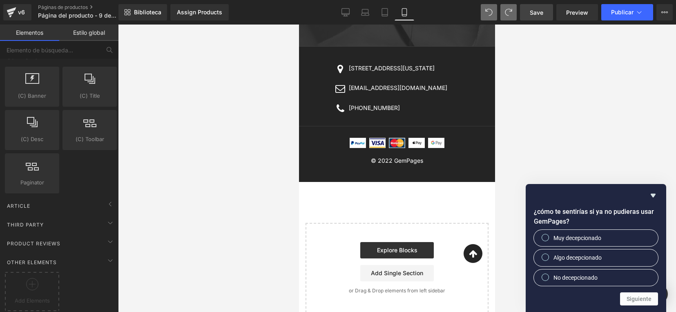
drag, startPoint x: 449, startPoint y: 227, endPoint x: 347, endPoint y: 220, distance: 101.9
drag, startPoint x: 347, startPoint y: 220, endPoint x: 327, endPoint y: 237, distance: 26.5
drag, startPoint x: 28, startPoint y: 212, endPoint x: 274, endPoint y: 201, distance: 246.4
click at [274, 201] on div at bounding box center [397, 167] width 558 height 287
drag, startPoint x: 122, startPoint y: 219, endPoint x: 166, endPoint y: 160, distance: 73.5
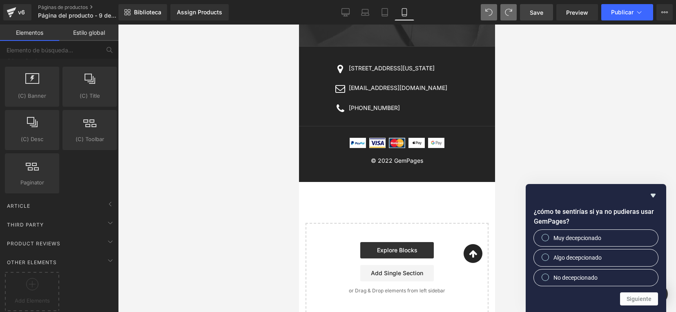
click at [166, 160] on div at bounding box center [397, 167] width 558 height 287
drag, startPoint x: 87, startPoint y: 252, endPoint x: 254, endPoint y: 224, distance: 169.0
click at [254, 224] on div at bounding box center [397, 167] width 558 height 287
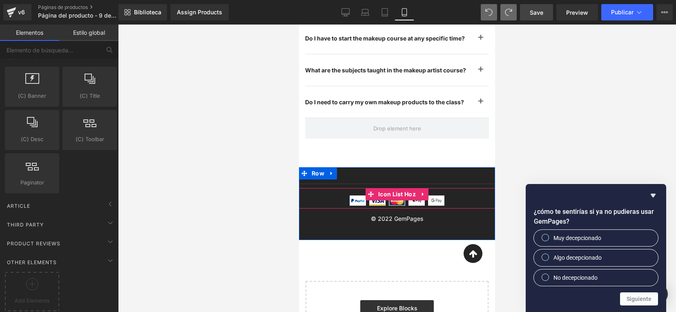
scroll to position [3458, 0]
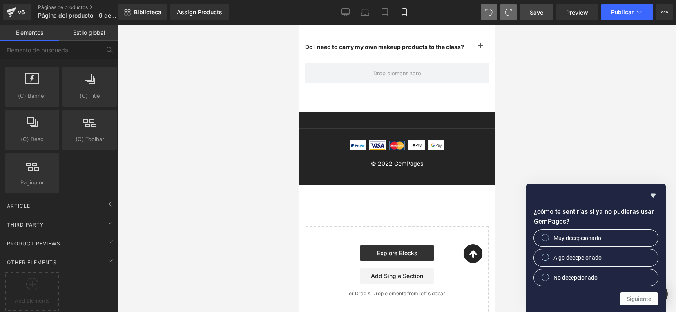
drag, startPoint x: 157, startPoint y: 198, endPoint x: 174, endPoint y: 163, distance: 39.1
click at [174, 163] on div at bounding box center [397, 167] width 558 height 287
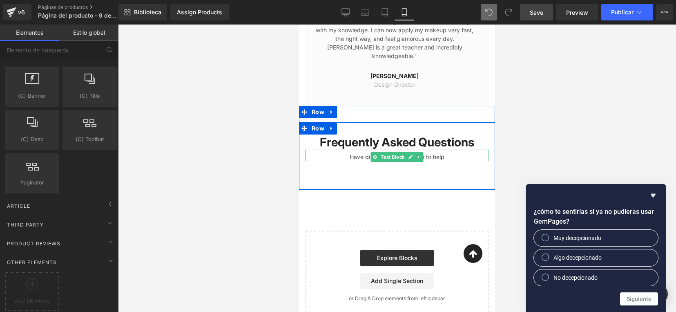
scroll to position [3071, 0]
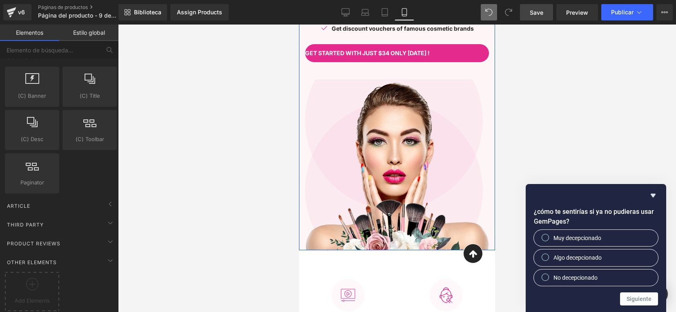
scroll to position [0, 0]
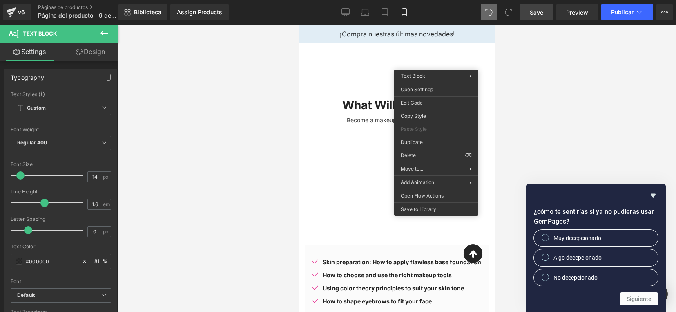
click at [244, 96] on div at bounding box center [397, 167] width 558 height 287
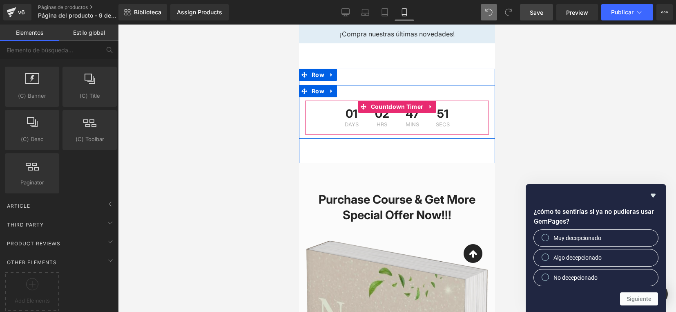
click at [421, 121] on div "47 Mins" at bounding box center [412, 117] width 29 height 34
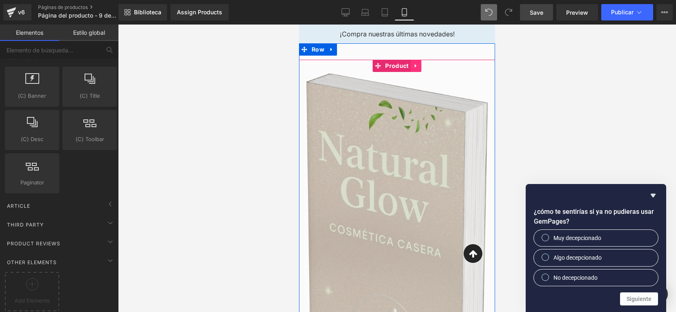
click at [416, 65] on link at bounding box center [416, 66] width 11 height 12
click at [416, 69] on link at bounding box center [421, 66] width 11 height 12
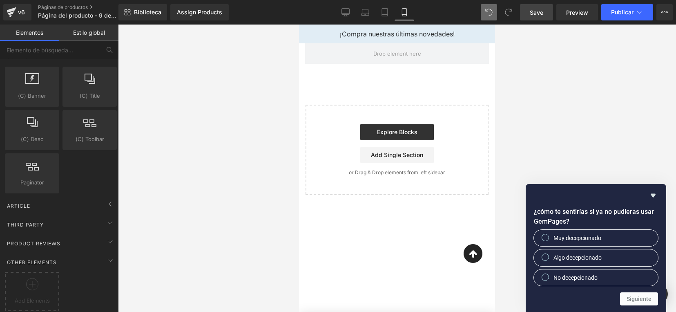
drag, startPoint x: 450, startPoint y: 113, endPoint x: 411, endPoint y: 41, distance: 81.8
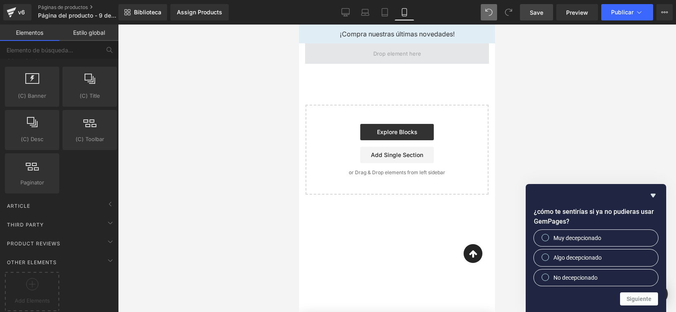
drag, startPoint x: 411, startPoint y: 41, endPoint x: 395, endPoint y: 46, distance: 16.8
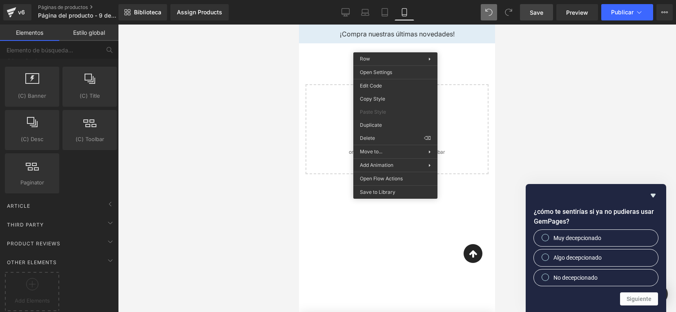
drag, startPoint x: 697, startPoint y: 162, endPoint x: 398, endPoint y: 137, distance: 299.9
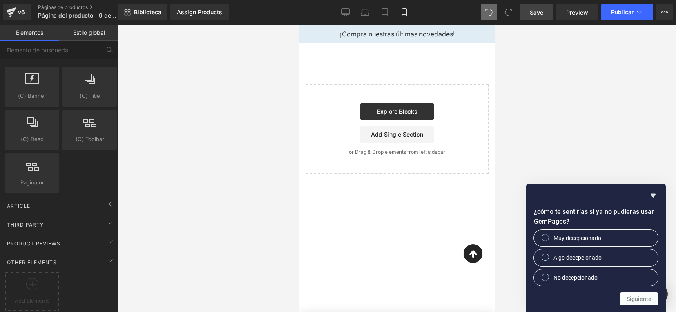
click at [545, 15] on link "Save" at bounding box center [536, 12] width 33 height 16
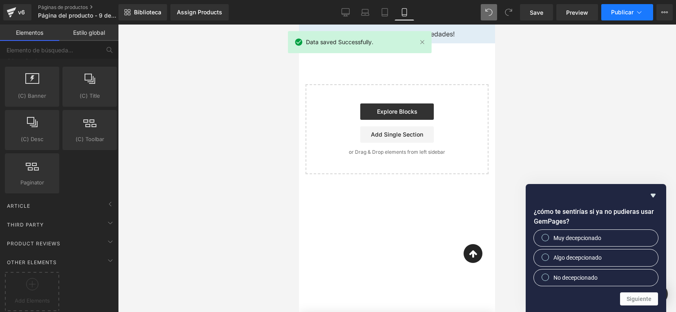
click at [626, 16] on button "Publicar" at bounding box center [627, 12] width 52 height 16
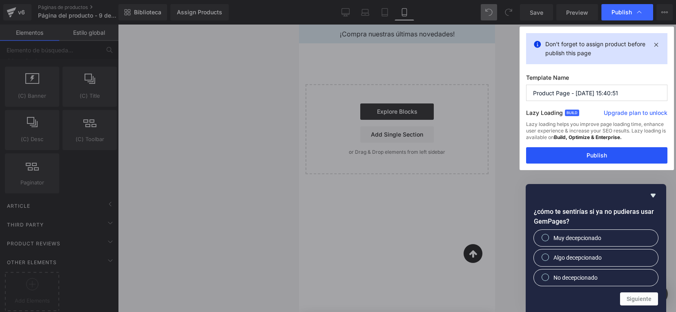
click at [576, 160] on button "Publish" at bounding box center [596, 155] width 141 height 16
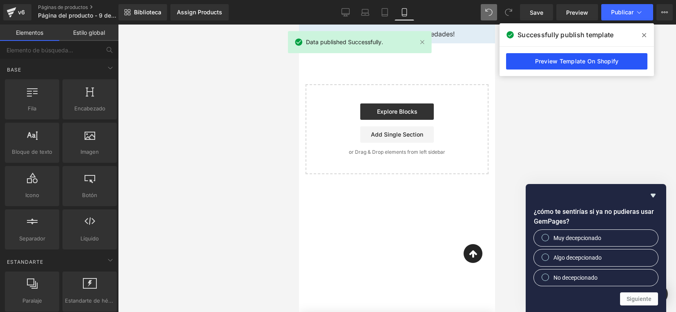
click at [566, 63] on link "Preview Template On Shopify" at bounding box center [576, 61] width 141 height 16
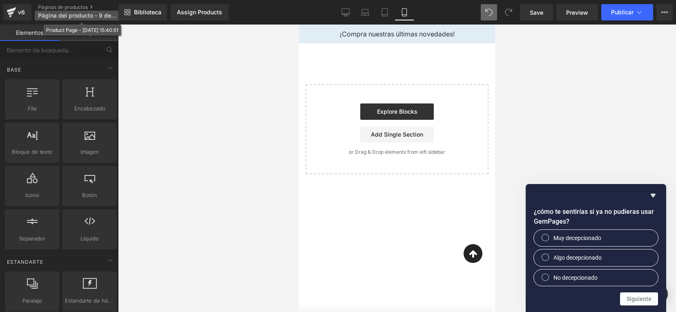
click at [50, 13] on span "Página del producto - 9 de octubre, 15:40:51" at bounding box center [77, 15] width 78 height 7
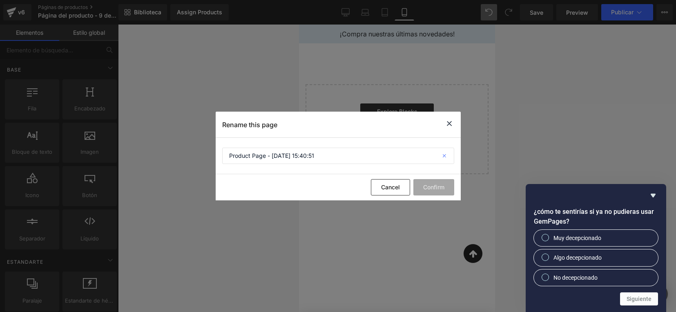
click at [445, 156] on icon at bounding box center [445, 155] width 18 height 16
click at [393, 185] on button "Cancel" at bounding box center [390, 187] width 39 height 16
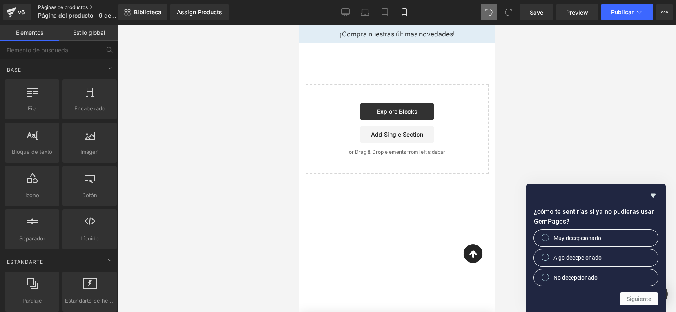
click at [50, 5] on link "Páginas de productos" at bounding box center [85, 7] width 94 height 7
